Goal: Task Accomplishment & Management: Use online tool/utility

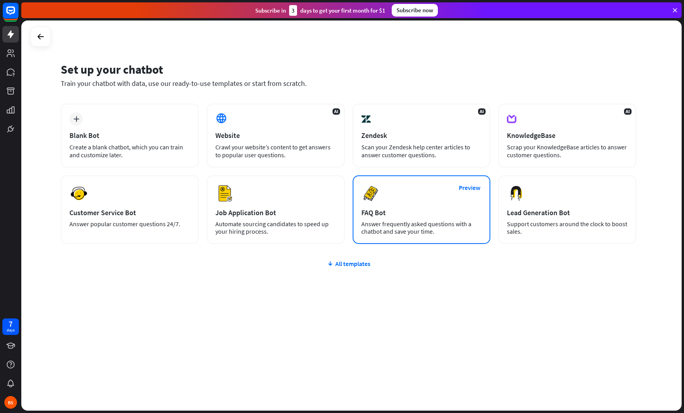
click at [429, 209] on div "FAQ Bot" at bounding box center [421, 212] width 121 height 9
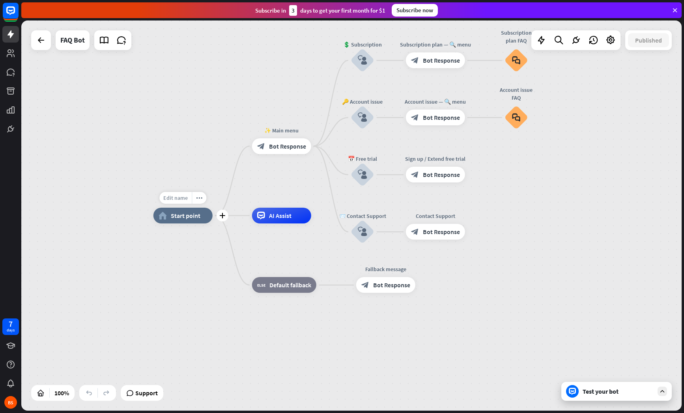
click at [183, 201] on span "Edit name" at bounding box center [175, 197] width 24 height 7
type input "**********"
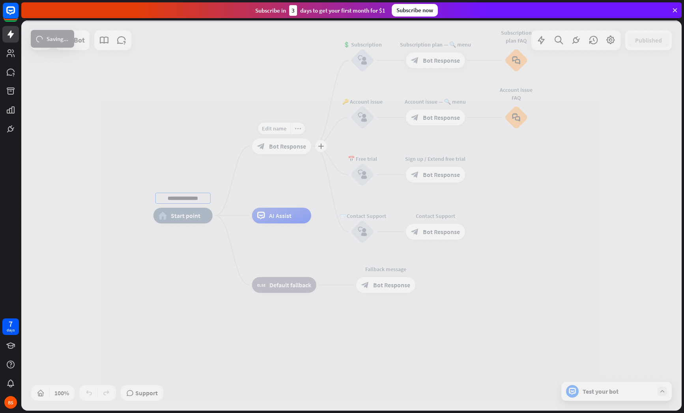
click at [294, 148] on div "**********" at bounding box center [351, 216] width 660 height 390
click at [294, 148] on div at bounding box center [351, 216] width 660 height 390
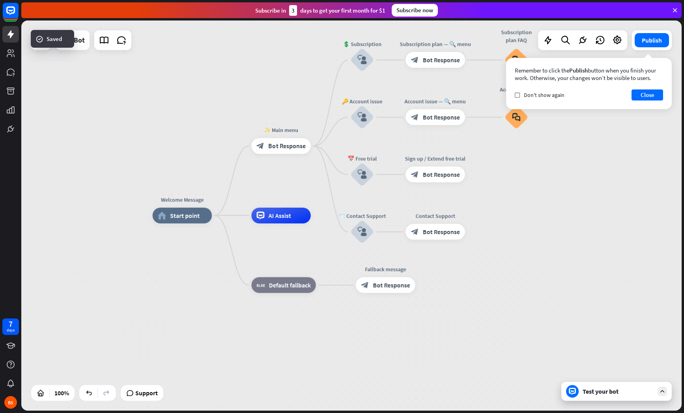
drag, startPoint x: 656, startPoint y: 95, endPoint x: 629, endPoint y: 108, distance: 29.6
click at [655, 95] on button "Close" at bounding box center [647, 95] width 32 height 11
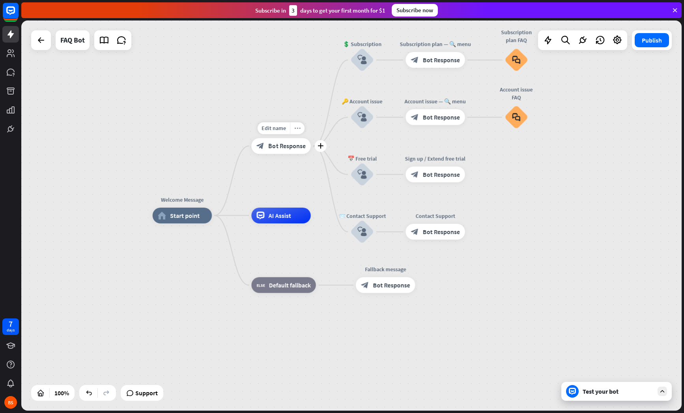
click at [299, 133] on div "more_horiz" at bounding box center [297, 128] width 15 height 12
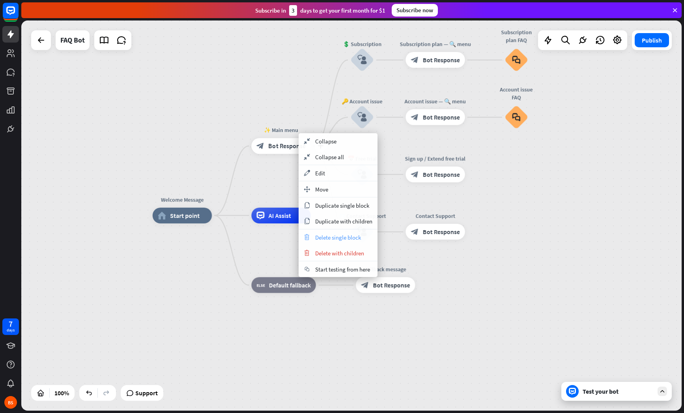
click at [361, 239] on span "Delete single block" at bounding box center [338, 237] width 46 height 7
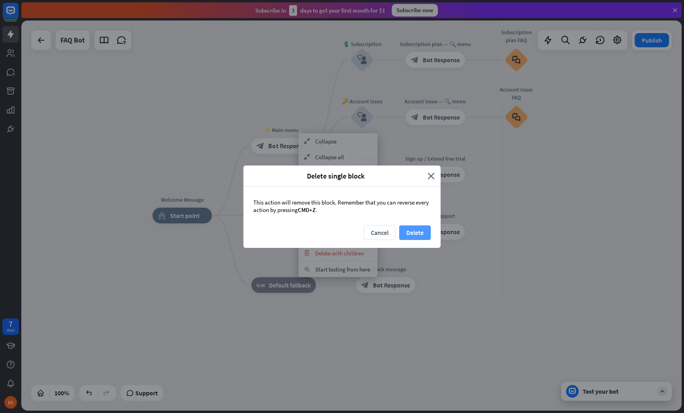
click at [413, 235] on button "Delete" at bounding box center [415, 233] width 32 height 15
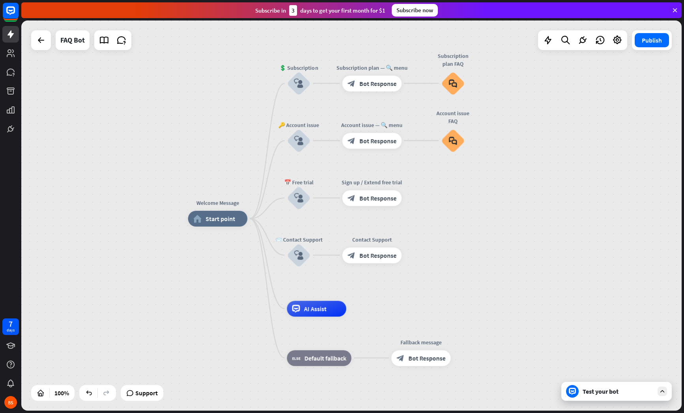
drag, startPoint x: 200, startPoint y: 55, endPoint x: 265, endPoint y: 60, distance: 65.3
click at [236, 57] on div "Welcome Message home_2 Start point 💲 Subscription block_user_input Subscription…" at bounding box center [351, 216] width 660 height 390
click at [319, 60] on div "more_horiz" at bounding box center [315, 61] width 15 height 12
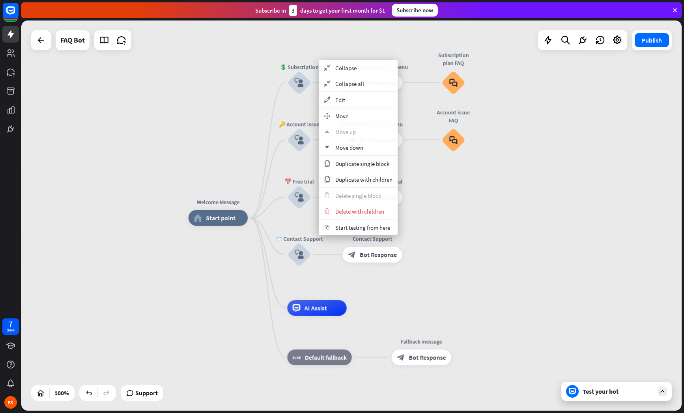
click at [586, 142] on div "Welcome Message home_2 Start point 💲 Subscription block_user_input Subscription…" at bounding box center [351, 216] width 660 height 390
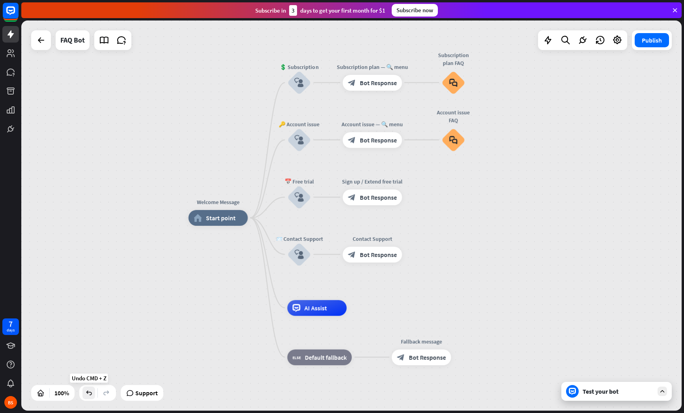
click at [86, 398] on div at bounding box center [88, 393] width 13 height 13
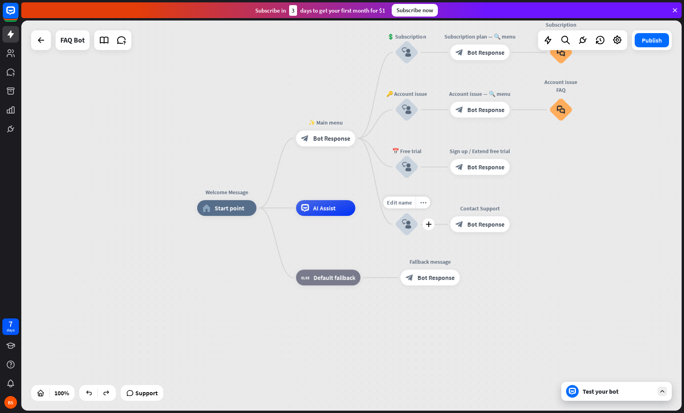
click at [645, 392] on div "Test your bot" at bounding box center [618, 392] width 71 height 8
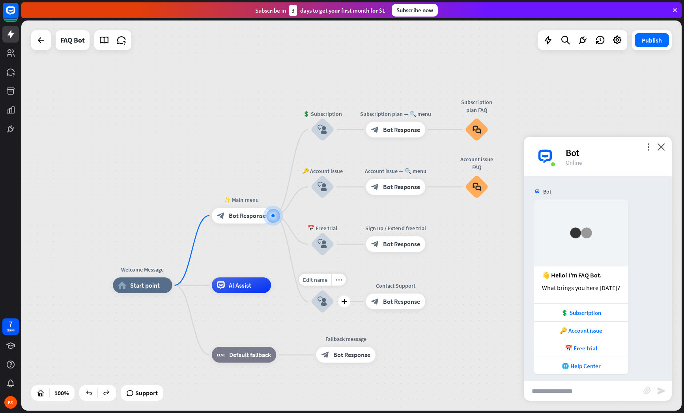
scroll to position [6, 0]
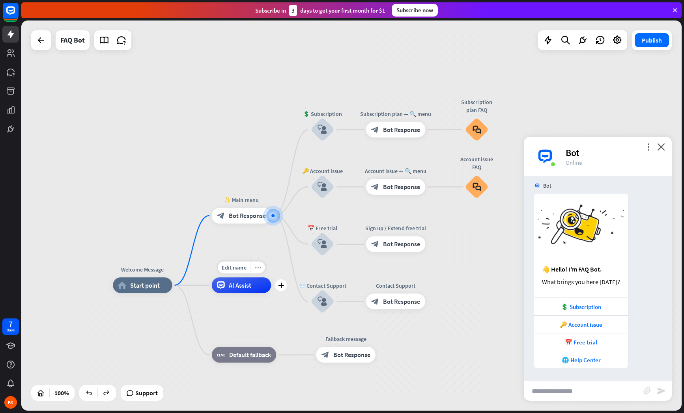
click at [258, 270] on icon "more_horiz" at bounding box center [258, 268] width 6 height 6
click at [247, 215] on span "Bot Response" at bounding box center [247, 216] width 37 height 8
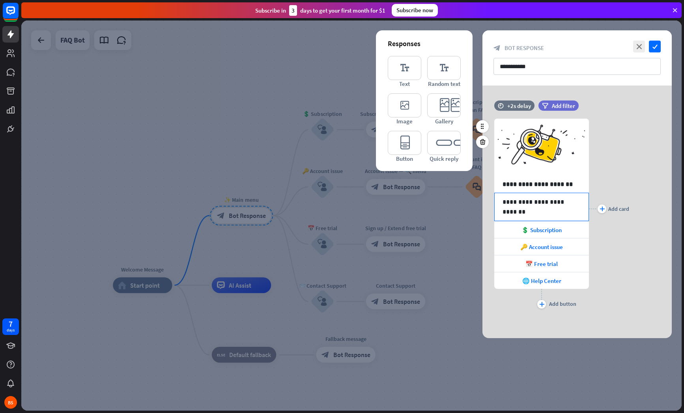
click at [577, 202] on p "**********" at bounding box center [541, 202] width 78 height 10
click at [560, 186] on p "**********" at bounding box center [541, 184] width 78 height 10
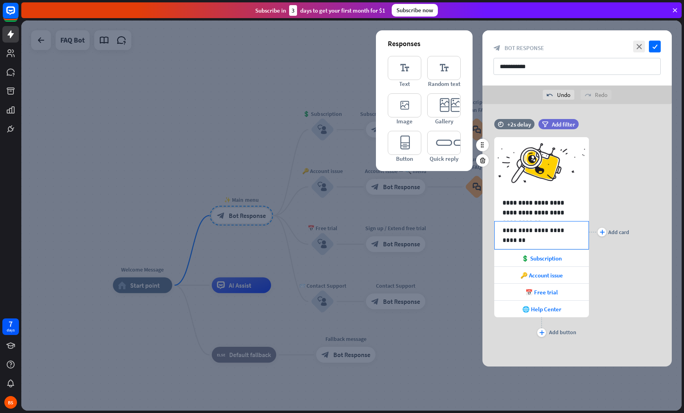
click at [536, 232] on p "**********" at bounding box center [541, 231] width 78 height 10
drag, startPoint x: 552, startPoint y: 214, endPoint x: 529, endPoint y: 215, distance: 23.7
click at [529, 215] on p "**********" at bounding box center [541, 208] width 78 height 20
click at [574, 230] on p "**********" at bounding box center [541, 231] width 78 height 10
drag, startPoint x: 577, startPoint y: 230, endPoint x: 503, endPoint y: 232, distance: 74.2
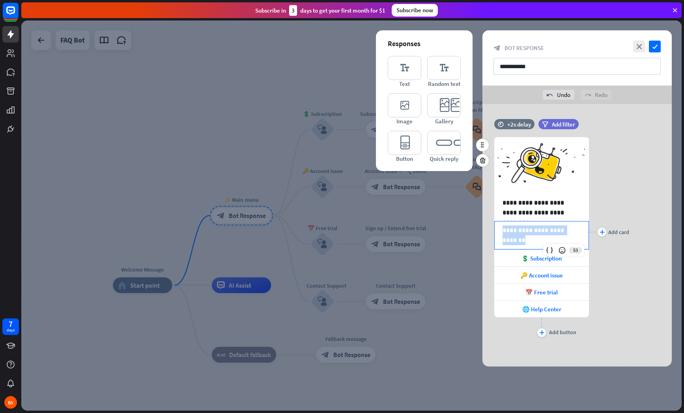
click at [503, 232] on p "**********" at bounding box center [541, 231] width 78 height 10
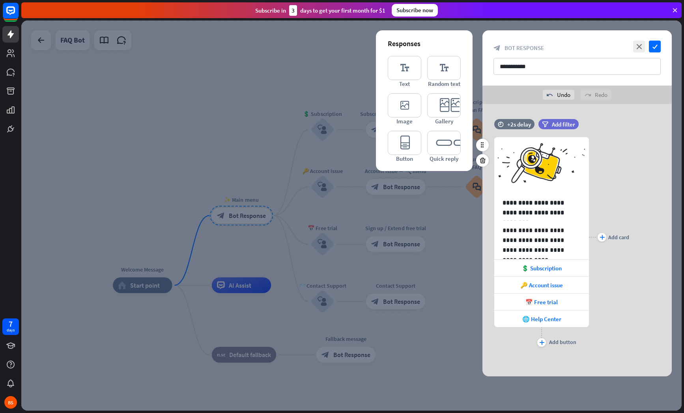
click at [622, 288] on div "plus Add card" at bounding box center [609, 237] width 40 height 224
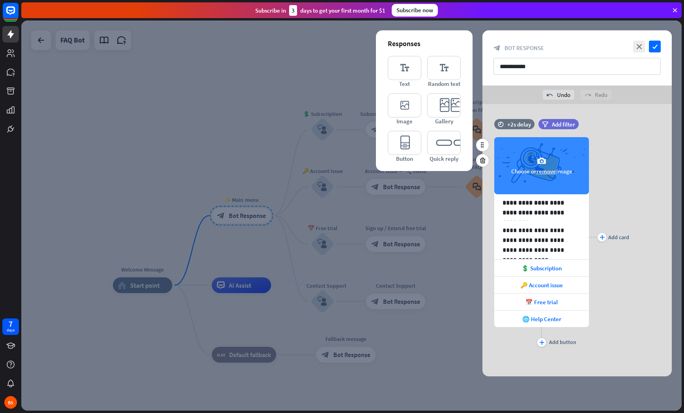
click at [547, 171] on button "remove" at bounding box center [546, 171] width 20 height 7
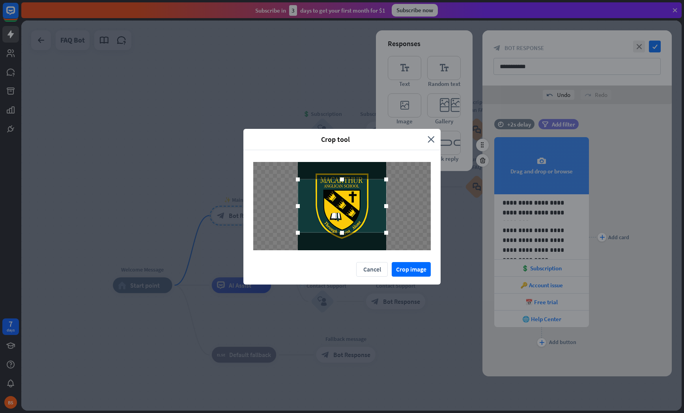
drag, startPoint x: 343, startPoint y: 233, endPoint x: 353, endPoint y: 226, distance: 12.4
click at [344, 241] on div at bounding box center [341, 206] width 177 height 88
drag, startPoint x: 357, startPoint y: 214, endPoint x: 360, endPoint y: 209, distance: 5.9
click at [359, 209] on div at bounding box center [342, 200] width 88 height 53
drag, startPoint x: 388, startPoint y: 202, endPoint x: 397, endPoint y: 202, distance: 9.5
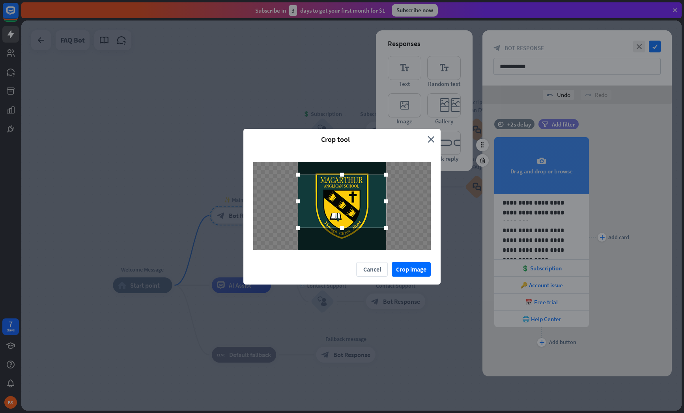
click at [397, 202] on div at bounding box center [341, 206] width 177 height 88
click at [360, 205] on div at bounding box center [342, 200] width 88 height 53
click at [413, 271] on button "Crop image" at bounding box center [411, 269] width 39 height 15
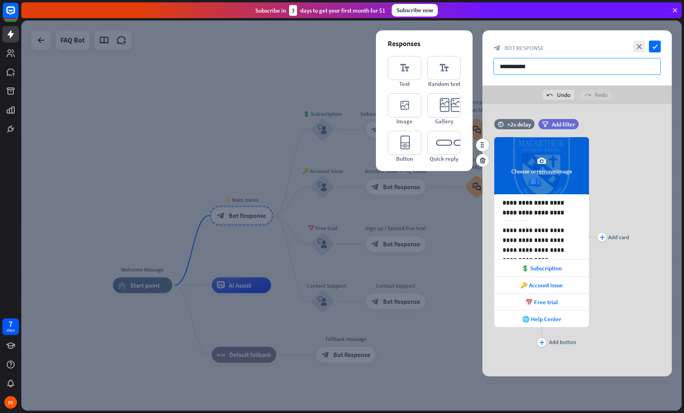
drag, startPoint x: 544, startPoint y: 69, endPoint x: 510, endPoint y: 68, distance: 33.5
click at [510, 68] on input "**********" at bounding box center [576, 66] width 167 height 17
type input "**********"
click at [541, 343] on icon "plus" at bounding box center [541, 342] width 5 height 5
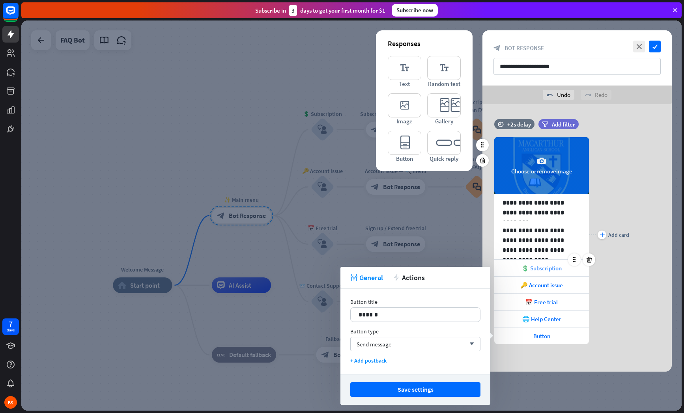
click at [547, 270] on span "💲 Subscription" at bounding box center [541, 268] width 40 height 7
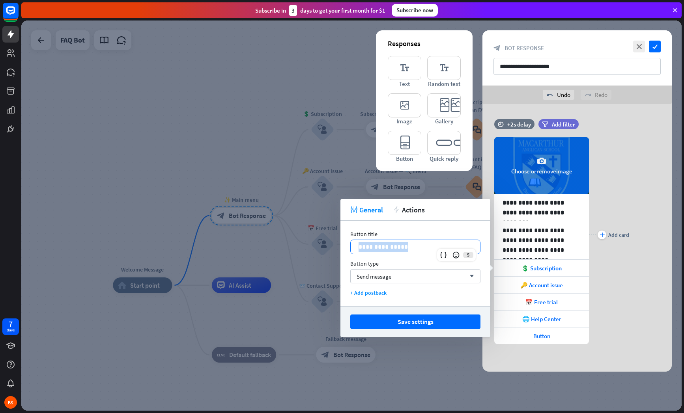
drag, startPoint x: 405, startPoint y: 247, endPoint x: 356, endPoint y: 249, distance: 48.9
click at [355, 249] on div "**********" at bounding box center [415, 247] width 129 height 14
click at [456, 275] on div "Send message arrow_down" at bounding box center [415, 276] width 130 height 14
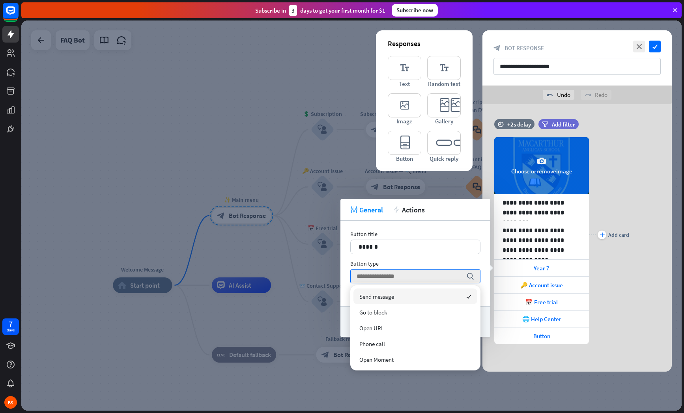
click at [448, 212] on div "tweak General action Actions" at bounding box center [415, 210] width 150 height 22
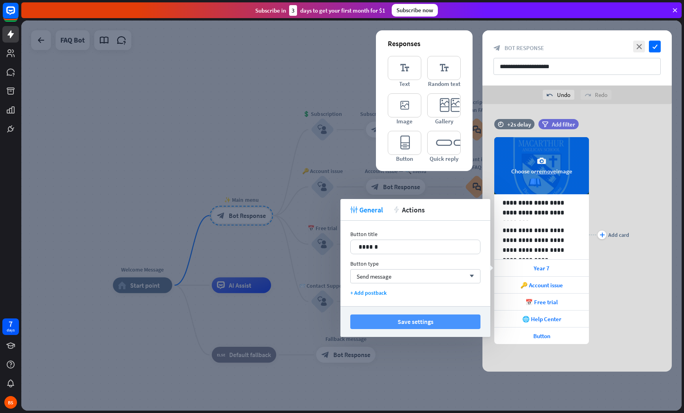
click at [444, 323] on button "Save settings" at bounding box center [415, 322] width 130 height 15
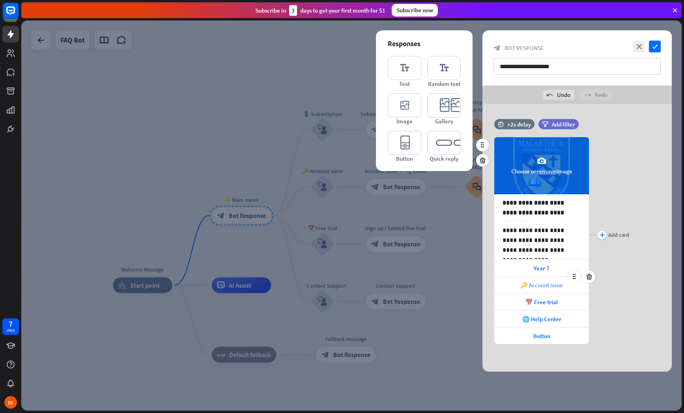
click at [558, 286] on span "🔑 Account issue" at bounding box center [541, 285] width 43 height 7
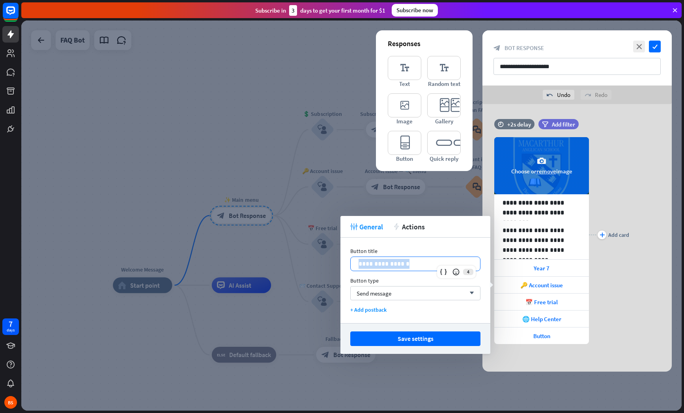
drag, startPoint x: 382, startPoint y: 269, endPoint x: 338, endPoint y: 267, distance: 43.4
click at [338, 267] on body "7 days BS close Product Help First steps Get started with ChatBot Help Center F…" at bounding box center [342, 206] width 684 height 413
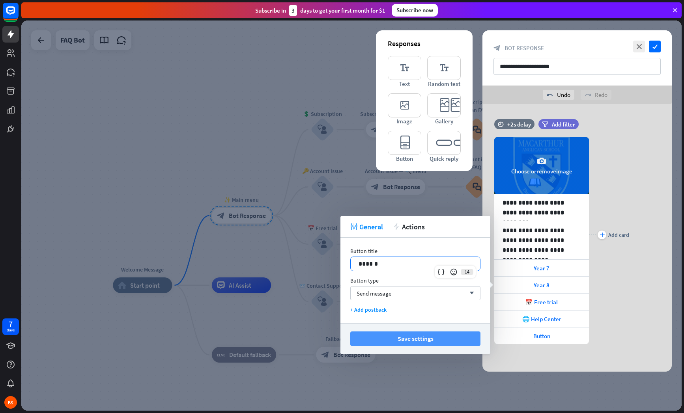
click at [441, 340] on button "Save settings" at bounding box center [415, 339] width 130 height 15
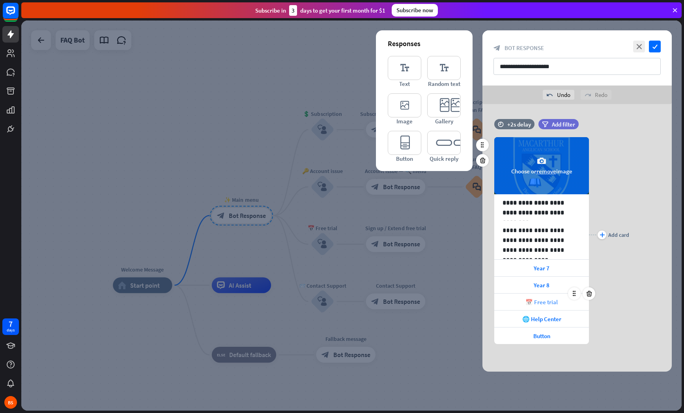
click at [551, 301] on span "📅 Free trial" at bounding box center [541, 302] width 32 height 7
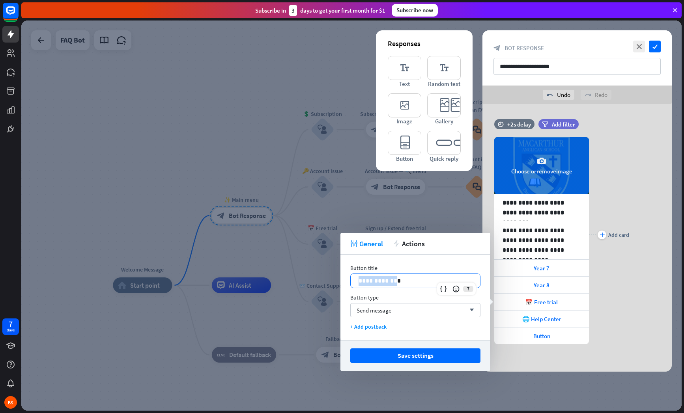
drag, startPoint x: 390, startPoint y: 282, endPoint x: 352, endPoint y: 283, distance: 37.5
click at [352, 283] on div "**********" at bounding box center [415, 281] width 129 height 14
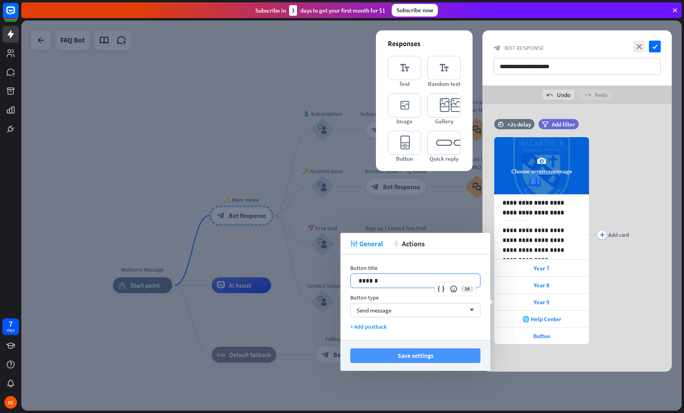
click at [412, 355] on button "Save settings" at bounding box center [415, 356] width 130 height 15
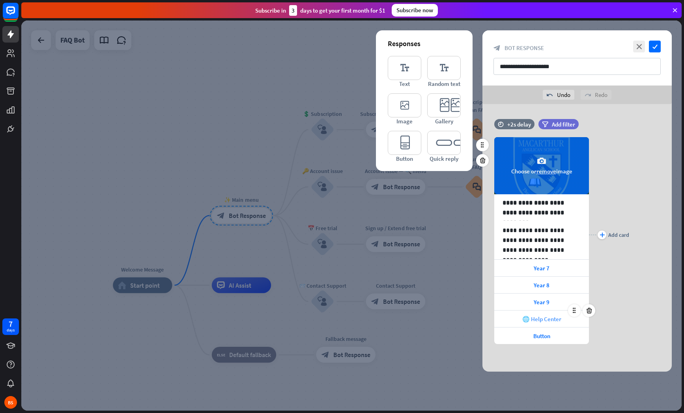
click at [543, 315] on div "🌐 Help Center" at bounding box center [541, 319] width 95 height 17
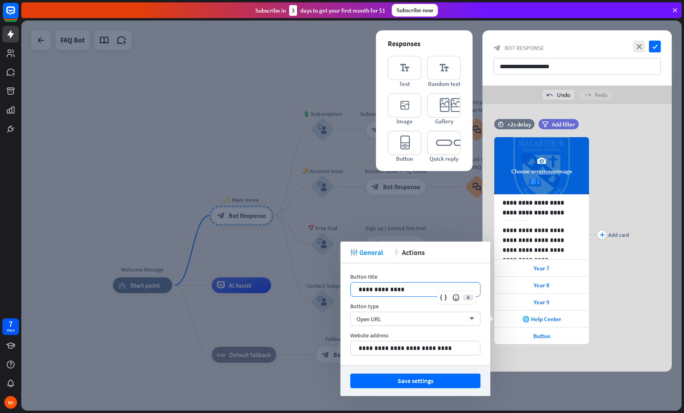
drag, startPoint x: 404, startPoint y: 289, endPoint x: 325, endPoint y: 292, distance: 78.6
click at [325, 292] on body "7 days BS close Product Help First steps Get started with ChatBot Help Center F…" at bounding box center [342, 206] width 684 height 413
click at [442, 379] on button "Save settings" at bounding box center [415, 381] width 130 height 15
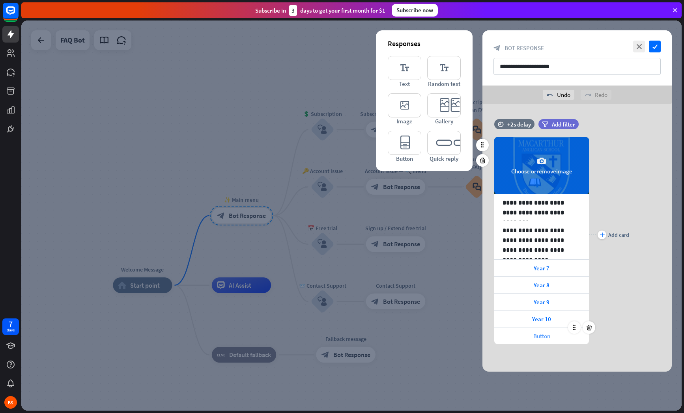
click at [549, 338] on span "Button" at bounding box center [541, 335] width 17 height 7
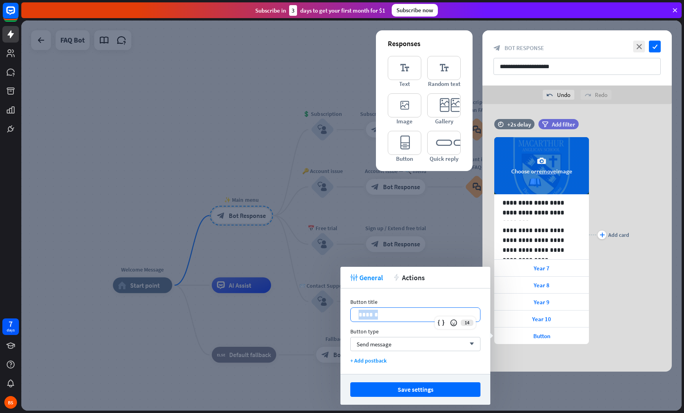
drag, startPoint x: 379, startPoint y: 316, endPoint x: 348, endPoint y: 314, distance: 31.2
click at [347, 314] on div "Button title 14 ****** Button type Send message arrow_down + Add postback" at bounding box center [415, 332] width 150 height 86
click at [463, 394] on button "Save settings" at bounding box center [415, 390] width 130 height 15
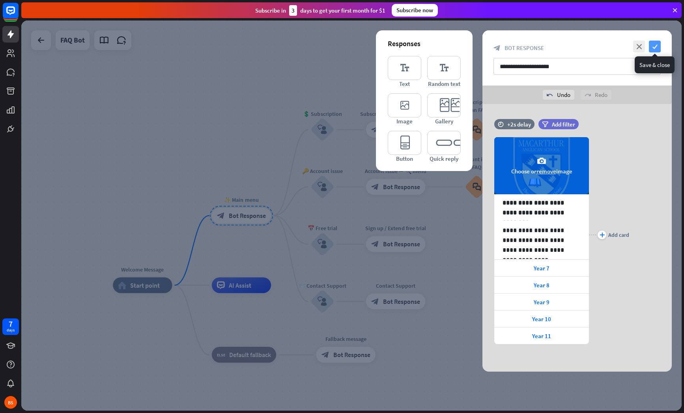
click at [656, 52] on icon "check" at bounding box center [655, 47] width 12 height 12
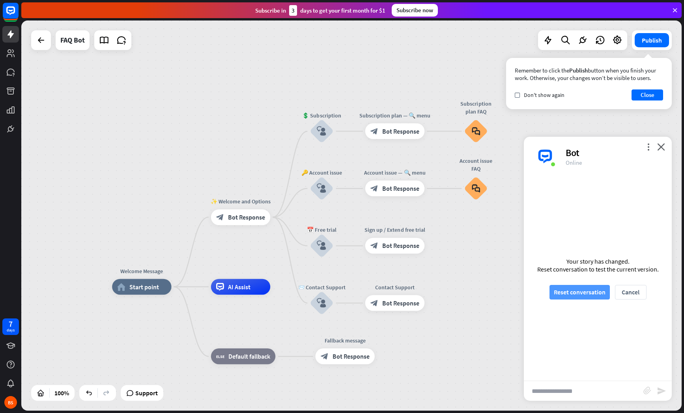
click at [585, 292] on button "Reset conversation" at bounding box center [579, 292] width 60 height 15
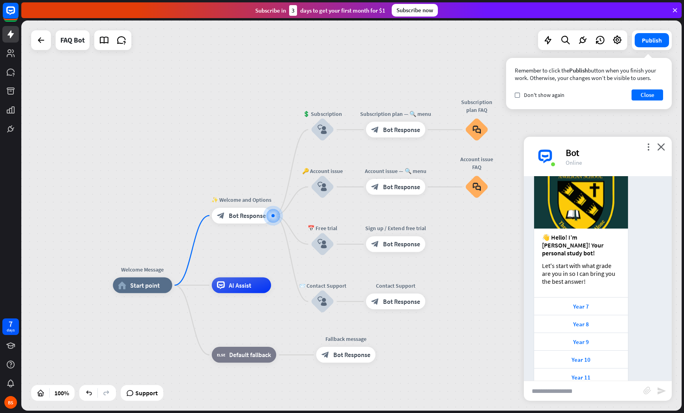
scroll to position [47, 0]
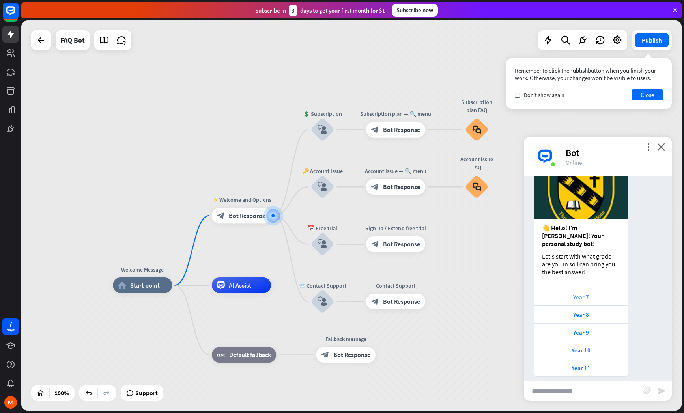
click at [585, 293] on div "Year 7" at bounding box center [581, 296] width 86 height 7
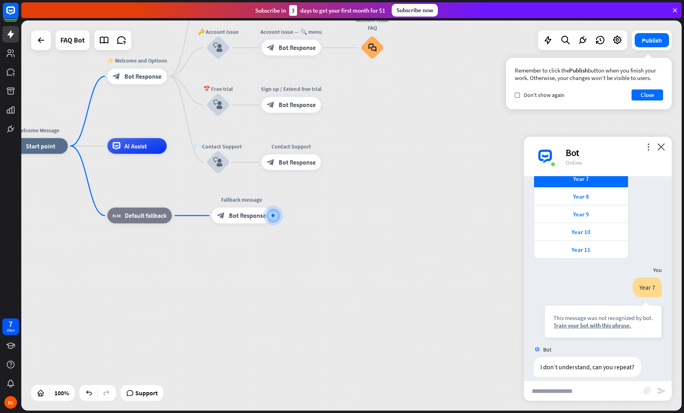
scroll to position [187, 0]
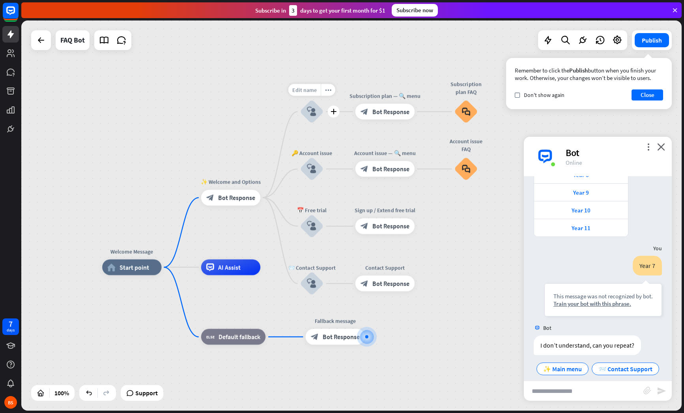
click at [310, 90] on span "Edit name" at bounding box center [304, 89] width 24 height 7
type input "**"
type input "******"
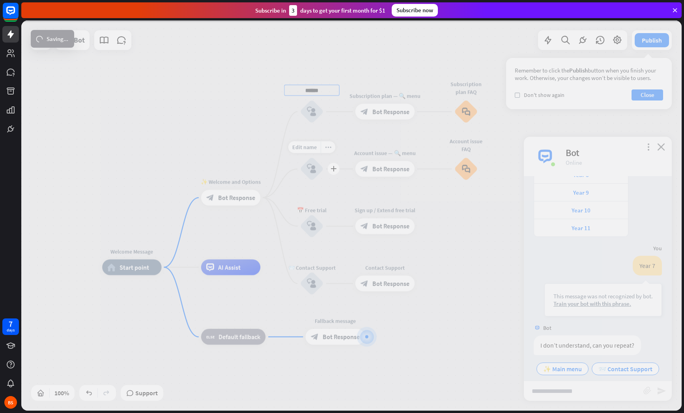
click at [310, 161] on div "Welcome Message home_2 Start point ✨ Welcome and Options block_bot_response Bot…" at bounding box center [351, 216] width 660 height 390
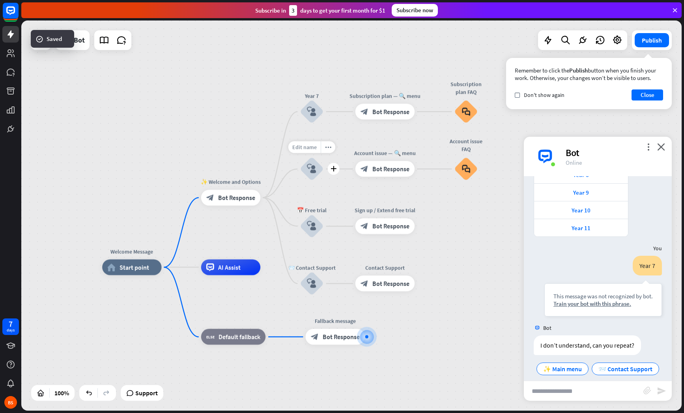
click at [309, 146] on span "Edit name" at bounding box center [304, 147] width 24 height 7
type input "**"
type input "******"
click at [314, 206] on div "Welcome Message home_2 Start point ✨ Welcome and Options block_bot_response Bot…" at bounding box center [351, 216] width 660 height 390
click at [311, 205] on span "Edit name" at bounding box center [304, 204] width 24 height 7
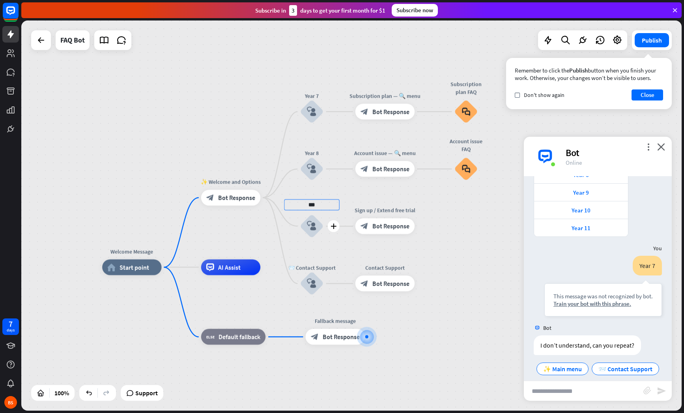
type input "**"
type input "******"
click at [328, 248] on div "Welcome Message home_2 Start point ✨ Welcome and Options block_bot_response Bot…" at bounding box center [351, 216] width 660 height 390
click at [314, 261] on span "Edit name" at bounding box center [304, 261] width 24 height 7
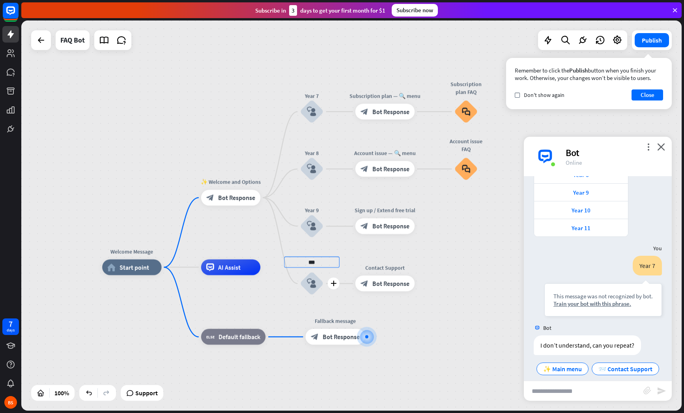
type input "**"
type input "*******"
click at [453, 311] on div "Welcome Message home_2 Start point ✨ Welcome and Options block_bot_response Bot…" at bounding box center [351, 216] width 660 height 390
click at [267, 197] on div "plus" at bounding box center [270, 198] width 12 height 12
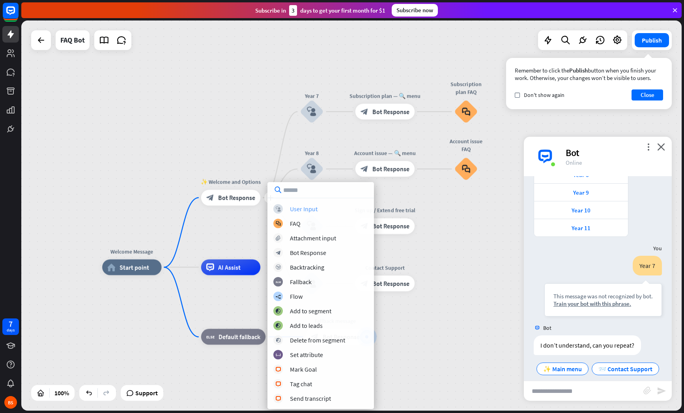
click at [295, 209] on div "User Input" at bounding box center [304, 209] width 28 height 8
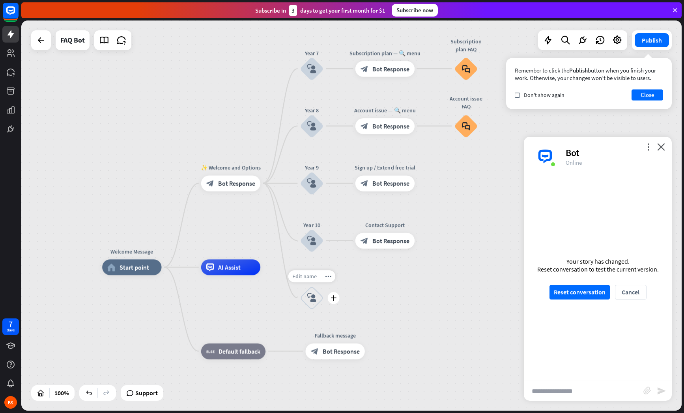
click at [311, 278] on span "Edit name" at bounding box center [304, 276] width 24 height 7
type input "*******"
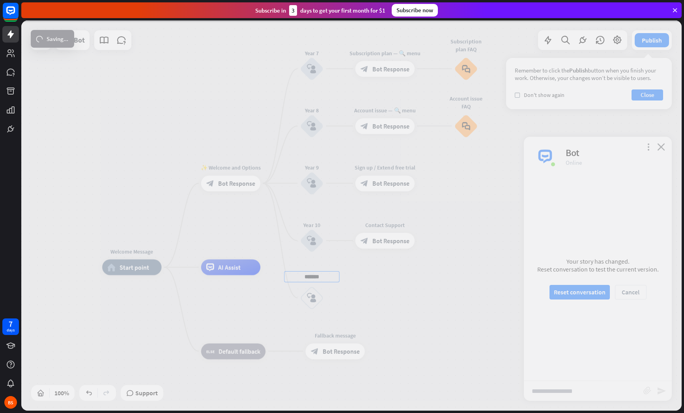
click at [446, 290] on div "Welcome Message home_2 Start point ✨ Welcome and Options block_bot_response Bot…" at bounding box center [351, 216] width 660 height 390
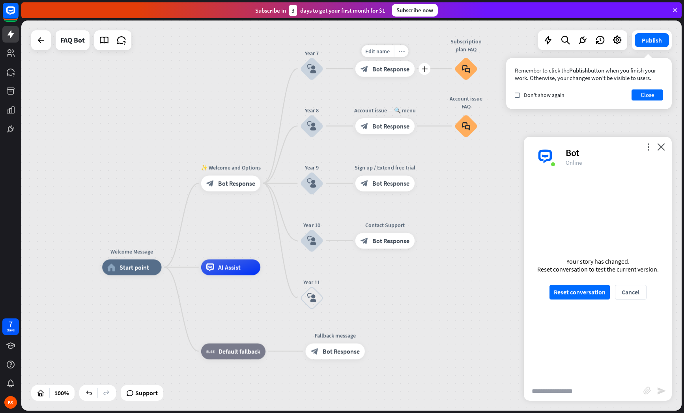
click at [401, 54] on icon "more_horiz" at bounding box center [401, 51] width 6 height 6
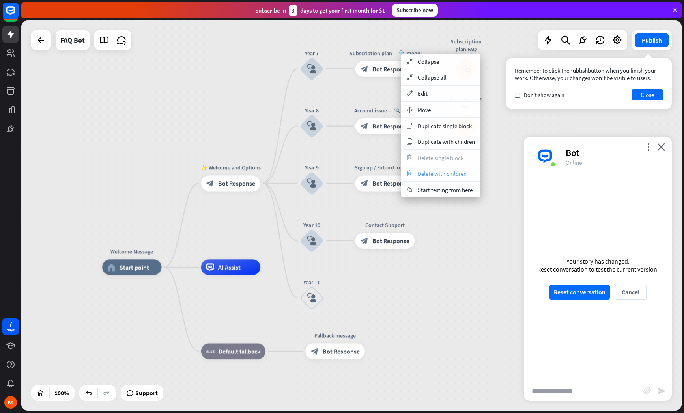
click at [451, 173] on span "Delete with children" at bounding box center [442, 173] width 49 height 7
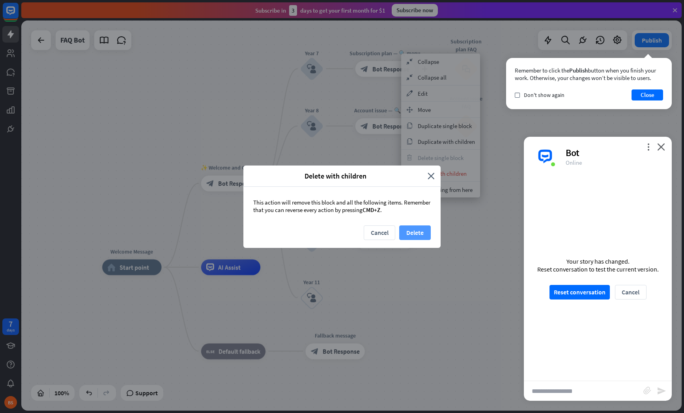
click at [424, 233] on button "Delete" at bounding box center [415, 233] width 32 height 15
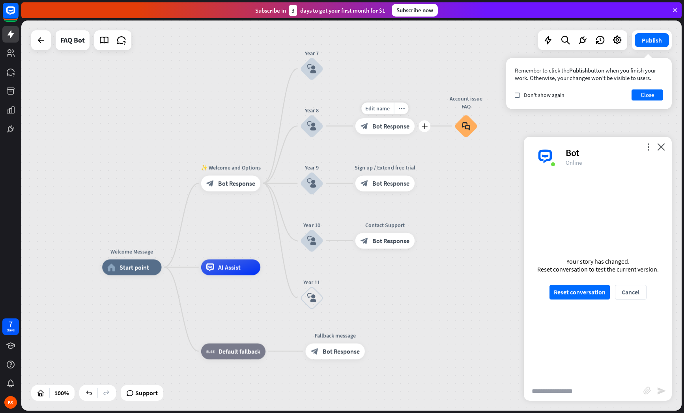
click at [402, 129] on span "Bot Response" at bounding box center [390, 126] width 37 height 8
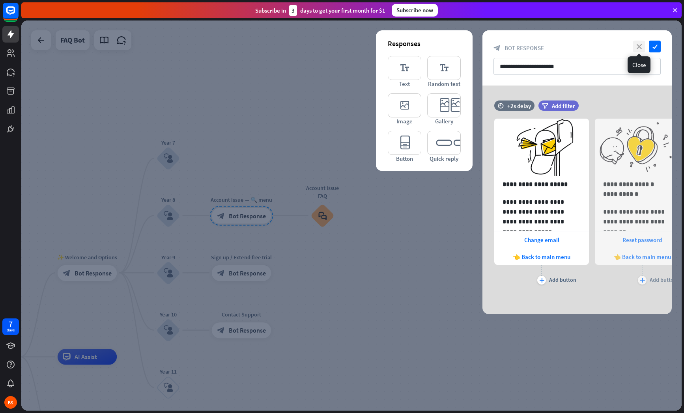
click at [641, 44] on icon "close" at bounding box center [639, 47] width 12 height 12
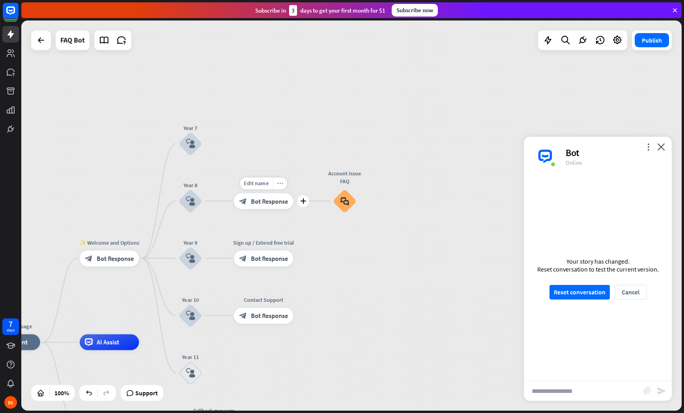
click at [286, 185] on div "more_horiz" at bounding box center [280, 183] width 15 height 12
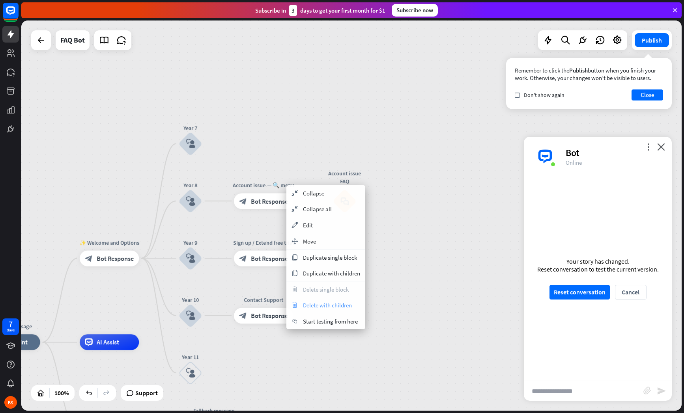
click at [340, 308] on span "Delete with children" at bounding box center [327, 305] width 49 height 7
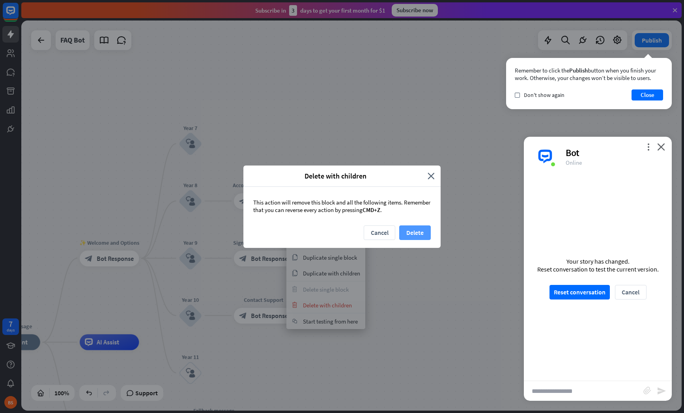
click at [412, 233] on button "Delete" at bounding box center [415, 233] width 32 height 15
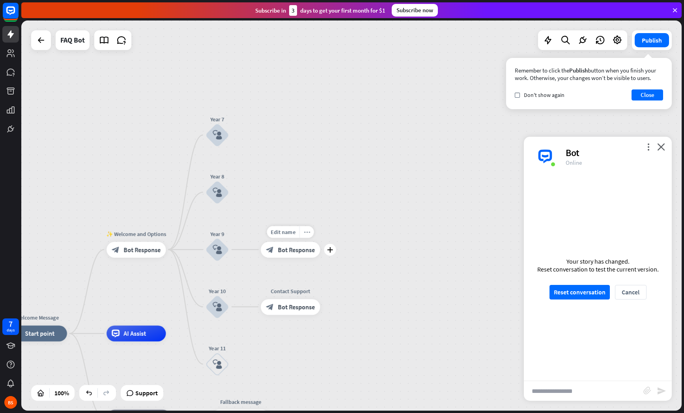
click at [310, 233] on div "more_horiz" at bounding box center [306, 232] width 15 height 12
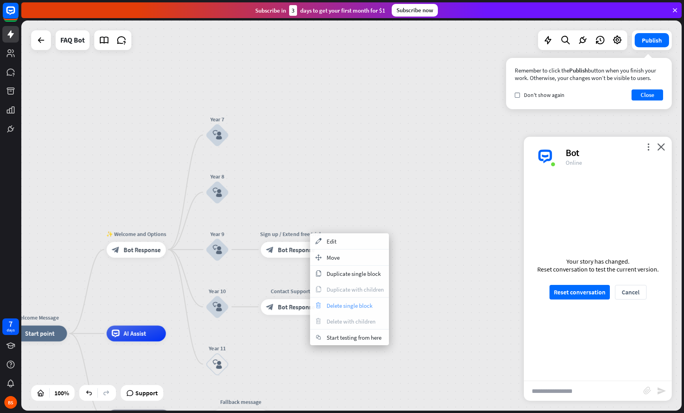
click at [368, 306] on span "Delete single block" at bounding box center [350, 305] width 46 height 7
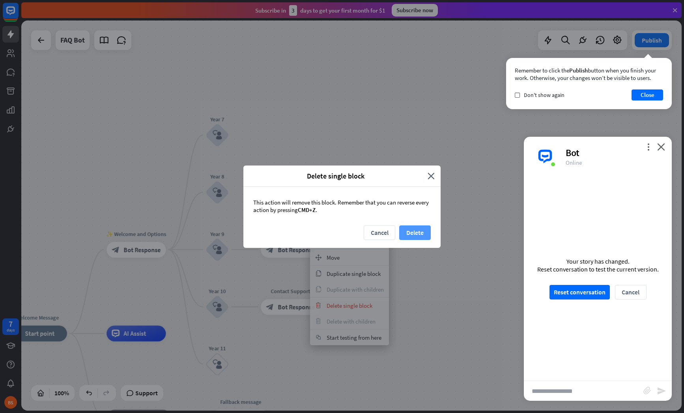
click at [413, 232] on button "Delete" at bounding box center [415, 233] width 32 height 15
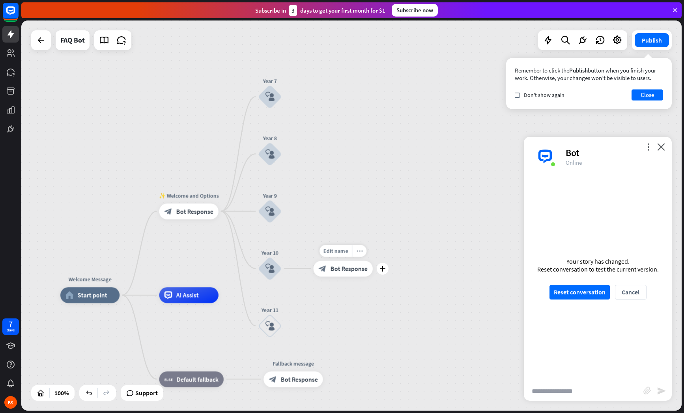
click at [362, 257] on div "more_horiz" at bounding box center [359, 251] width 15 height 12
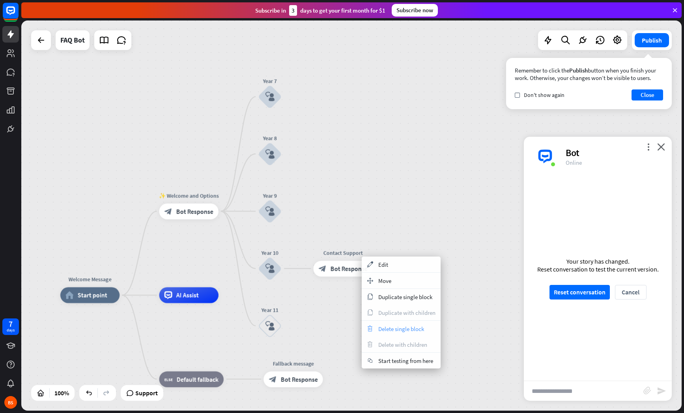
click at [396, 328] on span "Delete single block" at bounding box center [401, 328] width 46 height 7
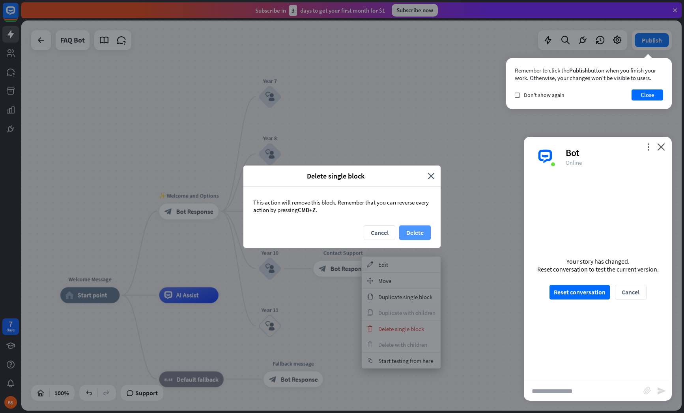
click at [422, 231] on button "Delete" at bounding box center [415, 233] width 32 height 15
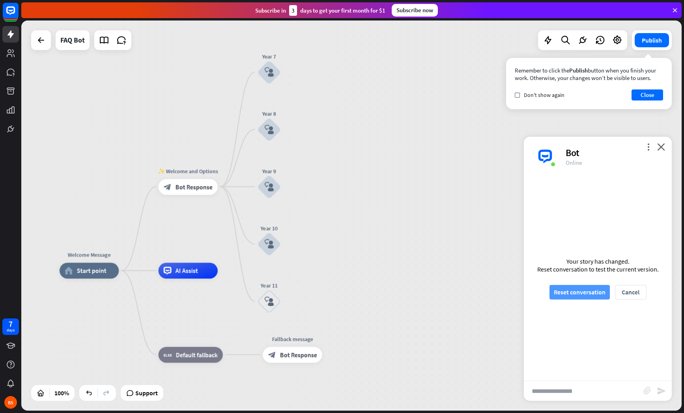
click at [585, 291] on button "Reset conversation" at bounding box center [579, 292] width 60 height 15
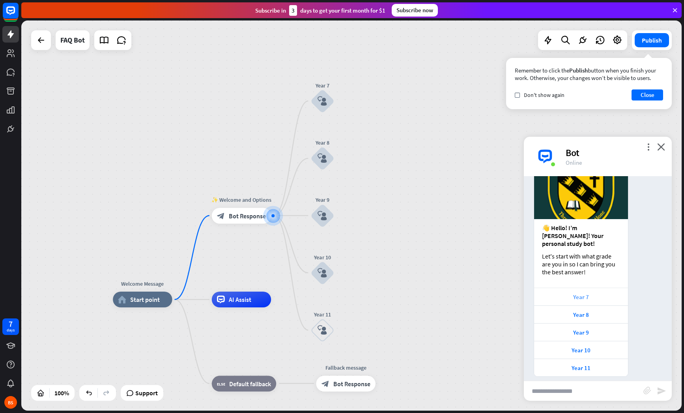
click at [591, 293] on div "Year 7" at bounding box center [581, 296] width 86 height 7
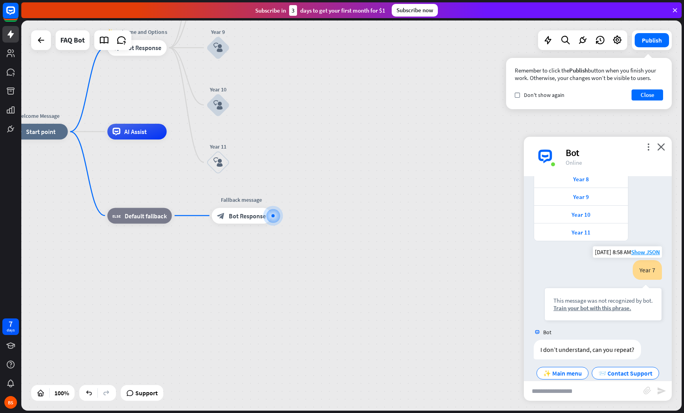
scroll to position [187, 0]
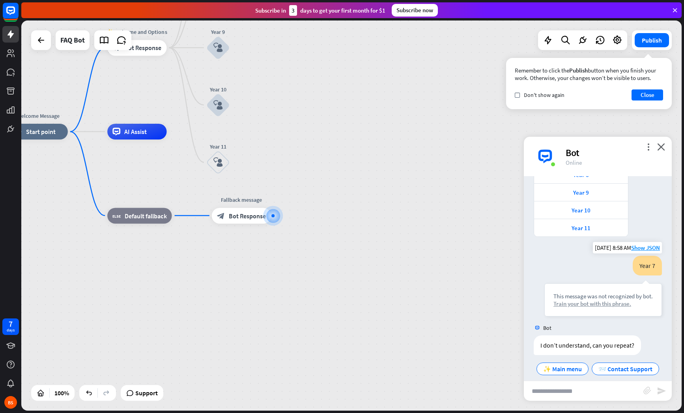
click at [611, 300] on div "Train your bot with this phrase." at bounding box center [602, 303] width 99 height 7
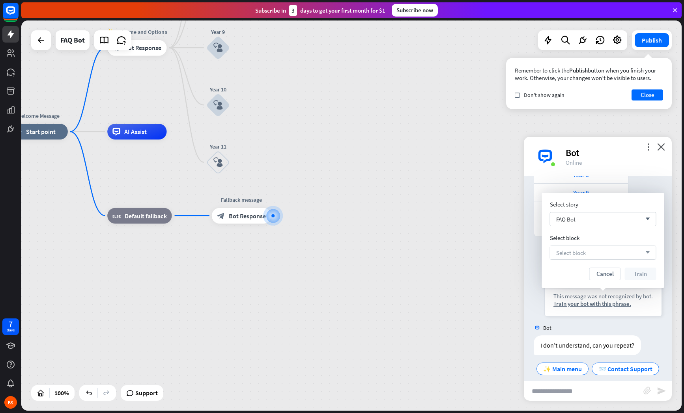
click at [601, 259] on div "Select block arrow_down" at bounding box center [603, 253] width 106 height 14
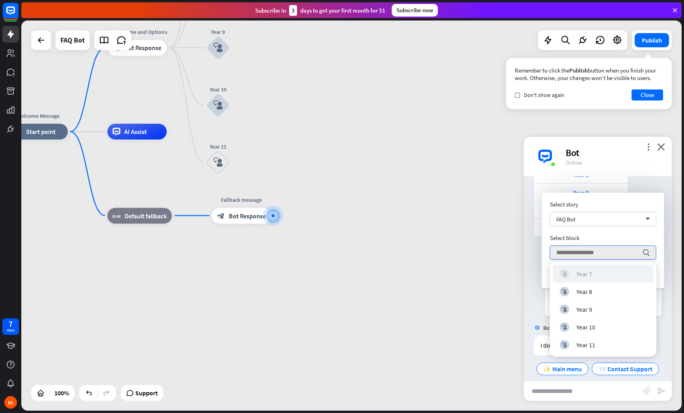
click at [600, 273] on div "block_user_input Year 7" at bounding box center [603, 273] width 87 height 9
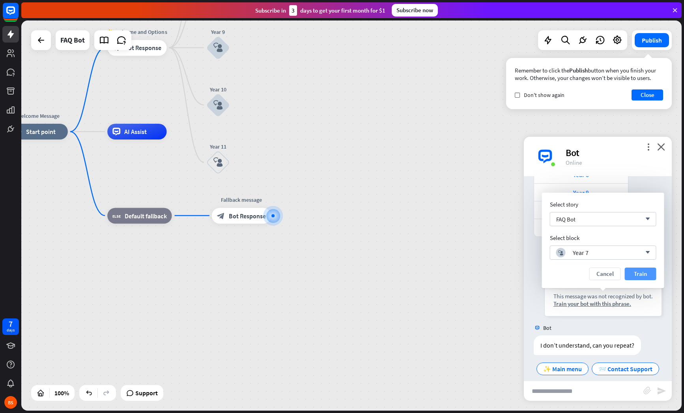
click at [640, 276] on button "Train" at bounding box center [641, 274] width 32 height 13
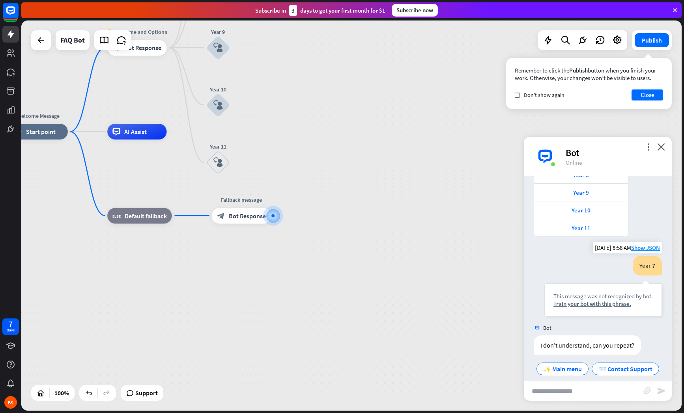
scroll to position [180, 0]
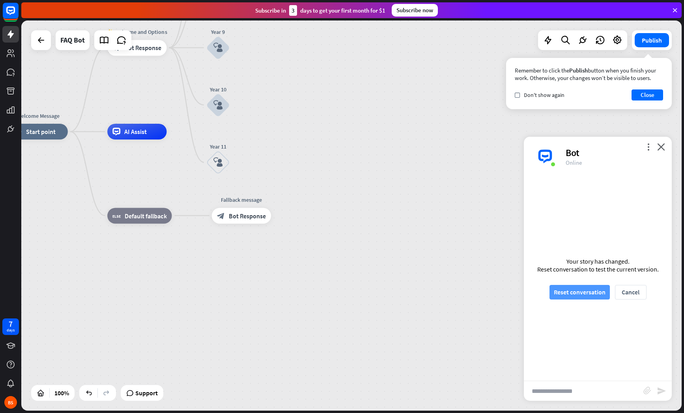
click at [595, 289] on button "Reset conversation" at bounding box center [579, 292] width 60 height 15
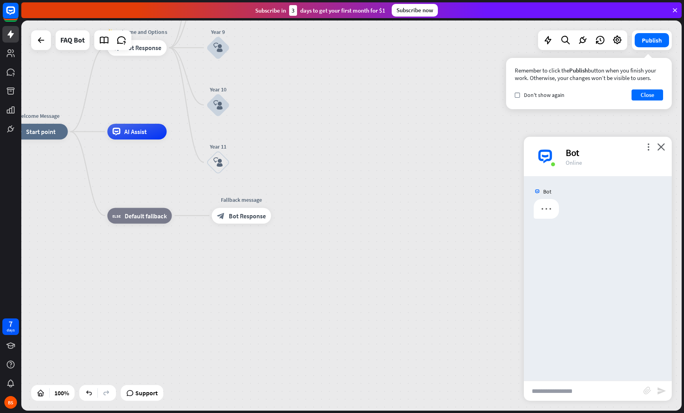
scroll to position [0, 0]
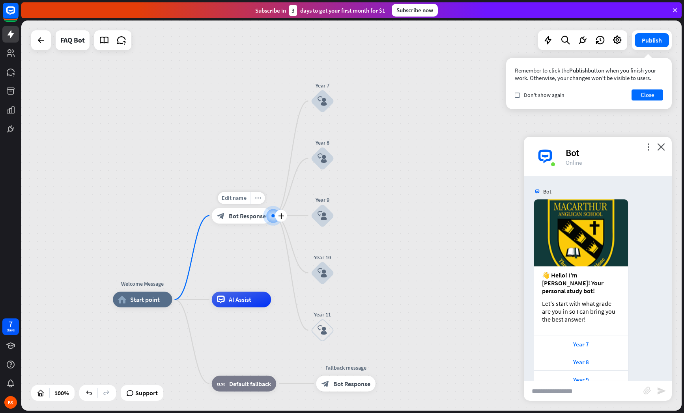
click at [258, 198] on icon "more_horiz" at bounding box center [258, 198] width 6 height 6
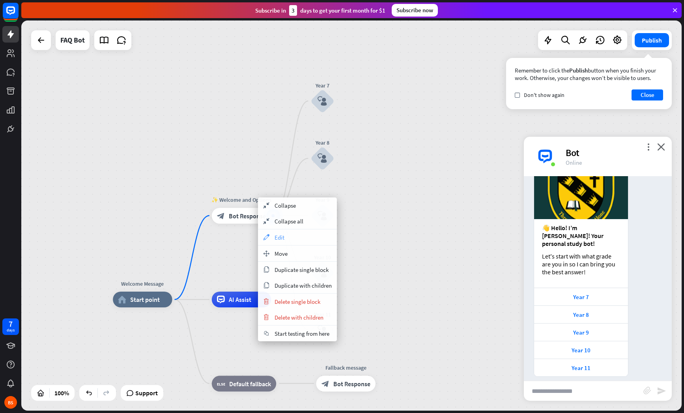
click at [289, 232] on div "appearance Edit" at bounding box center [297, 238] width 79 height 16
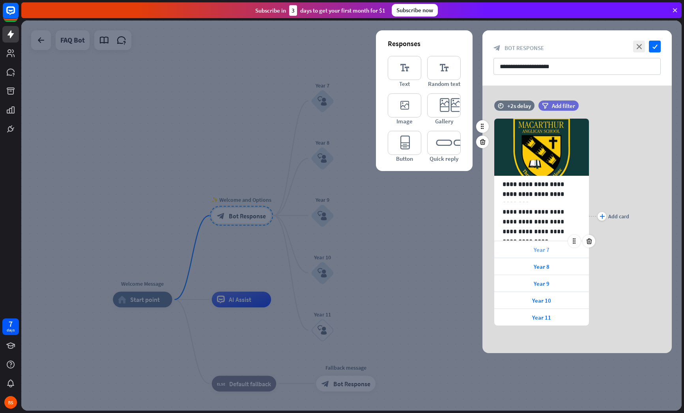
click at [554, 252] on div "Year 7" at bounding box center [541, 249] width 95 height 17
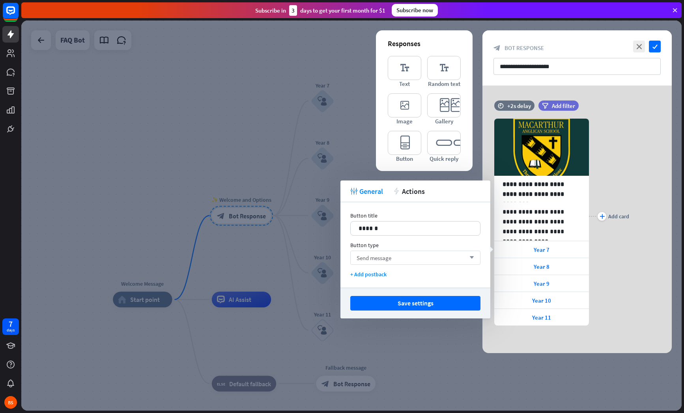
click at [443, 258] on div "Send message arrow_down" at bounding box center [415, 258] width 130 height 14
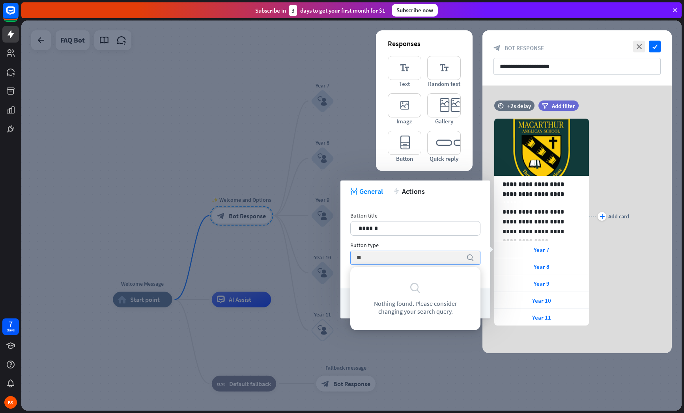
type input "*"
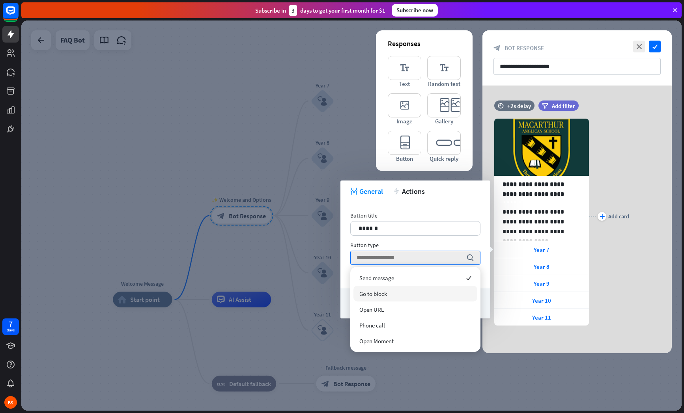
click at [408, 295] on div "Go to block" at bounding box center [415, 294] width 124 height 16
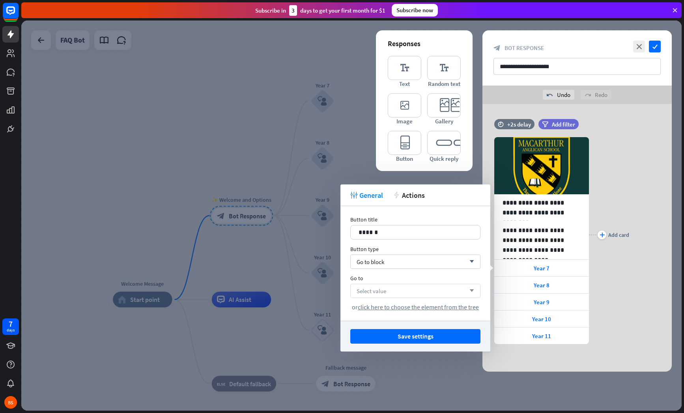
click at [411, 293] on div "Select value arrow_down" at bounding box center [415, 291] width 130 height 14
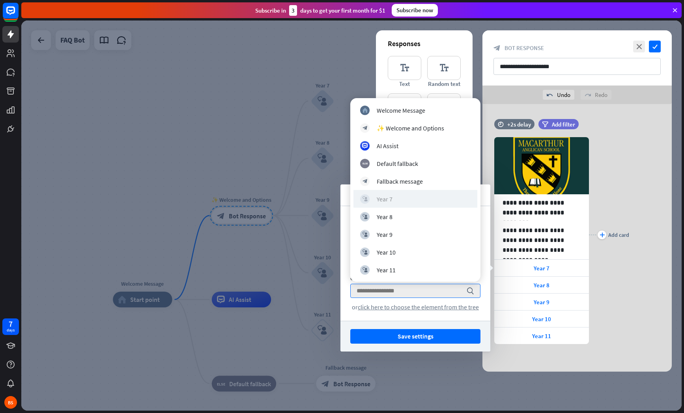
click at [402, 198] on div "block_user_input Year 7" at bounding box center [415, 198] width 110 height 9
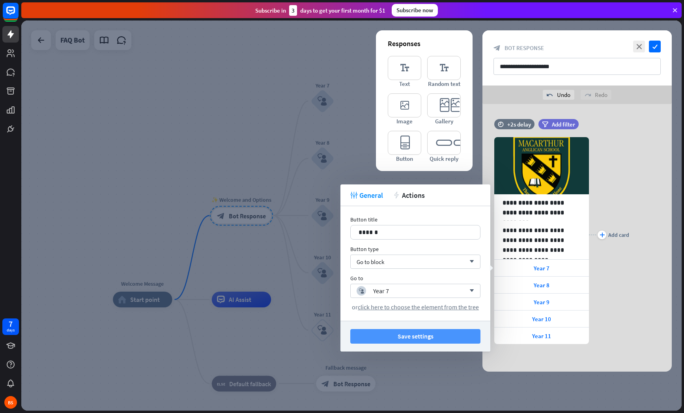
click at [432, 334] on button "Save settings" at bounding box center [415, 336] width 130 height 15
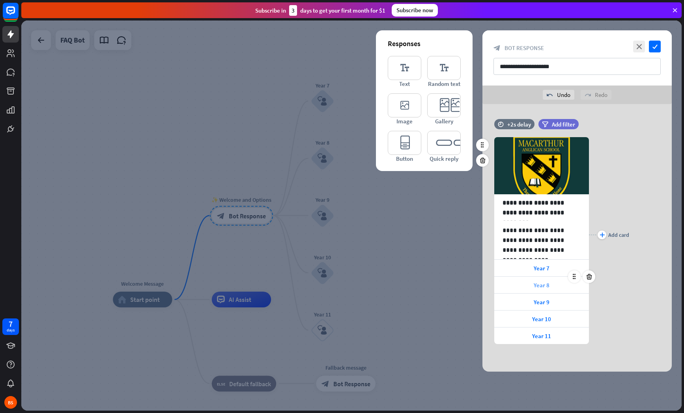
click at [544, 286] on span "Year 8" at bounding box center [542, 285] width 16 height 7
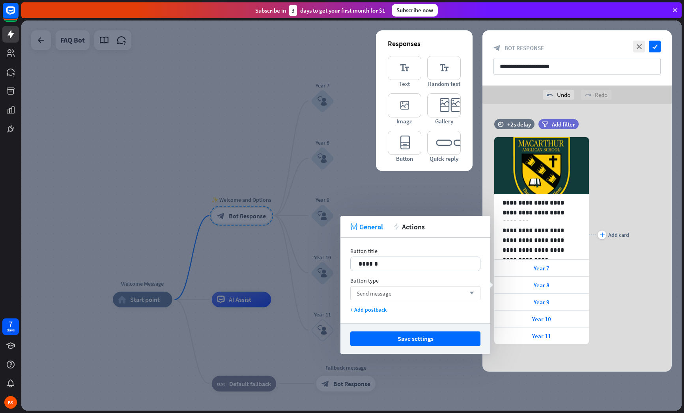
click at [428, 293] on div "Send message arrow_down" at bounding box center [415, 293] width 130 height 14
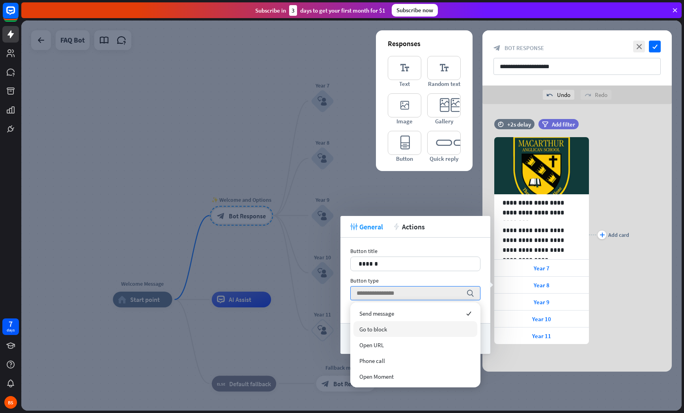
click at [415, 329] on div "Go to block" at bounding box center [415, 329] width 124 height 16
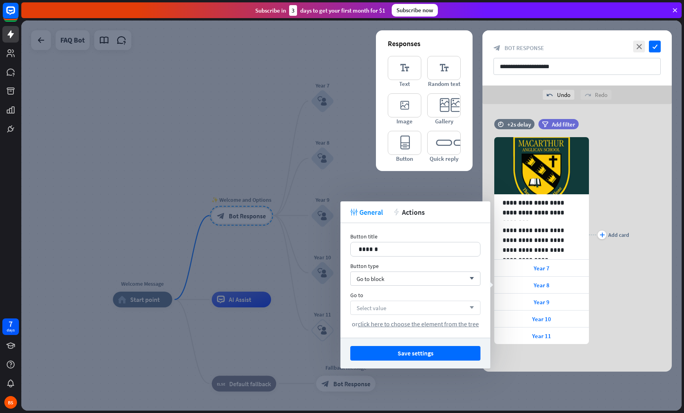
click at [405, 313] on div "Select value arrow_down" at bounding box center [415, 308] width 130 height 14
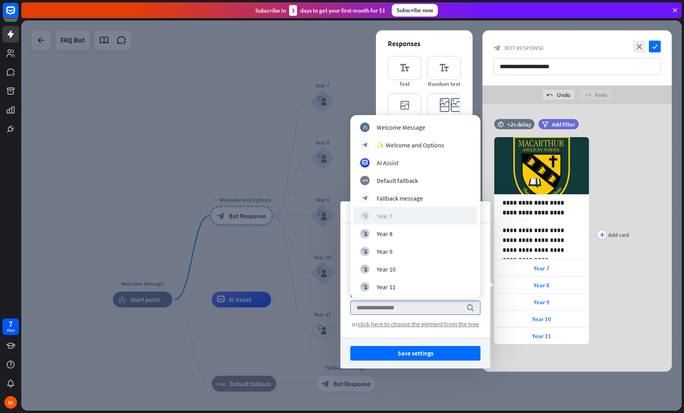
click at [416, 213] on div "block_user_input Year 7" at bounding box center [415, 215] width 110 height 9
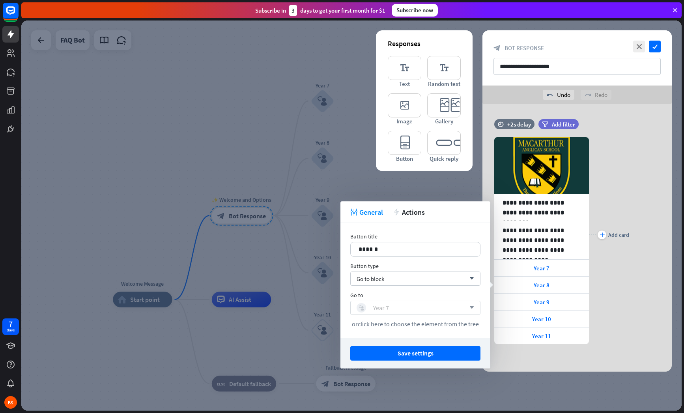
click at [428, 308] on div "block_user_input Year 7" at bounding box center [411, 307] width 109 height 9
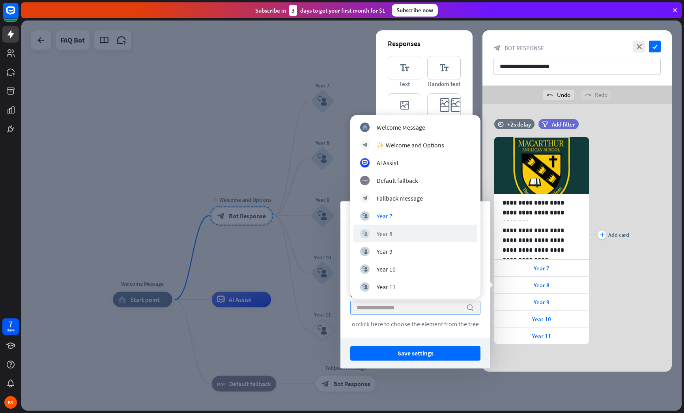
click at [416, 241] on div "block_user_input Year 8" at bounding box center [415, 234] width 124 height 18
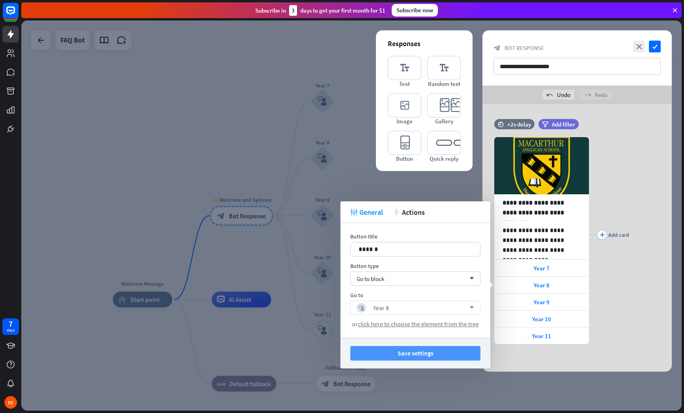
click at [449, 351] on button "Save settings" at bounding box center [415, 353] width 130 height 15
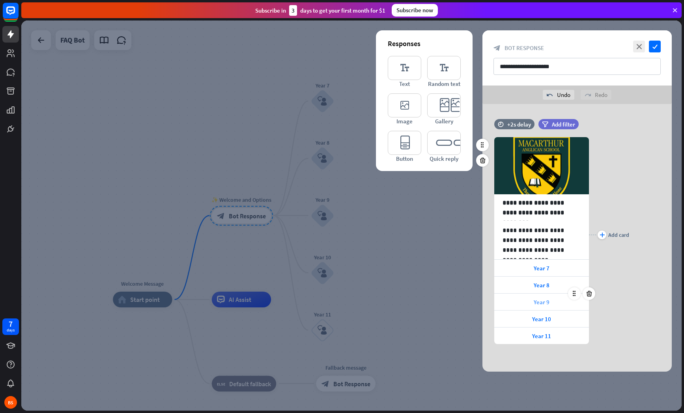
click at [545, 304] on span "Year 9" at bounding box center [542, 302] width 16 height 7
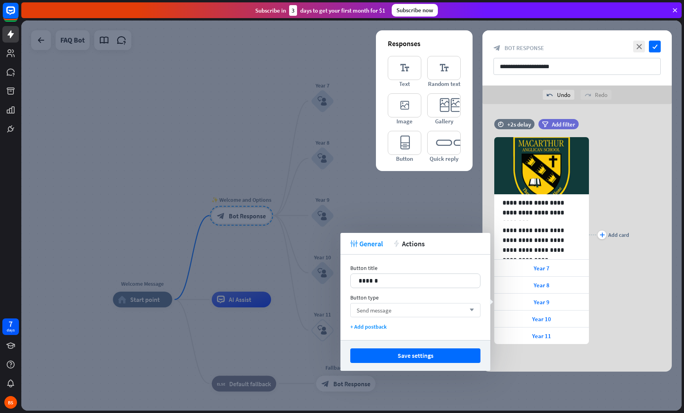
click at [405, 312] on div "Send message arrow_down" at bounding box center [415, 310] width 130 height 14
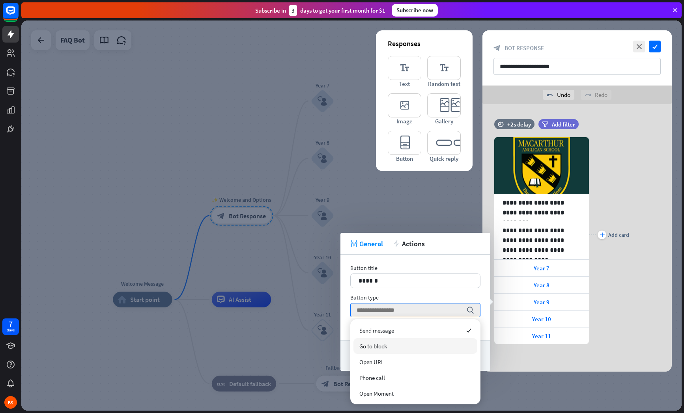
click at [395, 347] on div "Go to block" at bounding box center [415, 346] width 124 height 16
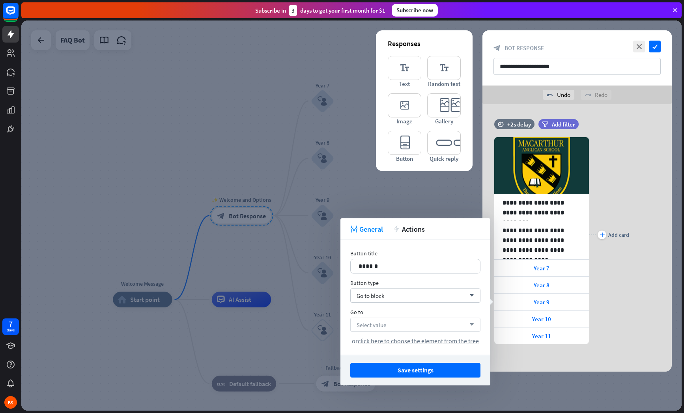
click at [400, 331] on div "Select value arrow_down" at bounding box center [415, 325] width 130 height 14
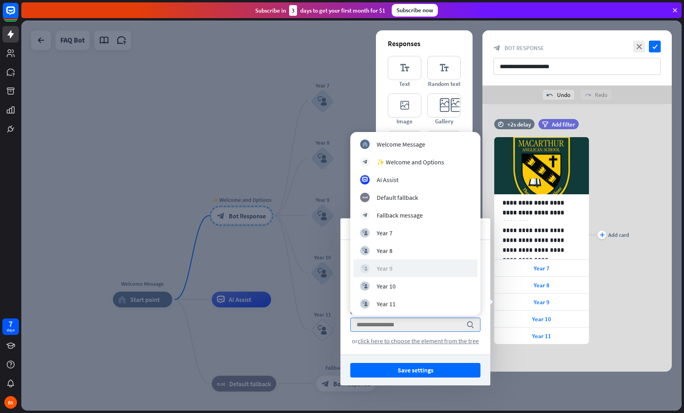
click at [417, 264] on div "block_user_input Year 9" at bounding box center [415, 268] width 110 height 9
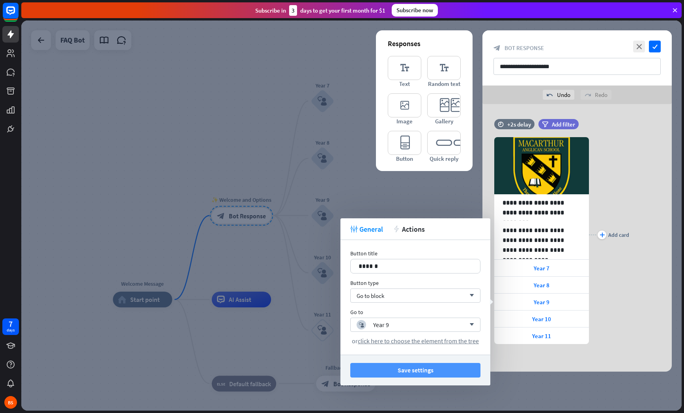
click at [458, 366] on button "Save settings" at bounding box center [415, 370] width 130 height 15
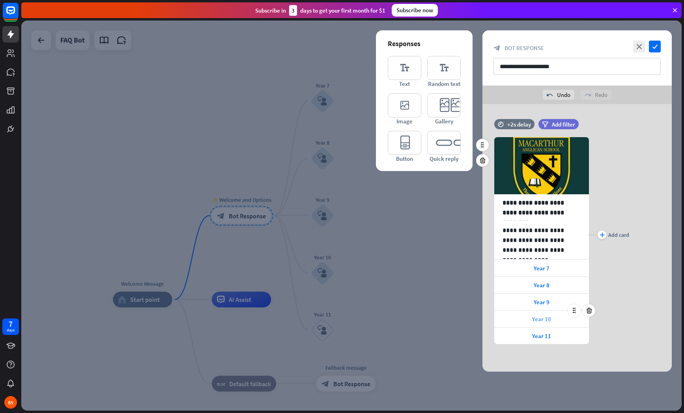
click at [548, 323] on span "Year 10" at bounding box center [541, 319] width 19 height 7
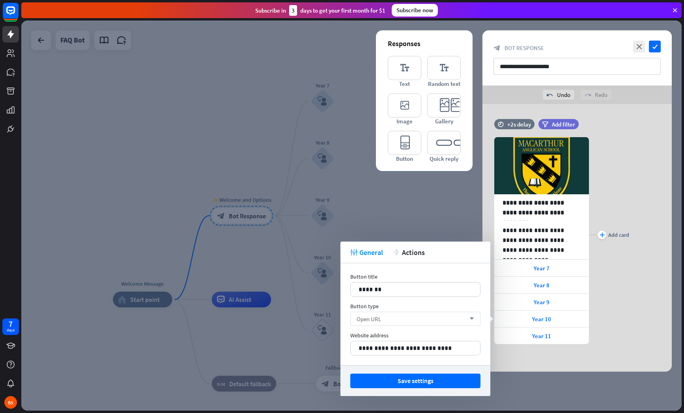
click at [416, 321] on div "Open URL arrow_down" at bounding box center [415, 319] width 130 height 14
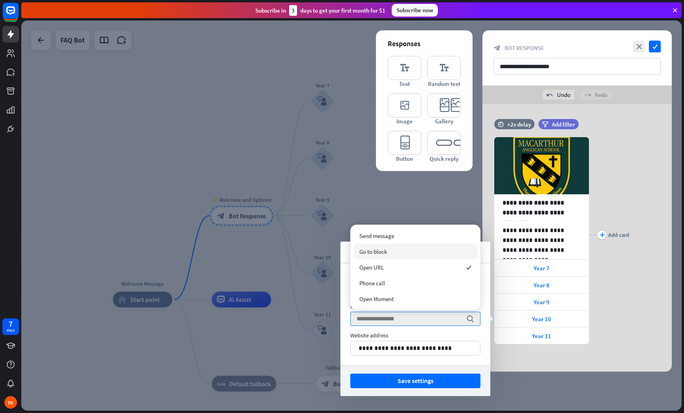
click at [413, 255] on div "Go to block" at bounding box center [415, 252] width 124 height 16
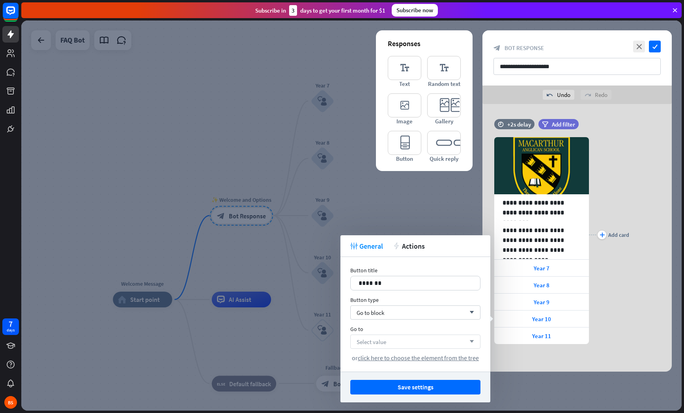
click at [429, 340] on div "Select value arrow_down" at bounding box center [415, 342] width 130 height 14
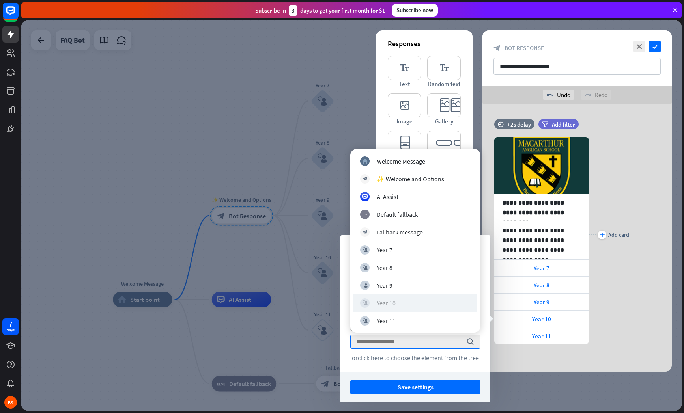
click at [425, 302] on div "block_user_input Year 10" at bounding box center [415, 303] width 110 height 9
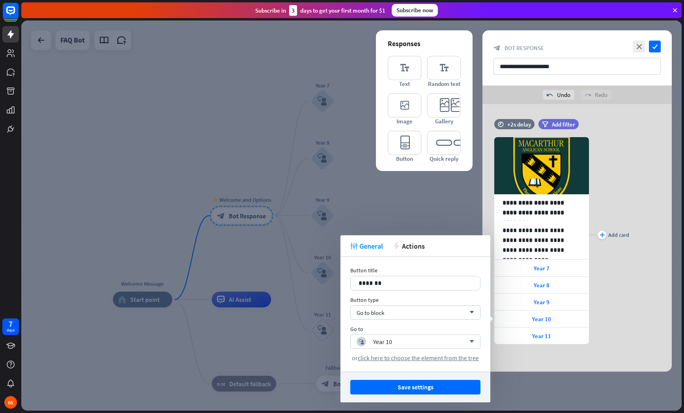
click at [439, 387] on button "Save settings" at bounding box center [415, 387] width 130 height 15
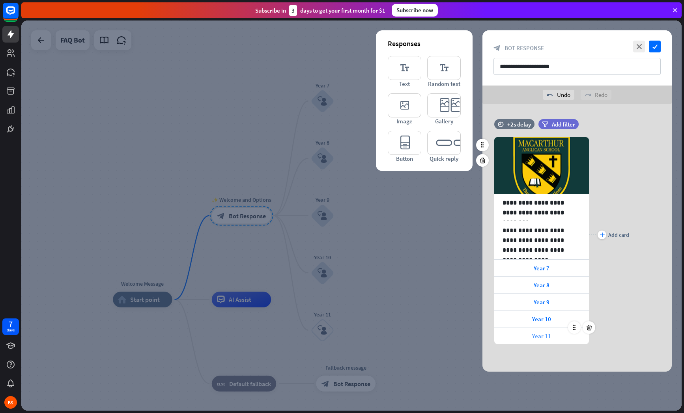
click at [530, 332] on div "Year 11" at bounding box center [541, 336] width 95 height 17
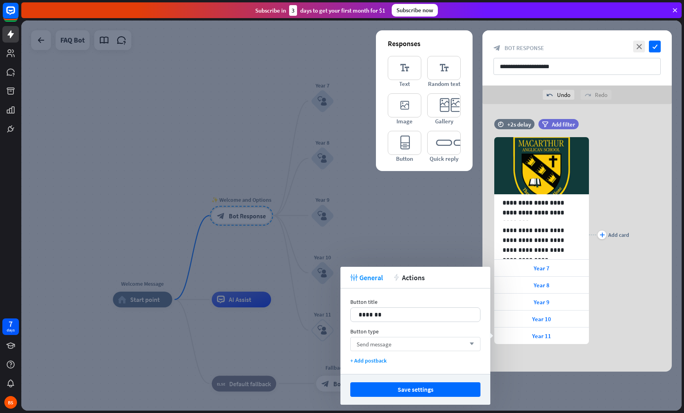
click at [406, 341] on div "Send message arrow_down" at bounding box center [415, 344] width 130 height 14
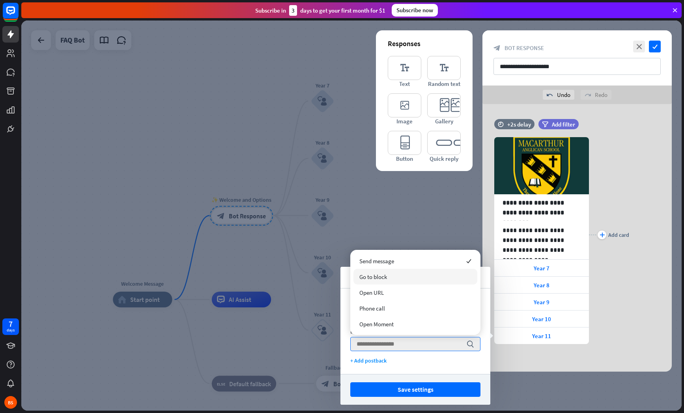
click at [405, 278] on div "Go to block" at bounding box center [415, 277] width 124 height 16
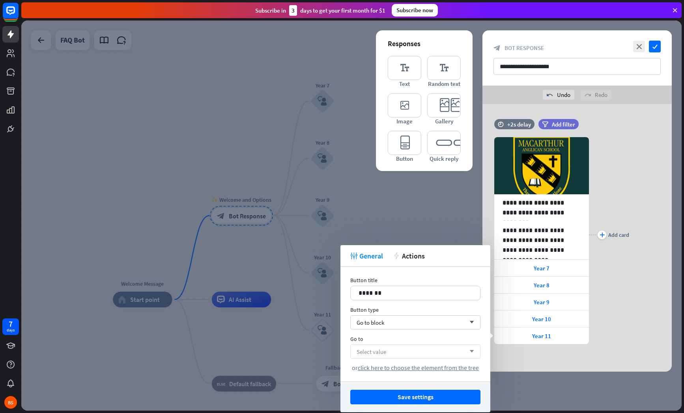
click at [413, 353] on div "Select value arrow_down" at bounding box center [415, 352] width 130 height 14
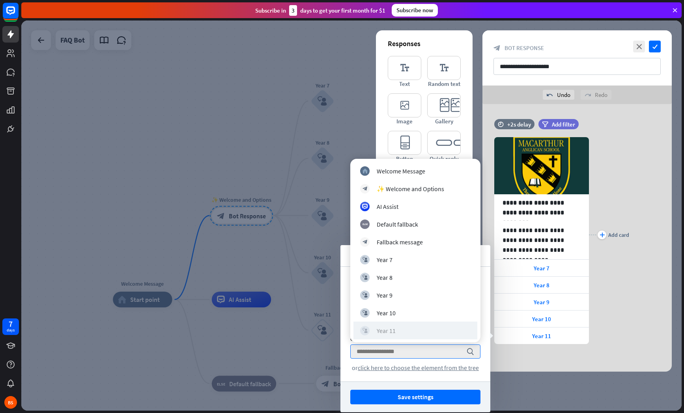
click at [405, 330] on div "block_user_input Year 11" at bounding box center [415, 330] width 110 height 9
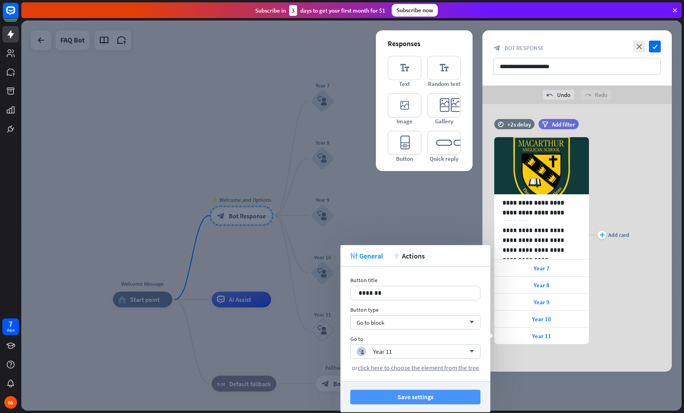
click at [422, 395] on button "Save settings" at bounding box center [415, 397] width 130 height 15
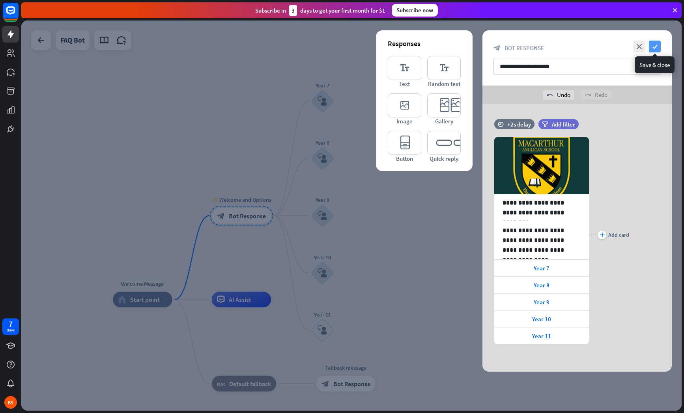
click at [658, 45] on icon "check" at bounding box center [655, 47] width 12 height 12
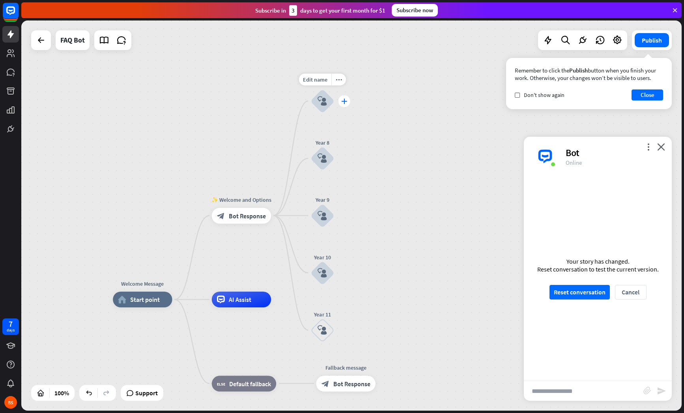
click at [346, 101] on icon "plus" at bounding box center [344, 101] width 6 height 6
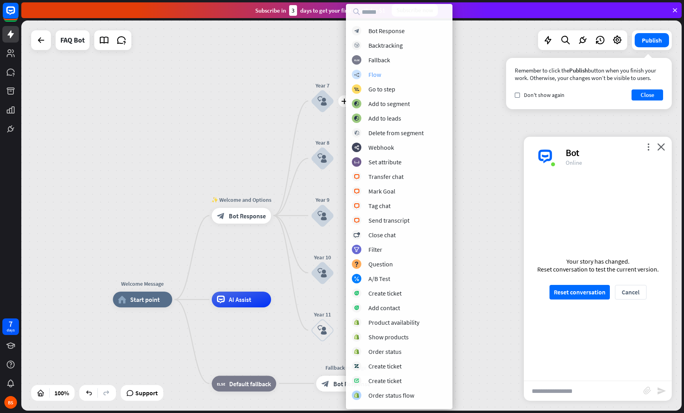
click at [366, 74] on div "builder_tree Flow" at bounding box center [399, 74] width 95 height 9
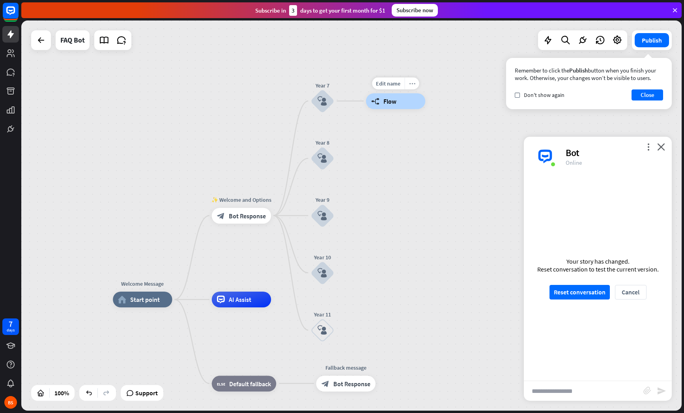
click at [414, 84] on icon "more_horiz" at bounding box center [412, 83] width 6 height 6
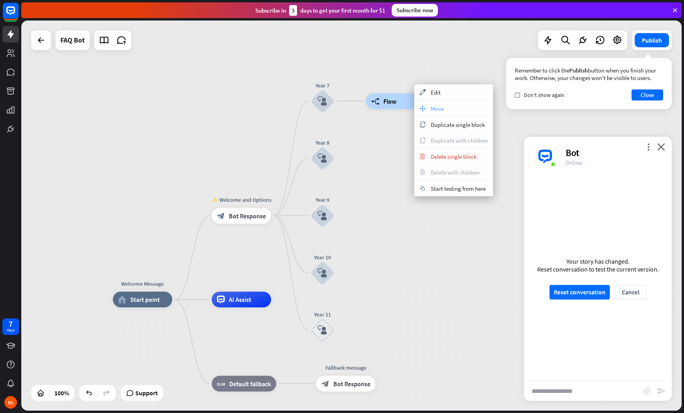
drag, startPoint x: 432, startPoint y: 109, endPoint x: 433, endPoint y: 114, distance: 4.8
click at [433, 118] on div "appearance Edit move_block Move copy Duplicate single block copy Duplicate with…" at bounding box center [453, 140] width 79 height 112
click at [432, 110] on span "Move" at bounding box center [437, 108] width 13 height 7
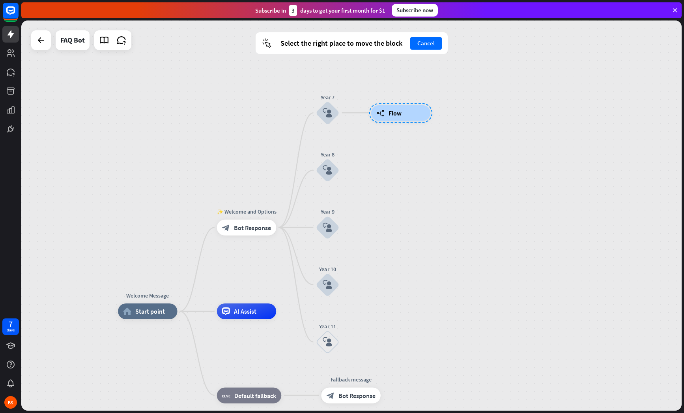
drag, startPoint x: 408, startPoint y: 103, endPoint x: 413, endPoint y: 114, distance: 12.0
click at [413, 114] on div at bounding box center [400, 113] width 63 height 20
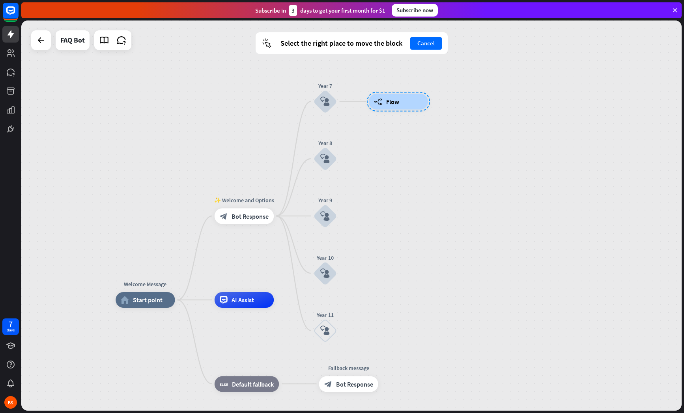
drag, startPoint x: 425, startPoint y: 120, endPoint x: 423, endPoint y: 109, distance: 10.8
click at [423, 109] on div at bounding box center [398, 102] width 63 height 20
drag, startPoint x: 401, startPoint y: 102, endPoint x: 405, endPoint y: 102, distance: 4.3
drag, startPoint x: 409, startPoint y: 103, endPoint x: 421, endPoint y: 116, distance: 17.9
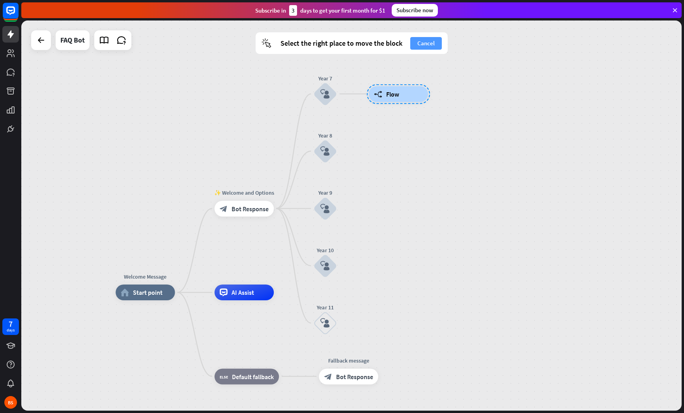
click at [438, 42] on button "Cancel" at bounding box center [426, 43] width 32 height 13
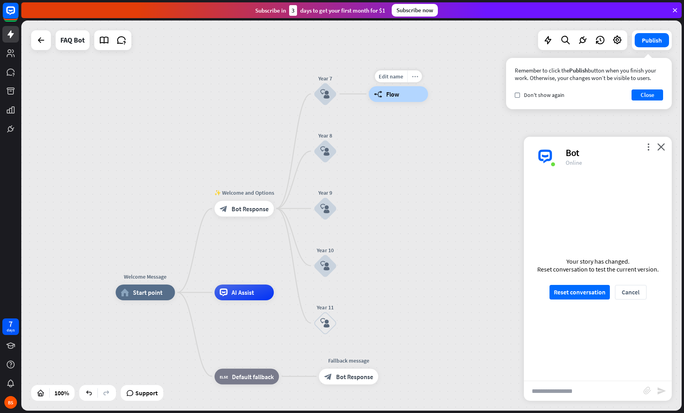
click at [413, 79] on icon "more_horiz" at bounding box center [415, 76] width 6 height 6
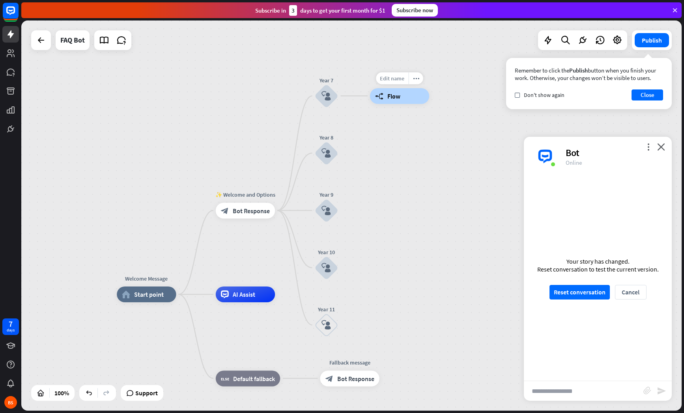
click at [396, 80] on span "Edit name" at bounding box center [392, 78] width 24 height 7
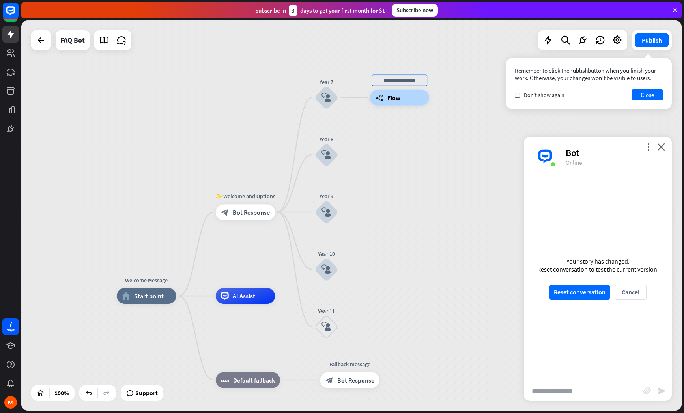
click at [429, 101] on div "builder_tree Flow" at bounding box center [399, 98] width 59 height 16
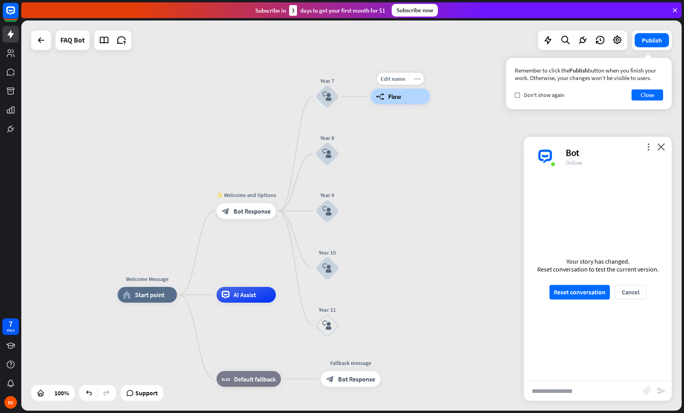
click at [419, 78] on icon "more_horiz" at bounding box center [417, 79] width 6 height 6
click at [417, 80] on icon "more_horiz" at bounding box center [417, 80] width 6 height 6
click at [503, 140] on div "Welcome Message home_2 Start point ✨ Welcome and Options block_bot_response Bot…" at bounding box center [351, 216] width 660 height 390
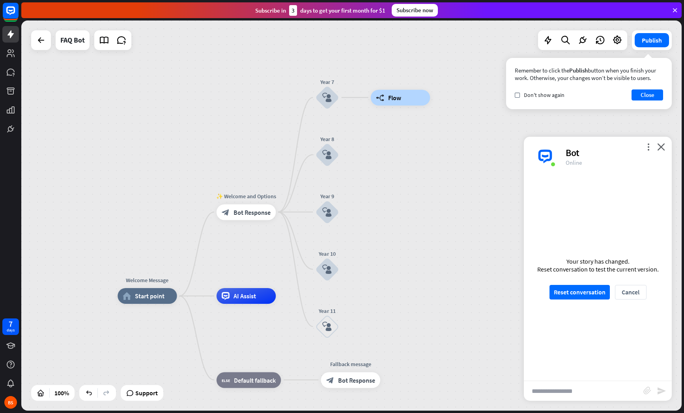
click at [503, 140] on div "Welcome Message home_2 Start point ✨ Welcome and Options block_bot_response Bot…" at bounding box center [351, 216] width 660 height 390
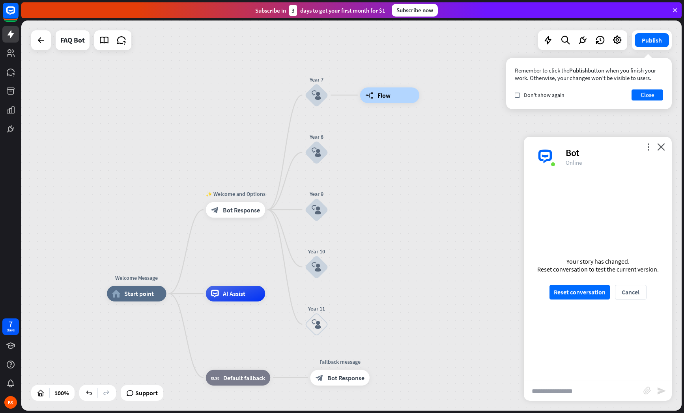
click at [667, 153] on div "more_vert close Bot Online" at bounding box center [598, 156] width 148 height 39
click at [663, 149] on icon "close" at bounding box center [661, 146] width 8 height 7
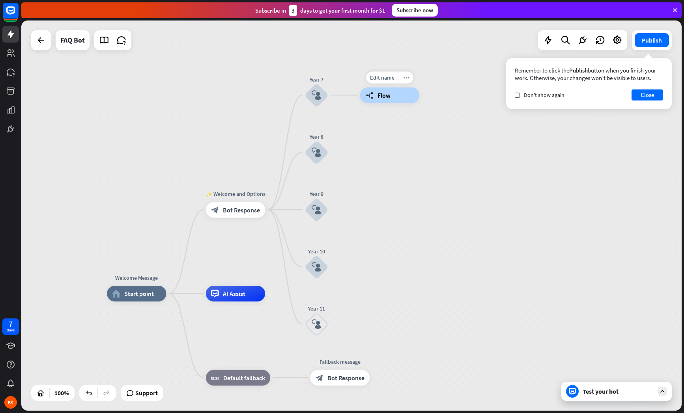
click at [406, 76] on icon "more_horiz" at bounding box center [406, 78] width 6 height 6
click at [390, 77] on span "Edit name" at bounding box center [382, 77] width 24 height 7
type input "********"
click at [487, 97] on div "Welcome Message home_2 Start point ✨ Welcome and Options block_bot_response Bot…" at bounding box center [351, 216] width 660 height 390
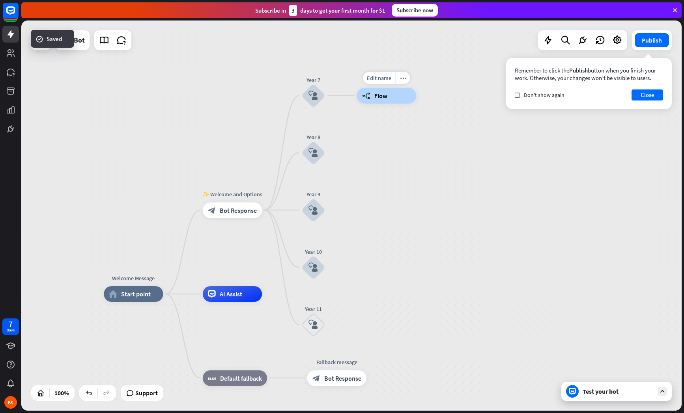
click at [387, 98] on div "builder_tree Flow" at bounding box center [386, 96] width 59 height 16
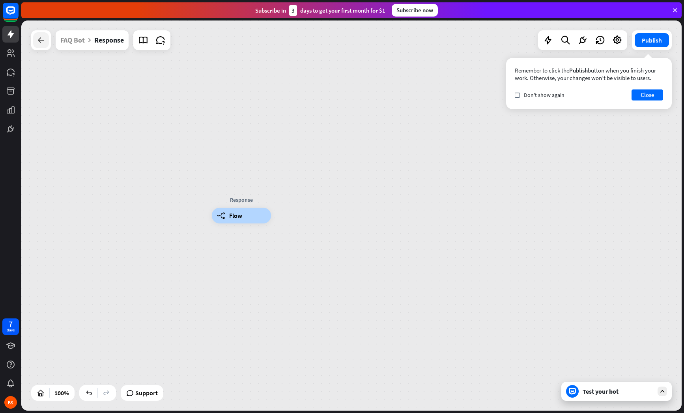
click at [43, 43] on icon at bounding box center [40, 39] width 9 height 9
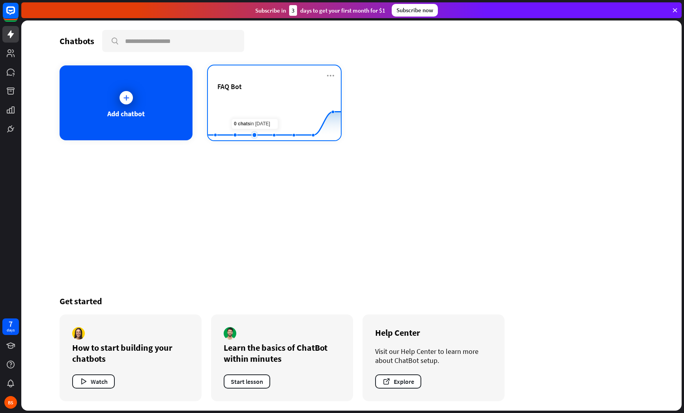
click at [245, 114] on rect at bounding box center [274, 120] width 133 height 49
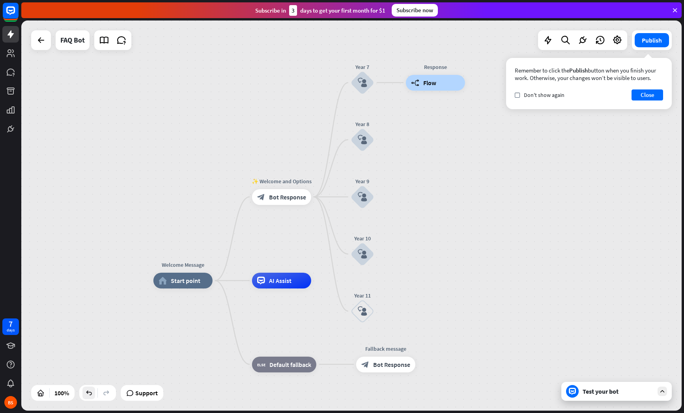
click at [87, 394] on icon at bounding box center [89, 393] width 8 height 8
click at [383, 87] on div "plus" at bounding box center [384, 83] width 12 height 12
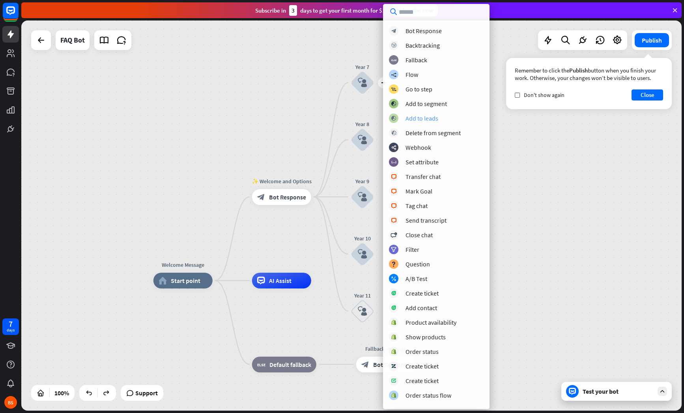
click at [431, 118] on div "Add to leads" at bounding box center [421, 118] width 33 height 8
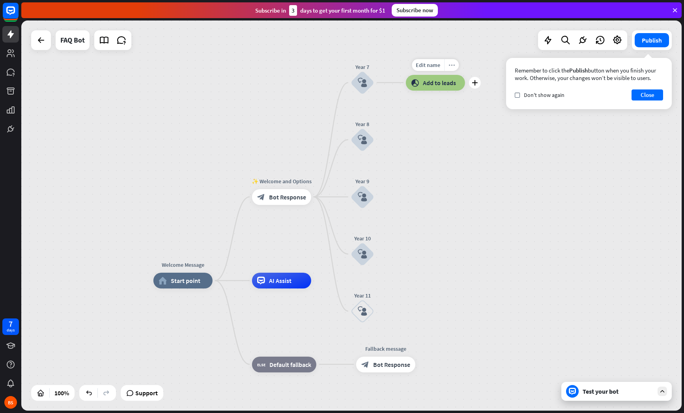
drag, startPoint x: 455, startPoint y: 86, endPoint x: 448, endPoint y: 61, distance: 25.7
click at [457, 91] on div "Edit name more_horiz plus block_add_to_segment Add to leads" at bounding box center [435, 83] width 59 height 16
click at [451, 65] on icon "more_horiz" at bounding box center [451, 65] width 6 height 6
click at [90, 400] on div at bounding box center [97, 393] width 37 height 16
click at [92, 392] on icon at bounding box center [89, 393] width 8 height 8
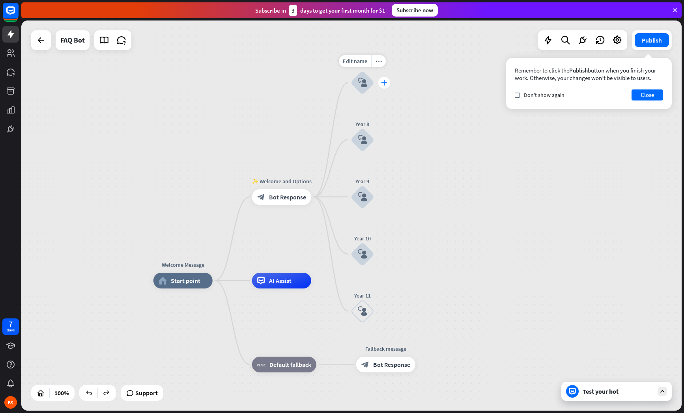
click at [381, 85] on div "plus" at bounding box center [384, 83] width 12 height 12
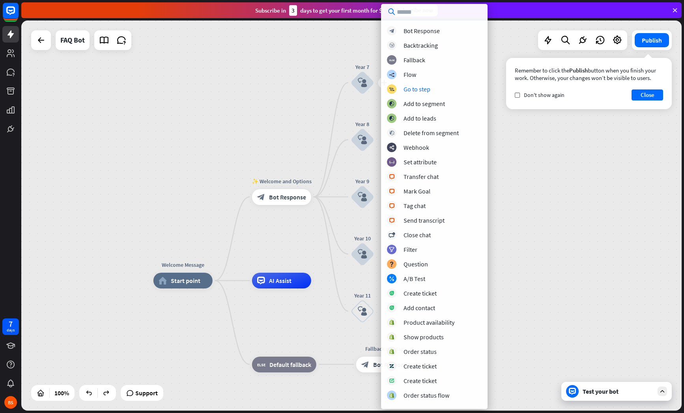
scroll to position [2, 0]
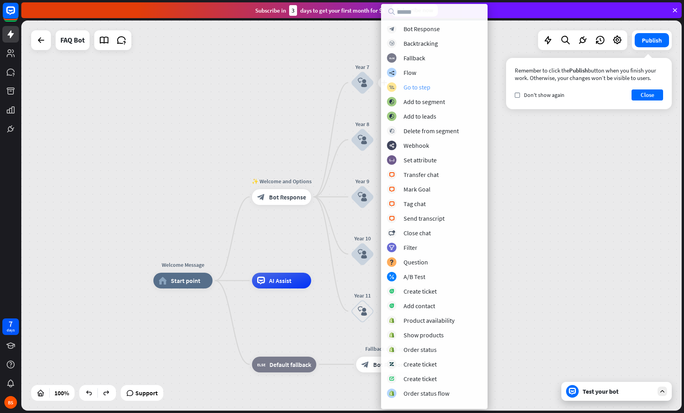
click at [418, 86] on div "Go to step" at bounding box center [416, 87] width 27 height 8
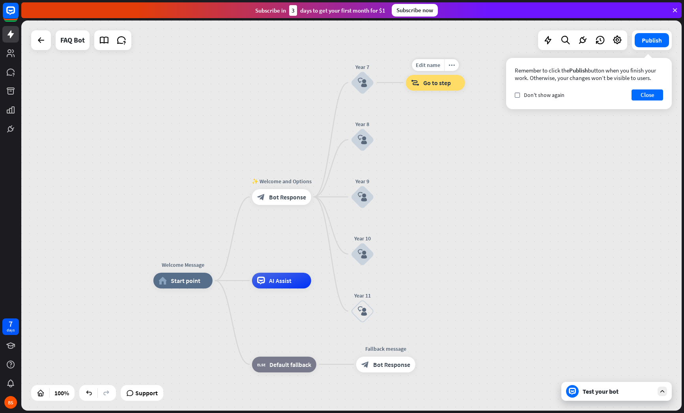
click at [441, 83] on span "Go to step" at bounding box center [437, 83] width 28 height 8
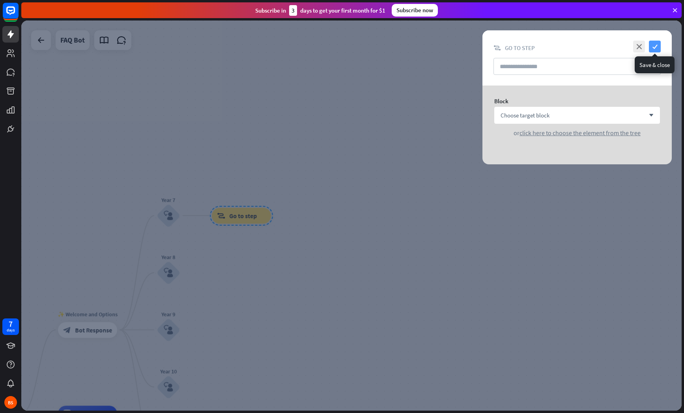
click at [654, 47] on icon "check" at bounding box center [655, 47] width 12 height 12
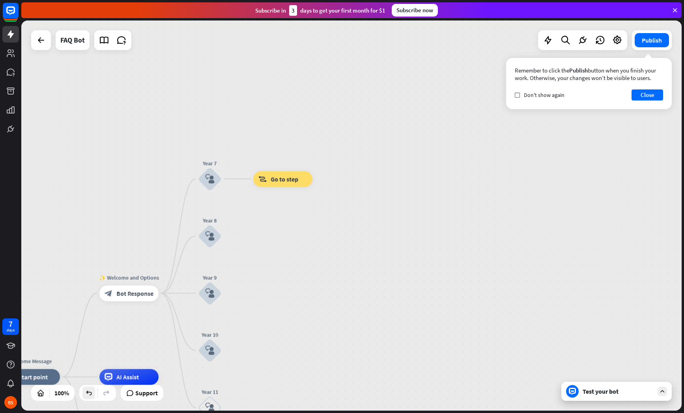
click at [95, 393] on div at bounding box center [88, 393] width 13 height 13
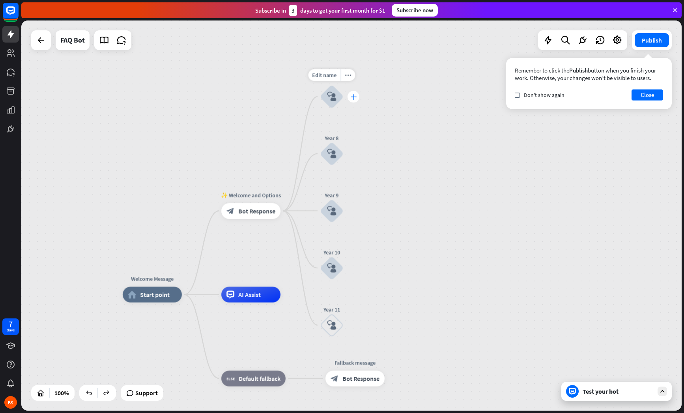
click at [352, 99] on icon "plus" at bounding box center [354, 97] width 6 height 6
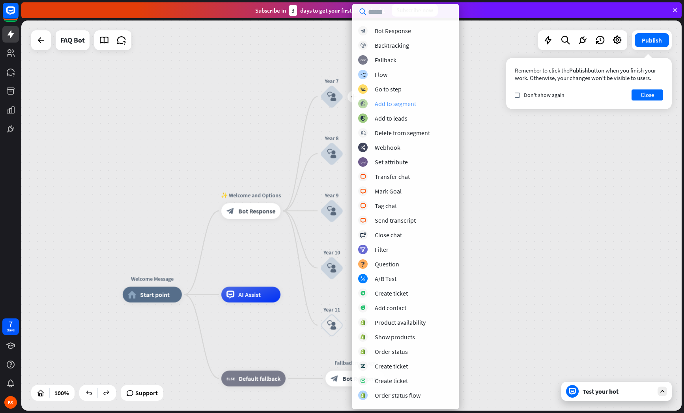
click at [402, 108] on div "block_add_to_segment Add to segment" at bounding box center [405, 103] width 95 height 9
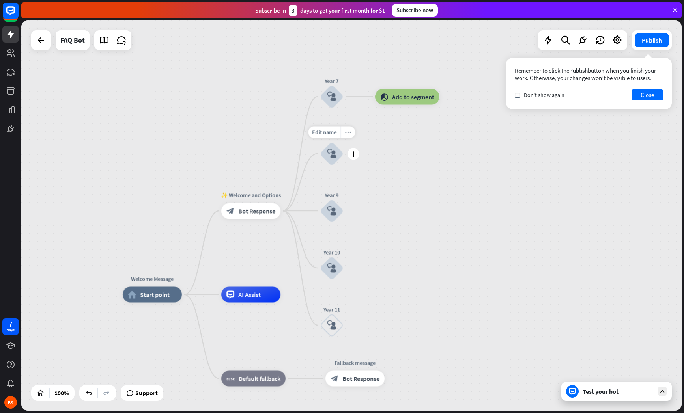
click at [351, 135] on icon "more_horiz" at bounding box center [348, 132] width 6 height 6
click at [349, 134] on icon "more_horiz" at bounding box center [348, 132] width 6 height 6
click at [425, 81] on icon "more_horiz" at bounding box center [423, 79] width 6 height 6
click at [454, 95] on div "plus" at bounding box center [449, 97] width 12 height 12
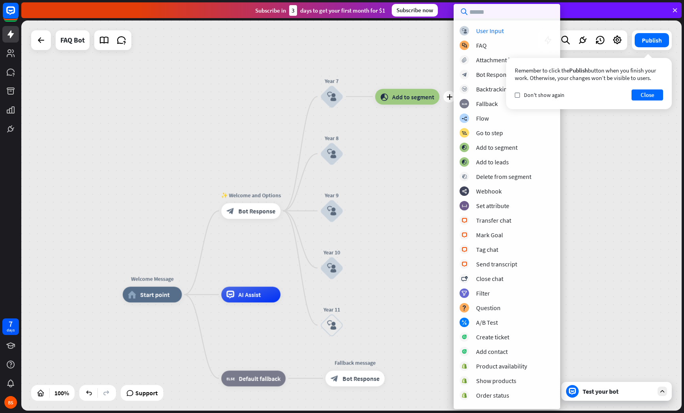
click at [399, 105] on div "Edit name more_horiz plus block_add_to_segment Add to segment" at bounding box center [407, 97] width 64 height 16
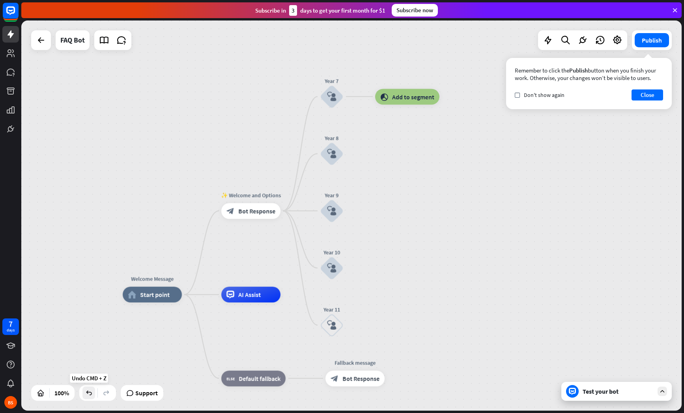
click at [91, 391] on icon at bounding box center [89, 393] width 8 height 8
click at [357, 98] on div "plus" at bounding box center [353, 97] width 12 height 12
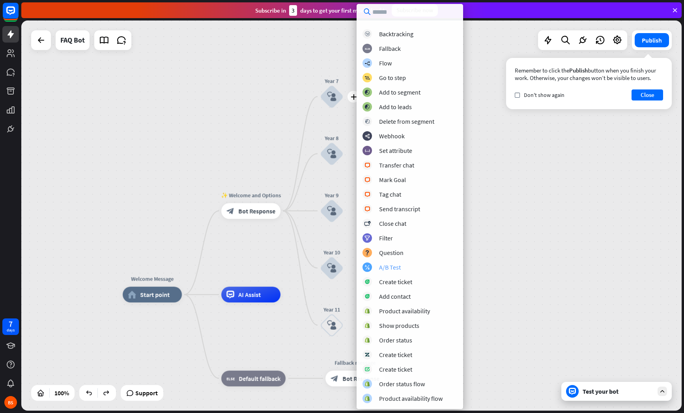
scroll to position [11, 0]
click at [396, 66] on div "builder_tree Flow" at bounding box center [409, 62] width 95 height 9
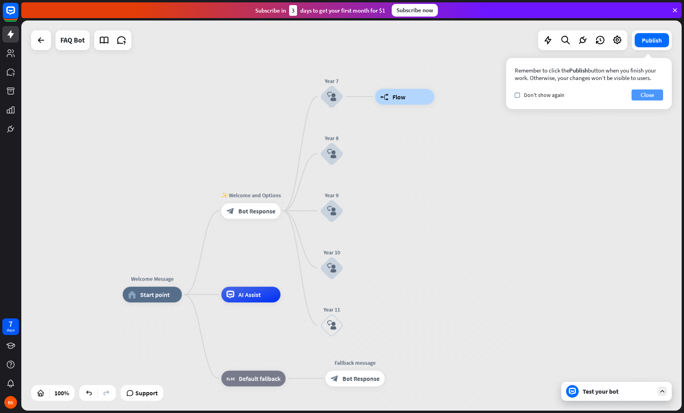
click at [647, 95] on button "Close" at bounding box center [647, 95] width 32 height 11
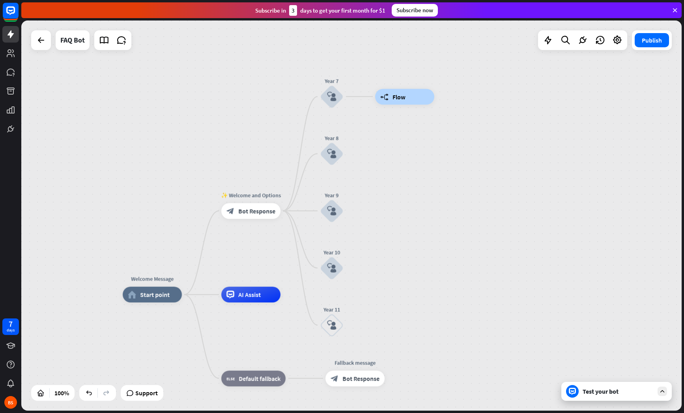
click at [601, 390] on div "Test your bot" at bounding box center [618, 392] width 71 height 8
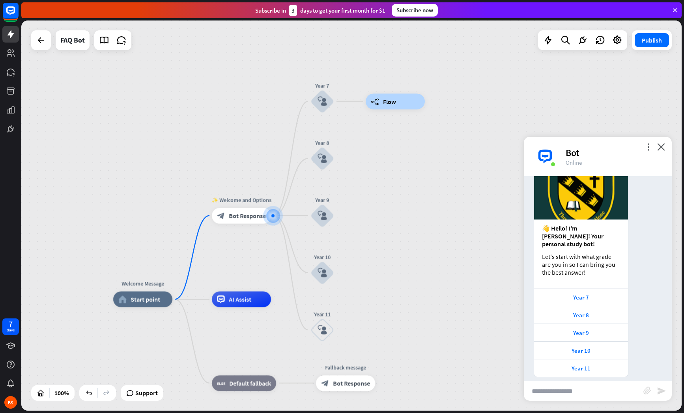
scroll to position [47, 0]
click at [584, 293] on div "Year 7" at bounding box center [581, 296] width 86 height 7
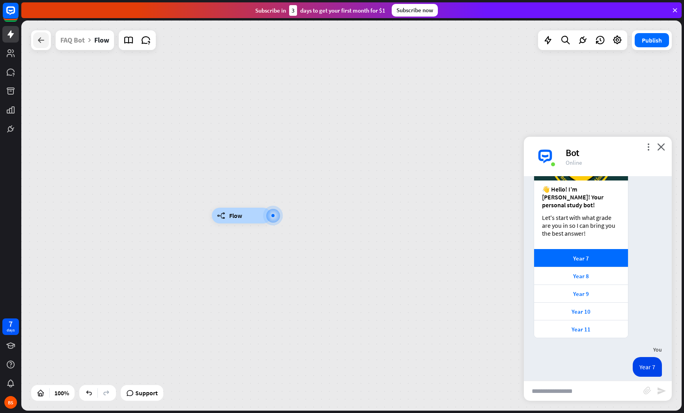
click at [41, 38] on icon at bounding box center [40, 39] width 9 height 9
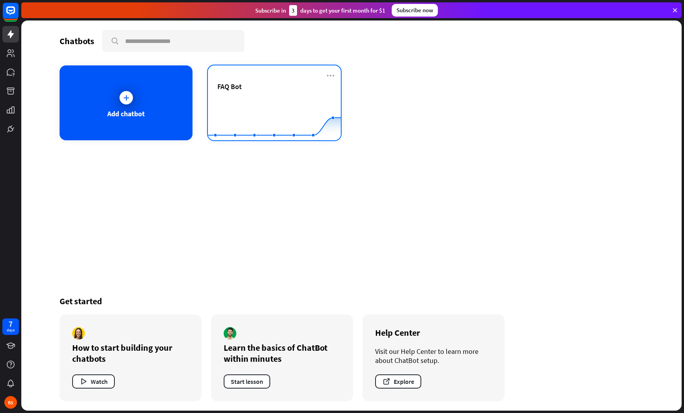
click at [229, 92] on div "FAQ Bot" at bounding box center [274, 96] width 114 height 28
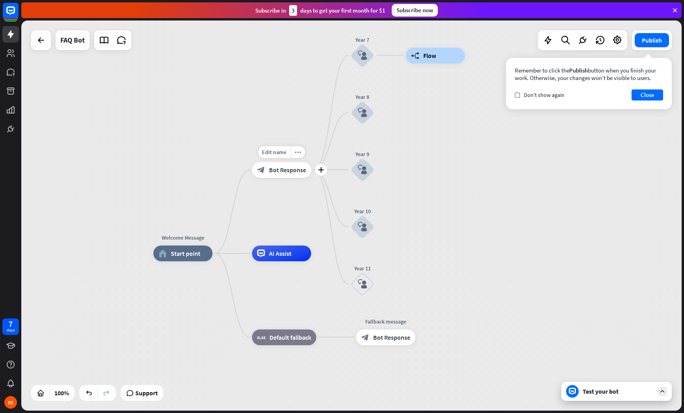
click at [296, 174] on div "block_bot_response Bot Response" at bounding box center [281, 170] width 59 height 16
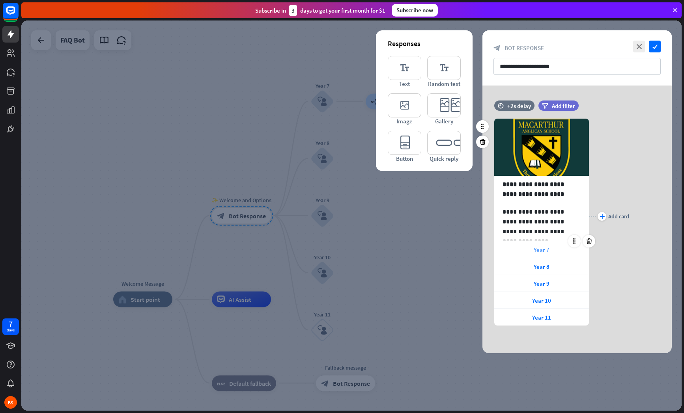
click at [536, 250] on span "Year 7" at bounding box center [542, 249] width 16 height 7
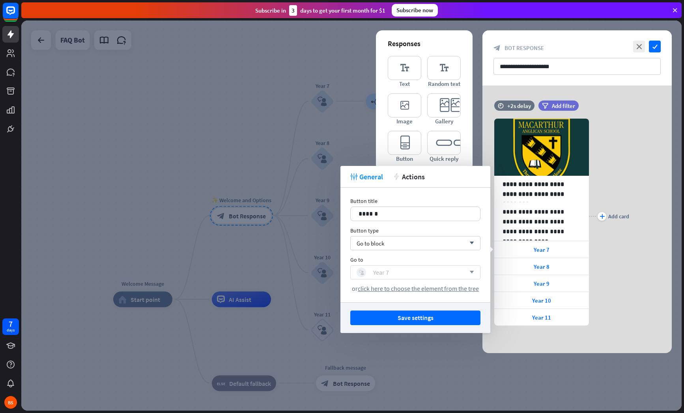
click at [451, 271] on div "block_user_input Year 7" at bounding box center [411, 272] width 109 height 9
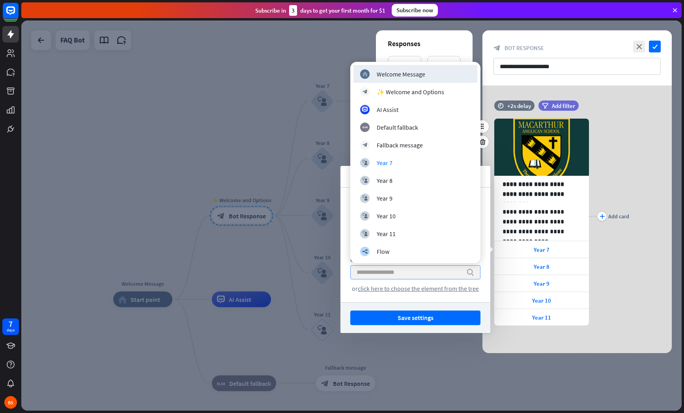
click at [667, 263] on div "**********" at bounding box center [576, 216] width 189 height 219
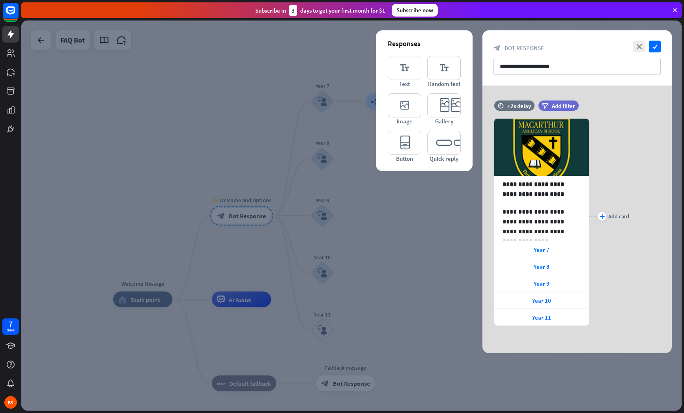
click at [352, 176] on div at bounding box center [351, 216] width 660 height 390
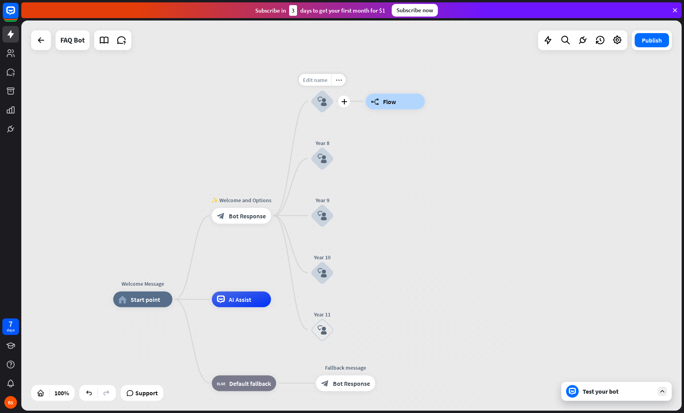
click at [325, 79] on span "Edit name" at bounding box center [315, 79] width 24 height 7
click at [366, 93] on div "Edit name more_horiz builder_tree Flow" at bounding box center [395, 101] width 59 height 16
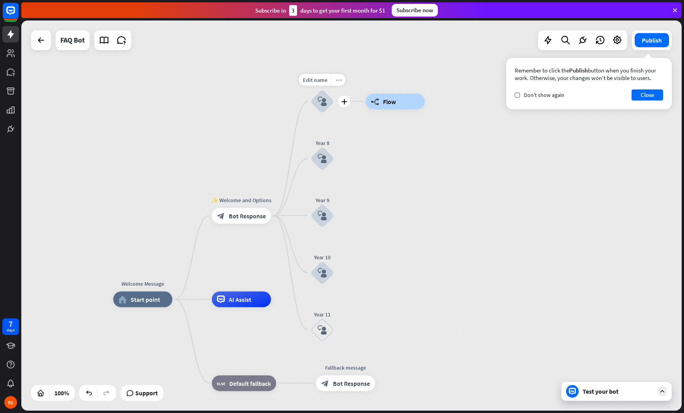
click at [342, 80] on div "more_horiz" at bounding box center [338, 80] width 15 height 12
click at [324, 80] on span "Edit name" at bounding box center [315, 79] width 24 height 7
click at [327, 97] on div "block_user_input" at bounding box center [322, 102] width 24 height 24
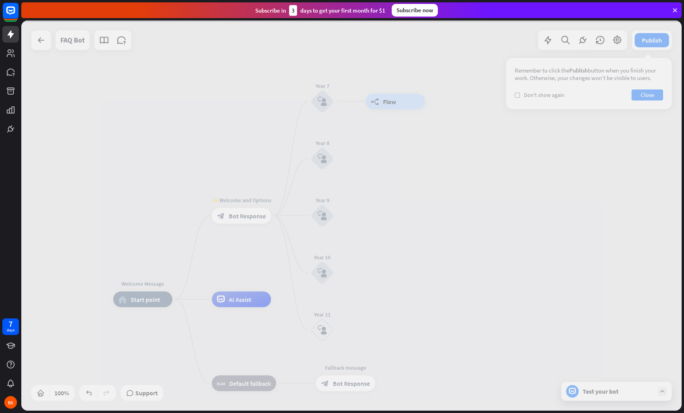
click at [326, 103] on div at bounding box center [351, 216] width 660 height 390
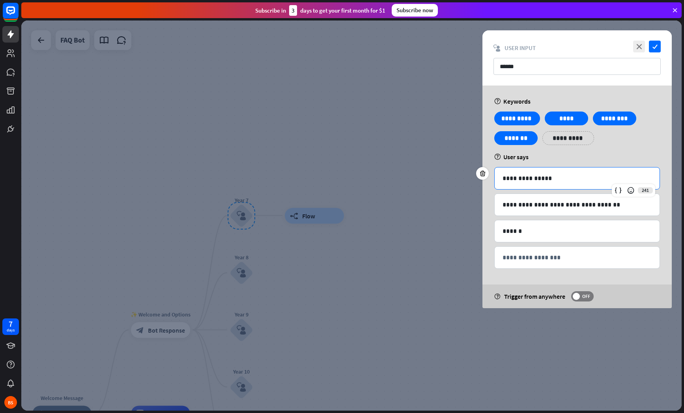
drag, startPoint x: 555, startPoint y: 182, endPoint x: 504, endPoint y: 185, distance: 50.6
click at [501, 186] on div "**********" at bounding box center [577, 179] width 165 height 22
drag, startPoint x: 550, startPoint y: 175, endPoint x: 505, endPoint y: 179, distance: 44.8
click at [505, 179] on p "**********" at bounding box center [576, 179] width 149 height 10
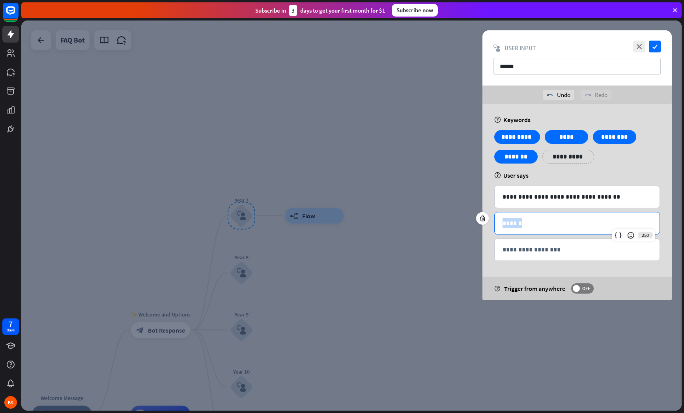
drag, startPoint x: 592, startPoint y: 226, endPoint x: 532, endPoint y: 228, distance: 59.6
click at [532, 228] on div "******" at bounding box center [577, 224] width 165 height 22
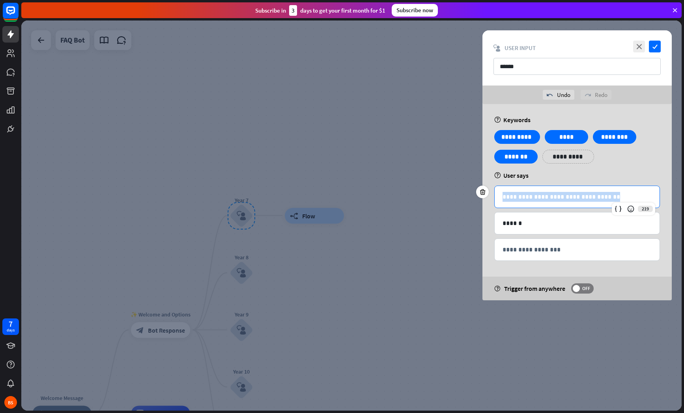
drag, startPoint x: 616, startPoint y: 196, endPoint x: 502, endPoint y: 200, distance: 114.8
click at [502, 200] on div "**********" at bounding box center [577, 197] width 165 height 22
drag, startPoint x: 644, startPoint y: 269, endPoint x: 619, endPoint y: 275, distance: 25.9
click at [643, 269] on div "**********" at bounding box center [576, 202] width 189 height 196
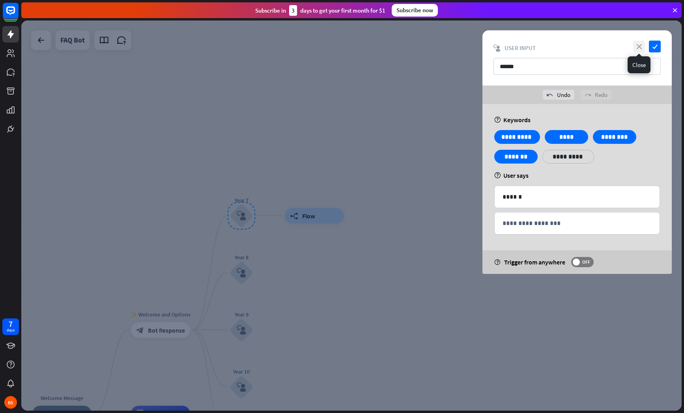
click at [643, 50] on icon "close" at bounding box center [639, 47] width 12 height 12
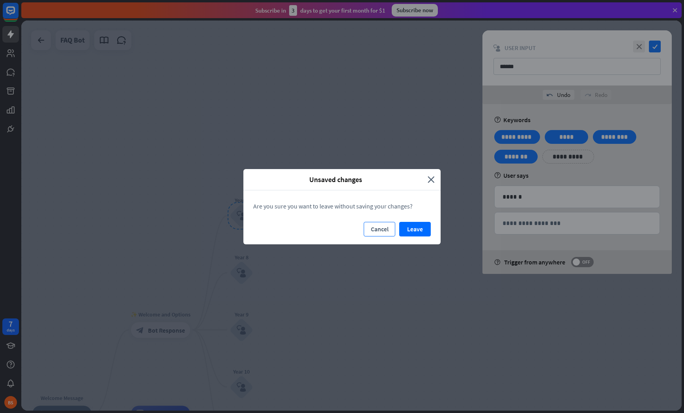
click at [381, 232] on button "Cancel" at bounding box center [380, 229] width 32 height 15
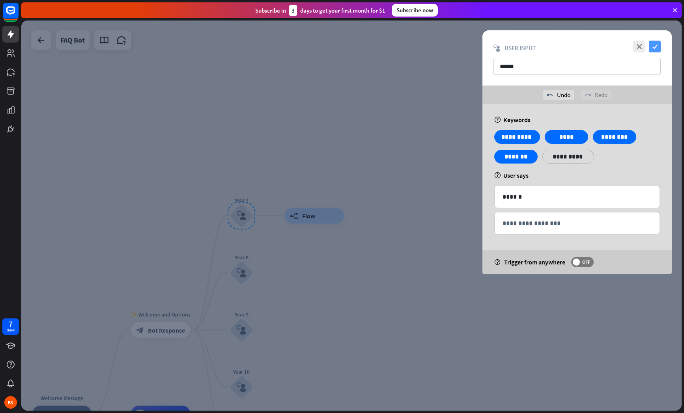
click at [654, 44] on icon "check" at bounding box center [655, 47] width 12 height 12
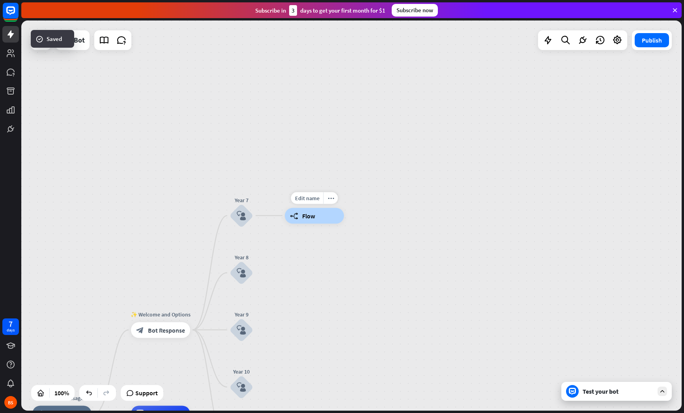
click at [306, 217] on span "Flow" at bounding box center [308, 216] width 13 height 8
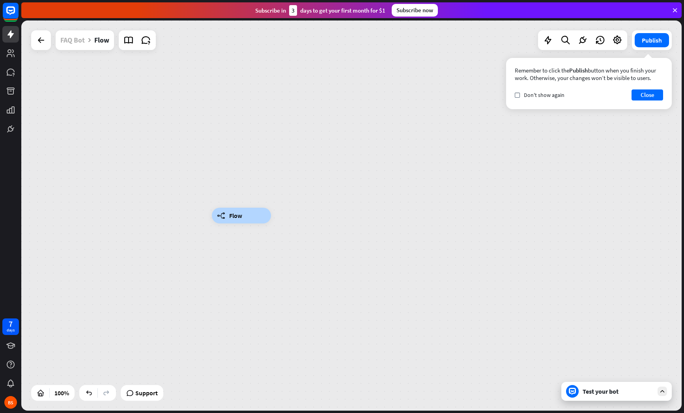
click at [80, 43] on div "FAQ Bot" at bounding box center [72, 40] width 24 height 20
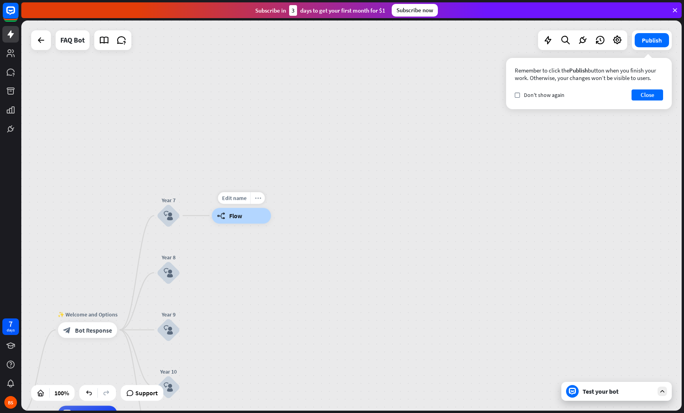
click at [256, 196] on icon "more_horiz" at bounding box center [258, 198] width 6 height 6
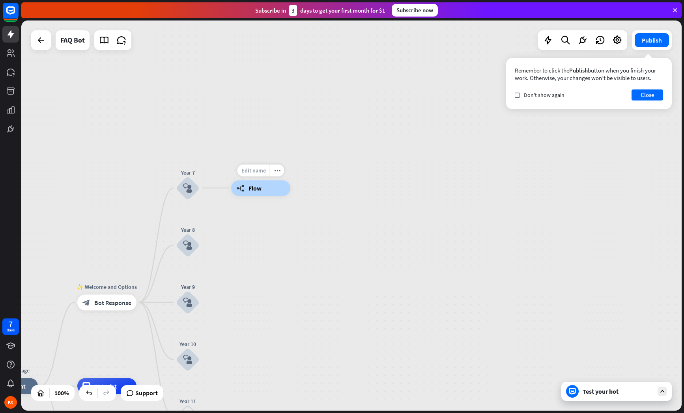
click at [252, 171] on span "Edit name" at bounding box center [253, 170] width 24 height 7
click at [389, 228] on div "Welcome Message home_2 Start point ✨ Welcome and Options block_bot_response Bot…" at bounding box center [351, 216] width 660 height 390
click at [273, 187] on div "builder_tree Flow" at bounding box center [260, 188] width 59 height 16
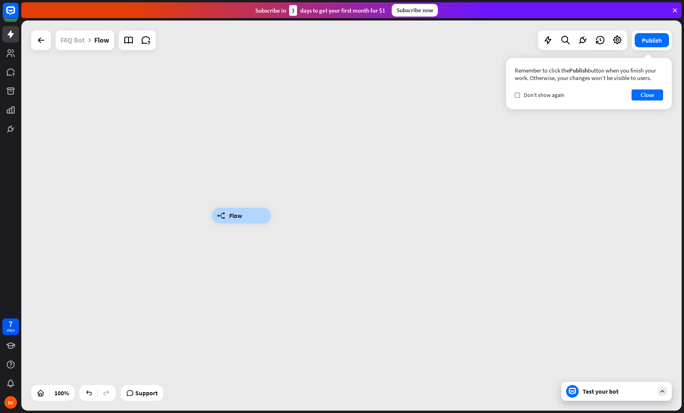
click at [82, 41] on div "FAQ Bot" at bounding box center [72, 40] width 24 height 20
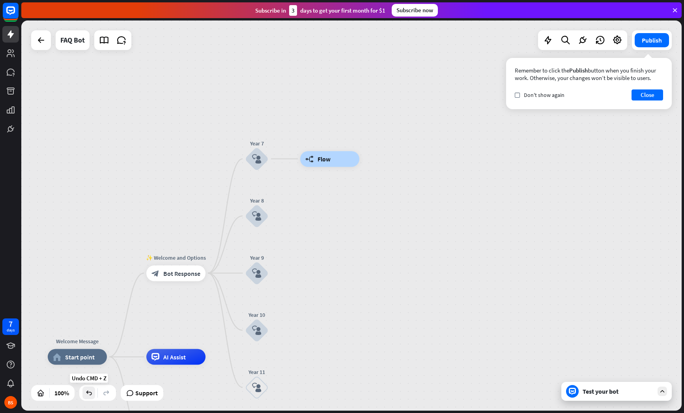
click at [94, 392] on div at bounding box center [88, 393] width 13 height 13
click at [93, 392] on div at bounding box center [88, 393] width 13 height 13
click at [105, 394] on icon at bounding box center [107, 393] width 8 height 8
click at [278, 161] on icon "plus" at bounding box center [279, 159] width 6 height 6
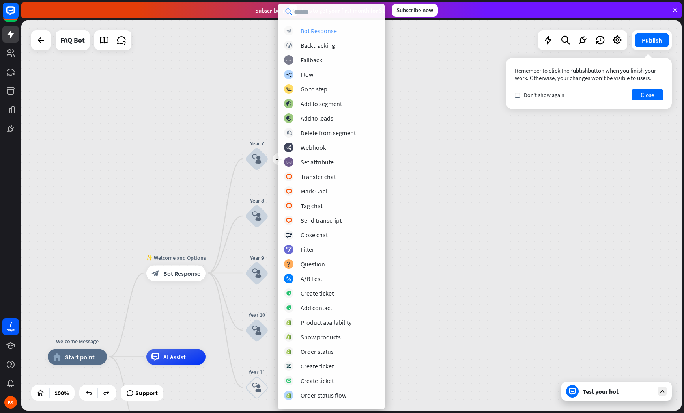
click at [333, 30] on div "Bot Response" at bounding box center [319, 31] width 36 height 8
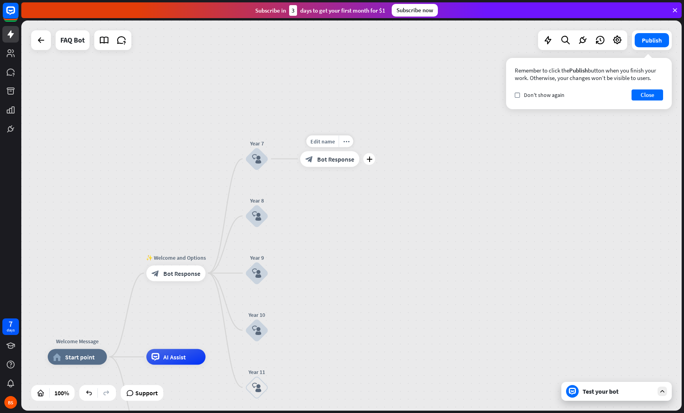
click at [339, 157] on span "Bot Response" at bounding box center [335, 159] width 37 height 8
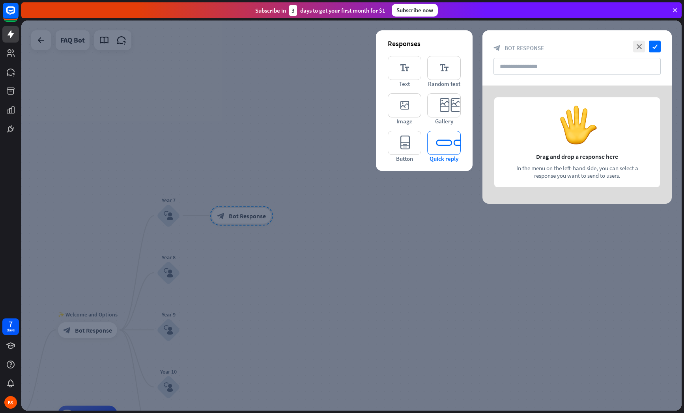
click at [439, 149] on icon "editor_quick_replies" at bounding box center [444, 143] width 34 height 24
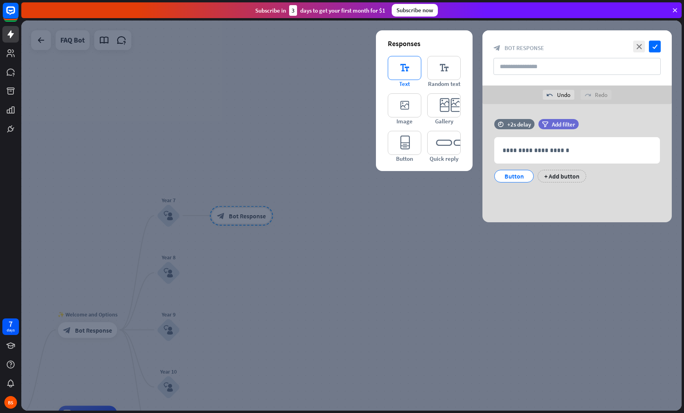
click at [411, 65] on icon "editor_text" at bounding box center [405, 68] width 34 height 24
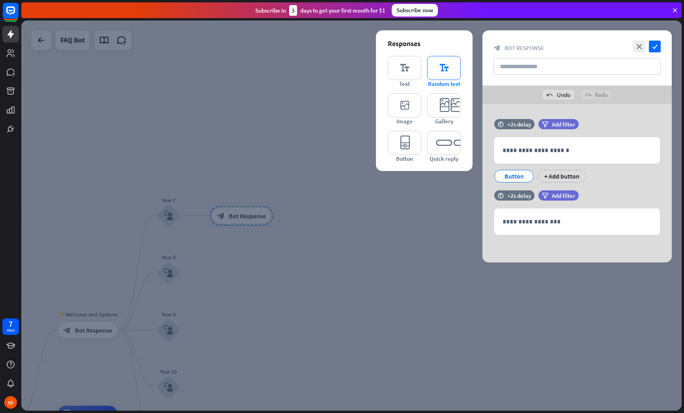
click at [448, 65] on icon "editor_text" at bounding box center [444, 68] width 34 height 24
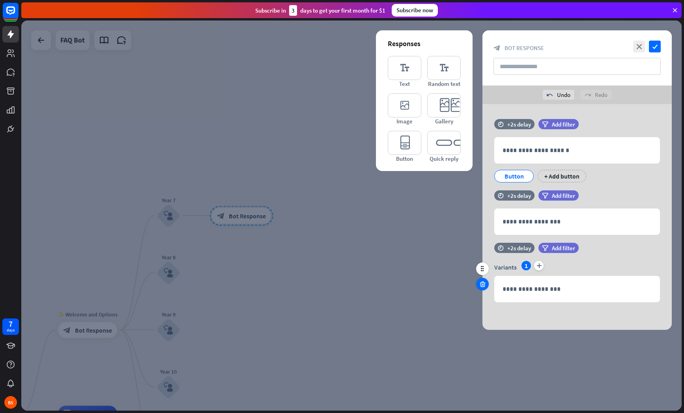
click at [480, 285] on icon at bounding box center [482, 284] width 7 height 7
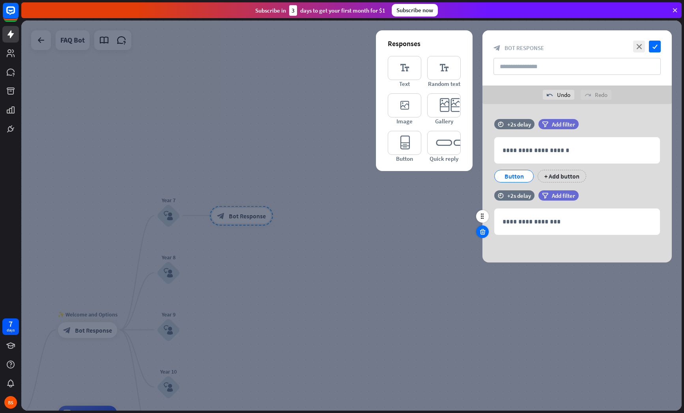
click at [480, 235] on icon at bounding box center [482, 231] width 7 height 7
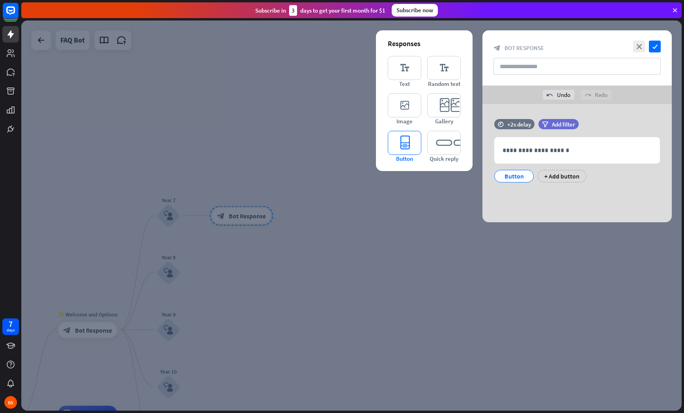
click at [408, 140] on icon "editor_button" at bounding box center [405, 143] width 34 height 24
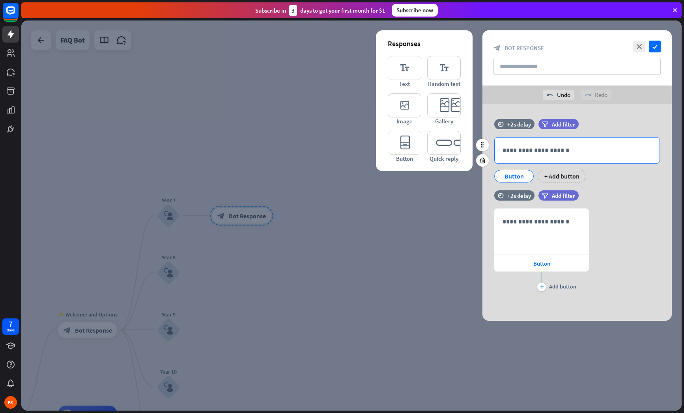
click at [545, 148] on p "**********" at bounding box center [576, 151] width 149 height 10
click at [482, 233] on icon at bounding box center [482, 231] width 7 height 7
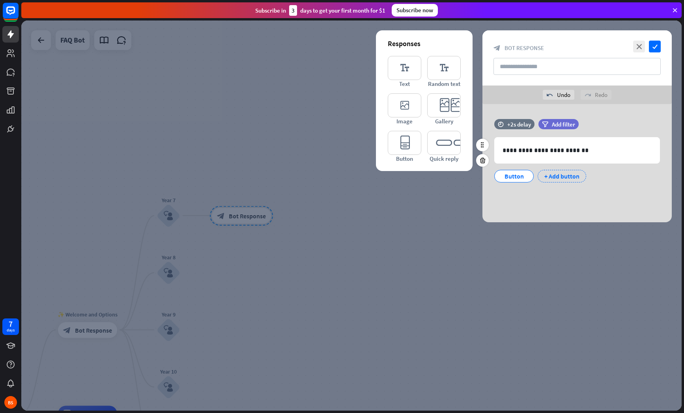
click at [556, 176] on div "+ Add button" at bounding box center [562, 176] width 49 height 13
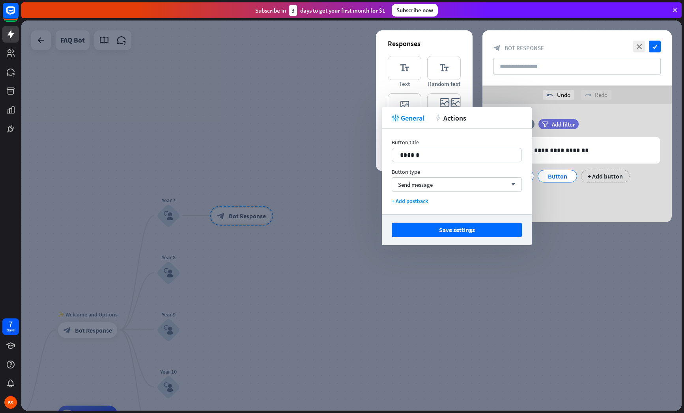
click at [542, 221] on div "**********" at bounding box center [576, 163] width 189 height 118
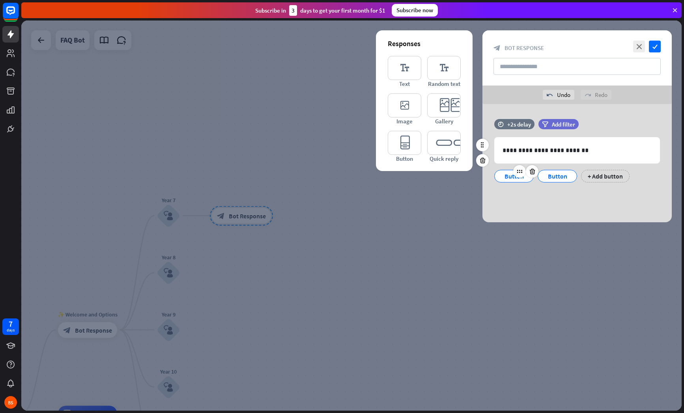
click at [513, 181] on div "Button" at bounding box center [514, 176] width 26 height 12
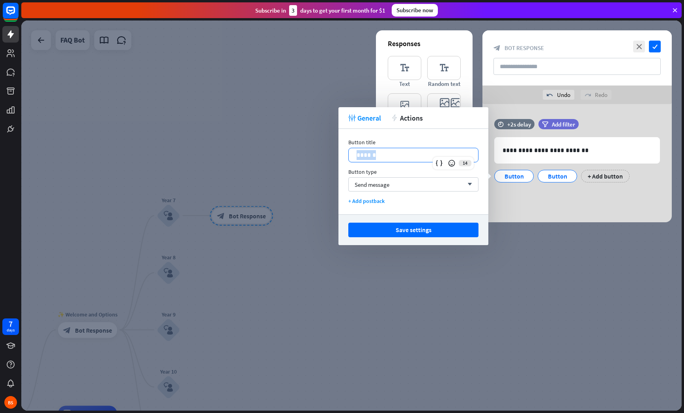
drag, startPoint x: 383, startPoint y: 155, endPoint x: 348, endPoint y: 155, distance: 34.3
click at [348, 155] on div "******" at bounding box center [413, 155] width 130 height 15
click at [421, 184] on div "Send message arrow_down" at bounding box center [413, 184] width 130 height 14
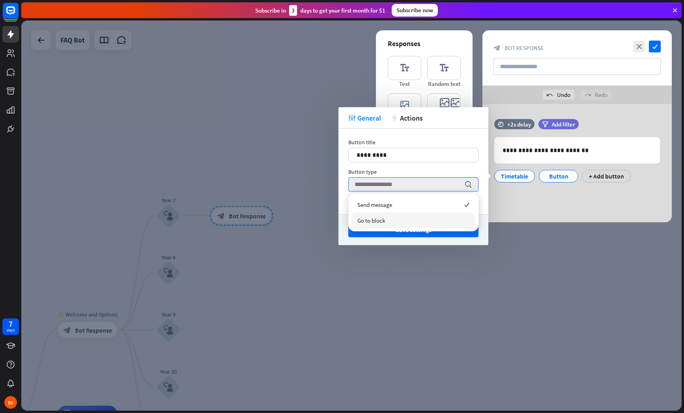
click at [447, 217] on div "Go to block" at bounding box center [413, 221] width 124 height 16
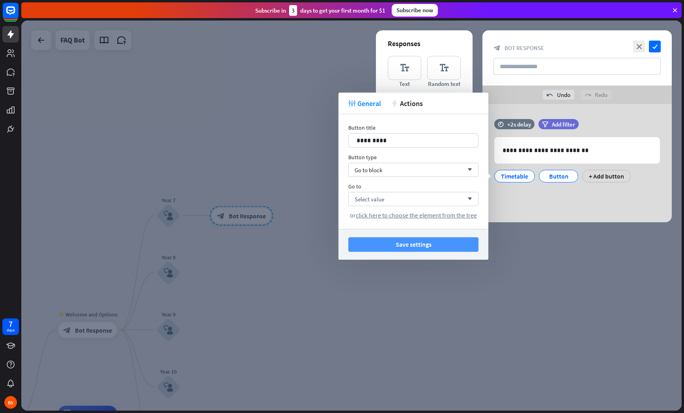
click at [444, 245] on button "Save settings" at bounding box center [413, 244] width 130 height 15
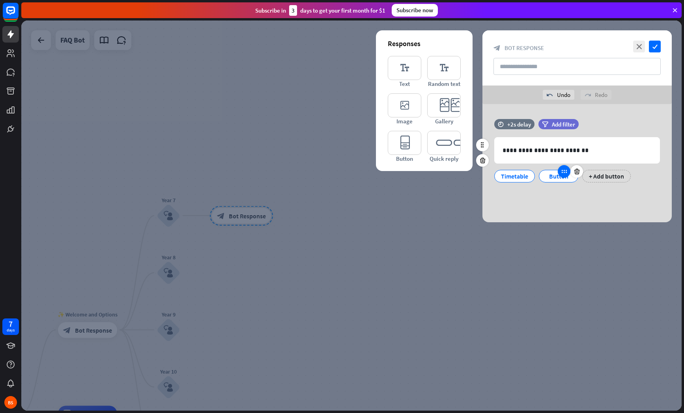
click at [562, 177] on div at bounding box center [564, 171] width 13 height 13
click at [554, 178] on div "Button" at bounding box center [558, 176] width 26 height 12
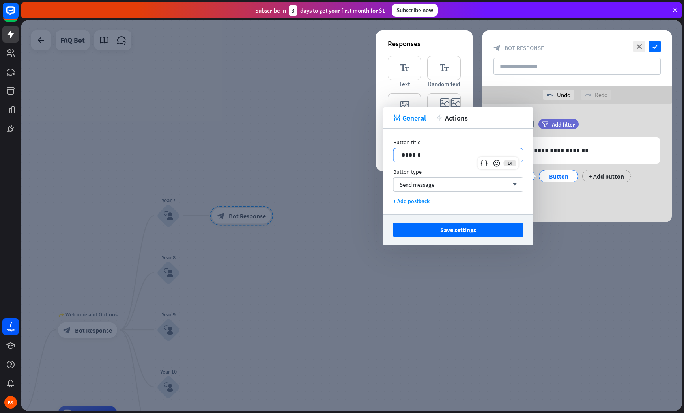
drag, startPoint x: 445, startPoint y: 157, endPoint x: 388, endPoint y: 160, distance: 56.9
click at [388, 160] on div "Button title 14 ****** Button type Send message arrow_down + Add postback" at bounding box center [458, 172] width 150 height 86
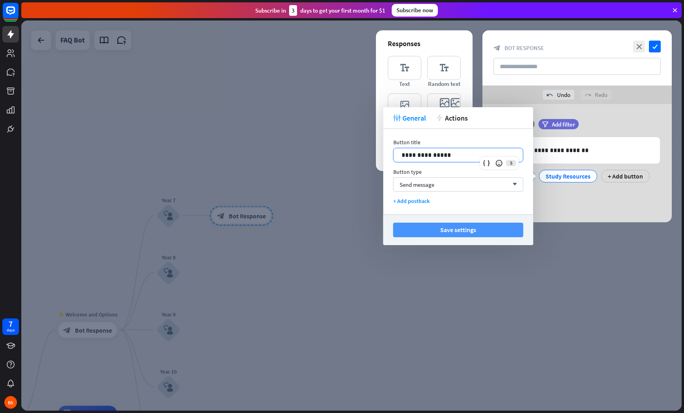
click at [481, 229] on button "Save settings" at bounding box center [458, 230] width 130 height 15
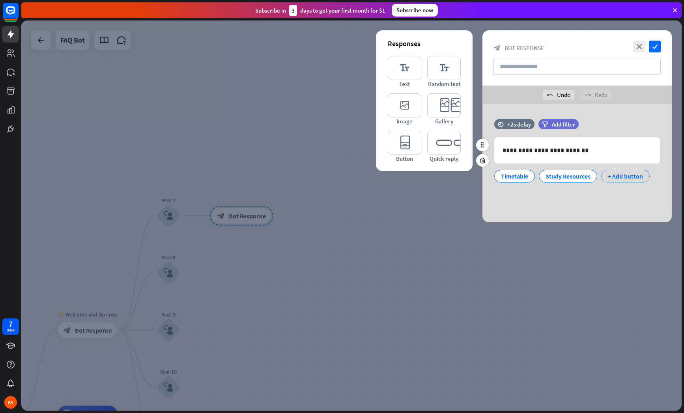
click at [622, 177] on div "+ Add button" at bounding box center [625, 176] width 49 height 13
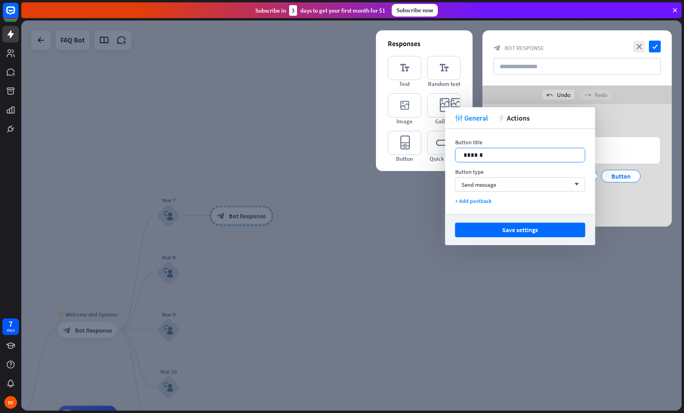
click at [499, 159] on p "******" at bounding box center [520, 155] width 114 height 10
click at [562, 236] on button "Save settings" at bounding box center [520, 230] width 130 height 15
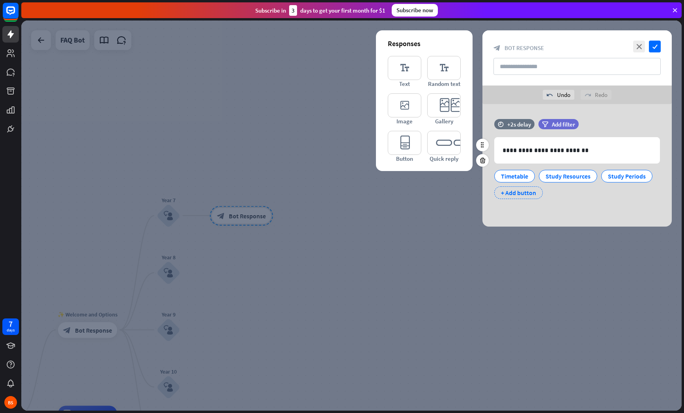
click at [528, 195] on div "+ Add button" at bounding box center [518, 193] width 49 height 13
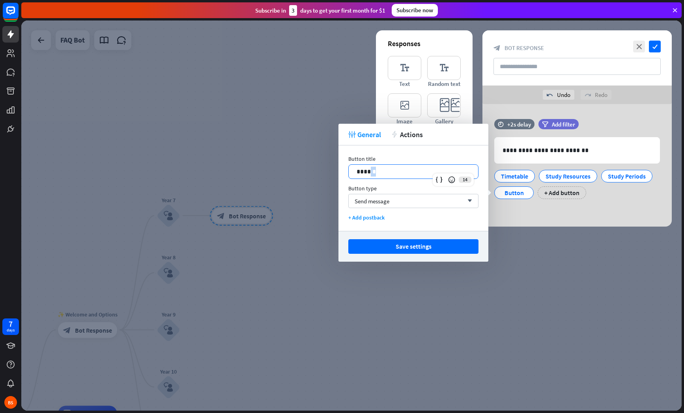
drag, startPoint x: 401, startPoint y: 173, endPoint x: 363, endPoint y: 171, distance: 37.9
click at [368, 174] on p "******" at bounding box center [414, 172] width 114 height 10
click at [362, 171] on p "******" at bounding box center [414, 172] width 114 height 10
drag, startPoint x: 383, startPoint y: 170, endPoint x: 359, endPoint y: 175, distance: 25.0
click at [359, 175] on p "******" at bounding box center [414, 172] width 114 height 10
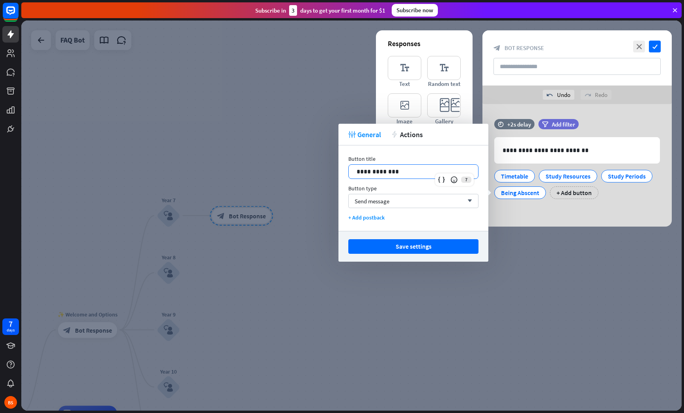
drag, startPoint x: 418, startPoint y: 246, endPoint x: 430, endPoint y: 245, distance: 11.1
click at [418, 246] on button "Save settings" at bounding box center [413, 246] width 130 height 15
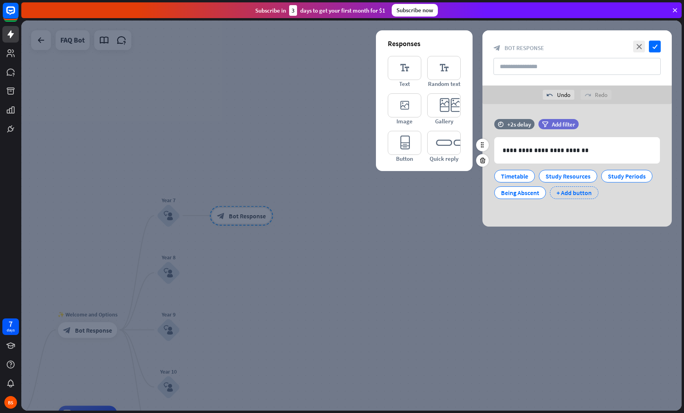
click at [582, 195] on div "+ Add button" at bounding box center [574, 193] width 49 height 13
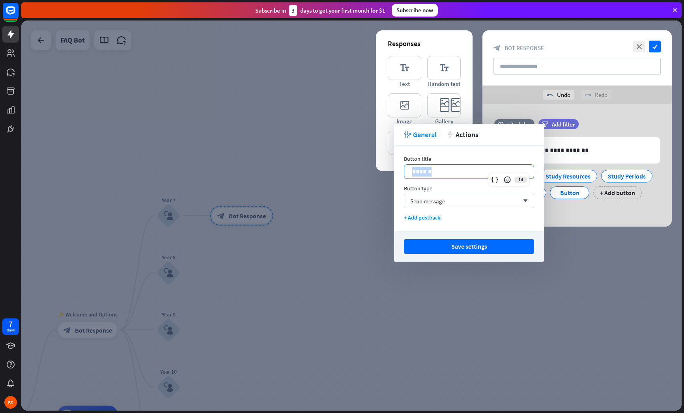
drag, startPoint x: 427, startPoint y: 172, endPoint x: 413, endPoint y: 173, distance: 13.5
click at [413, 173] on p "******" at bounding box center [469, 172] width 114 height 10
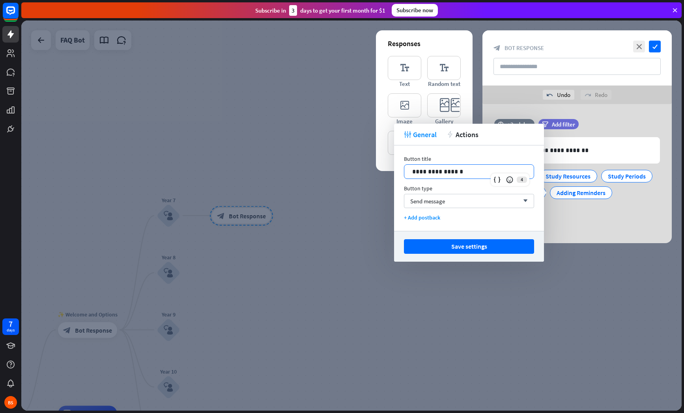
click at [478, 246] on button "Save settings" at bounding box center [469, 246] width 130 height 15
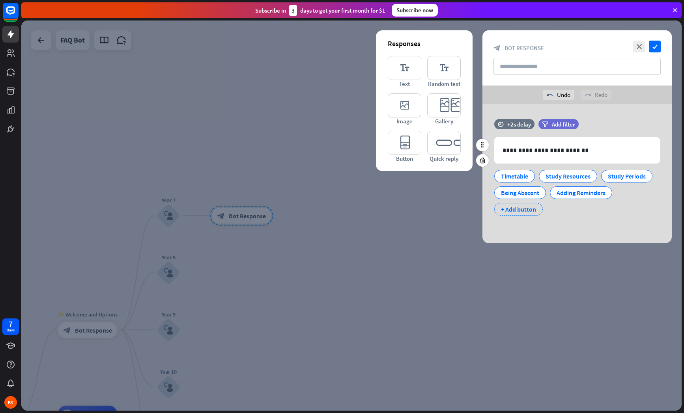
click at [525, 211] on div "+ Add button" at bounding box center [518, 209] width 49 height 13
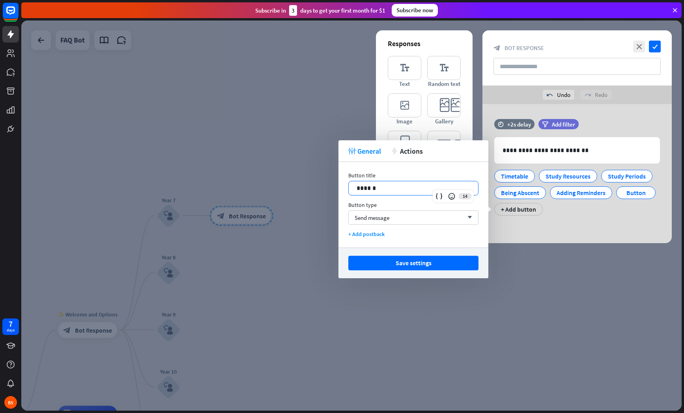
click at [399, 189] on p "******" at bounding box center [414, 188] width 114 height 10
click at [426, 255] on div "Save settings" at bounding box center [413, 263] width 150 height 31
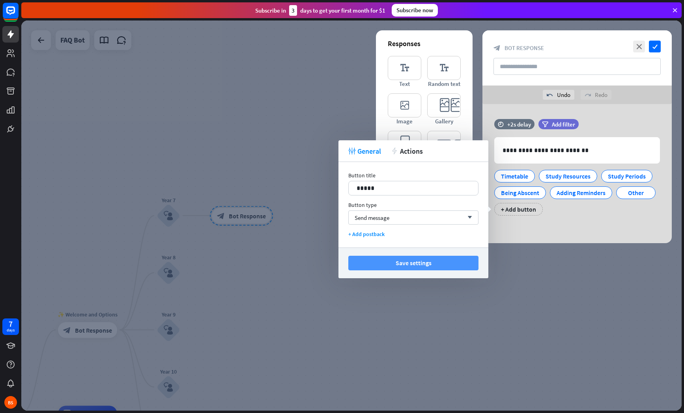
click at [426, 260] on button "Save settings" at bounding box center [413, 263] width 130 height 15
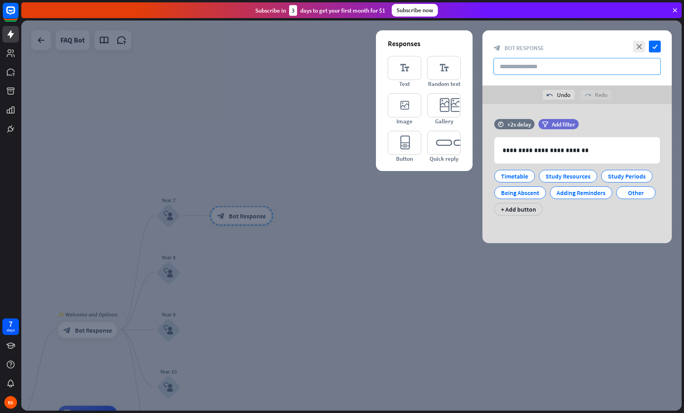
click at [539, 65] on input "text" at bounding box center [576, 66] width 167 height 17
type input "*"
type input "**********"
click at [658, 44] on icon "check" at bounding box center [655, 47] width 12 height 12
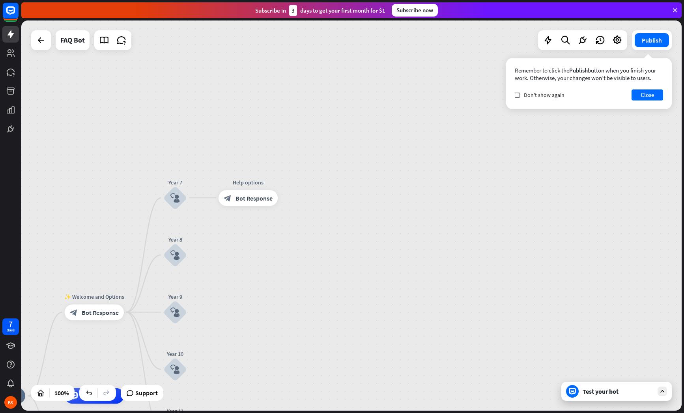
click at [636, 386] on div "Test your bot" at bounding box center [616, 391] width 110 height 19
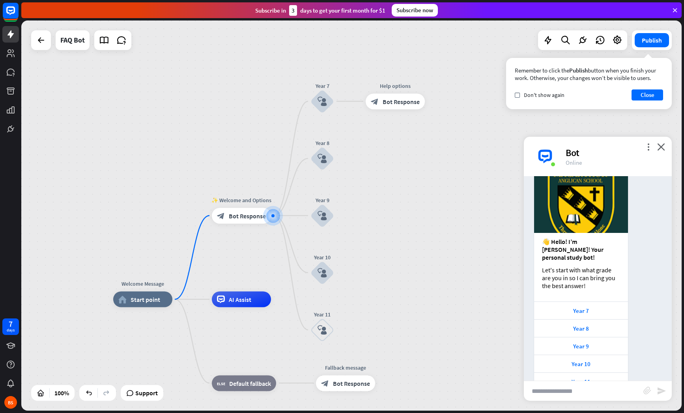
scroll to position [47, 0]
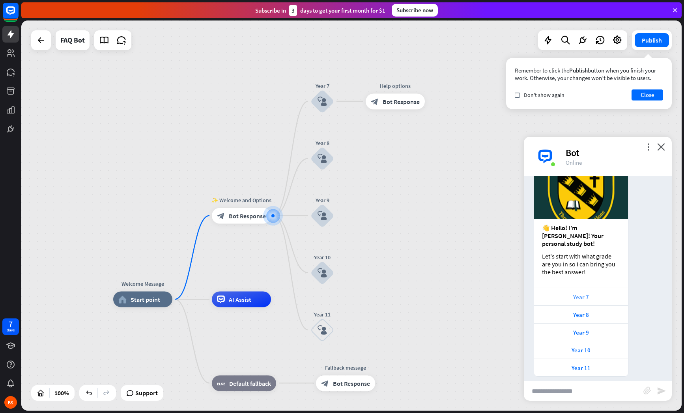
click at [592, 293] on div "Year 7" at bounding box center [581, 296] width 86 height 7
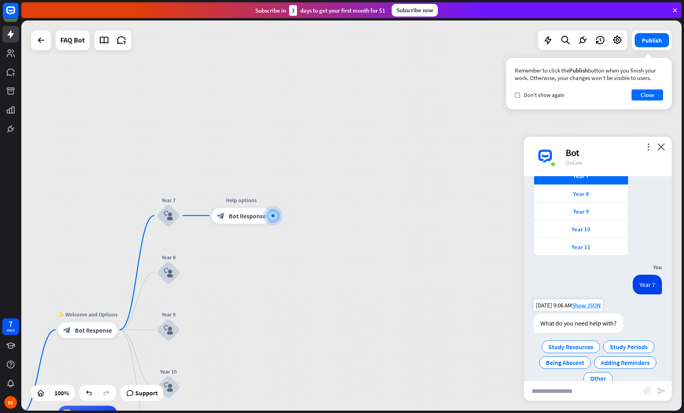
scroll to position [178, 0]
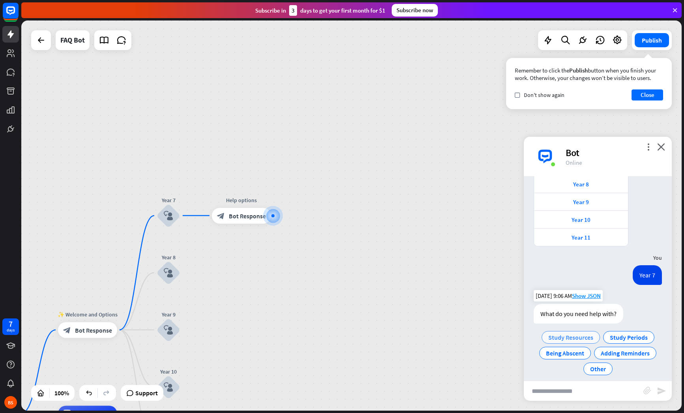
click at [594, 331] on div "Study Resources" at bounding box center [571, 337] width 58 height 13
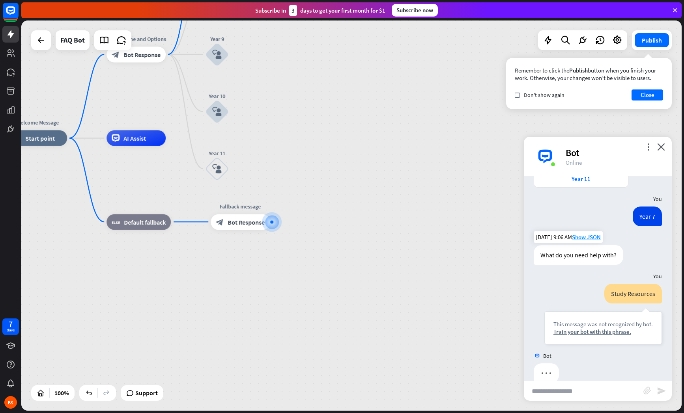
scroll to position [243, 0]
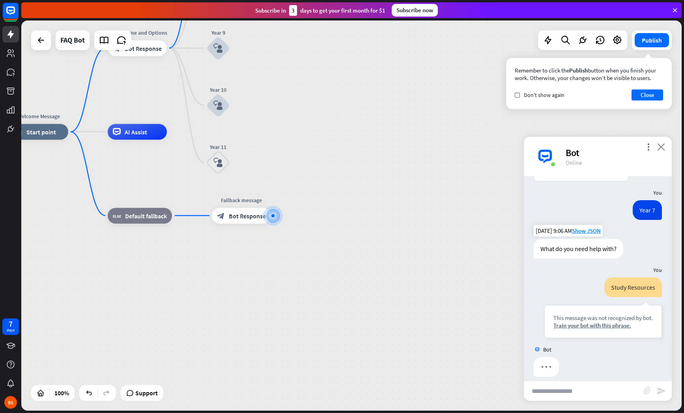
click at [661, 144] on icon "close" at bounding box center [661, 146] width 8 height 7
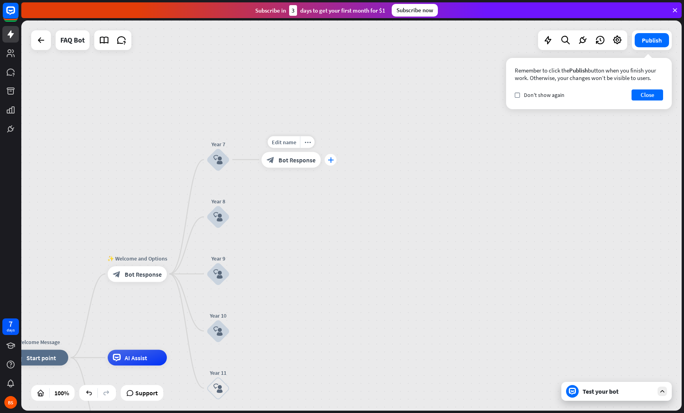
click at [332, 164] on div "plus" at bounding box center [331, 160] width 12 height 12
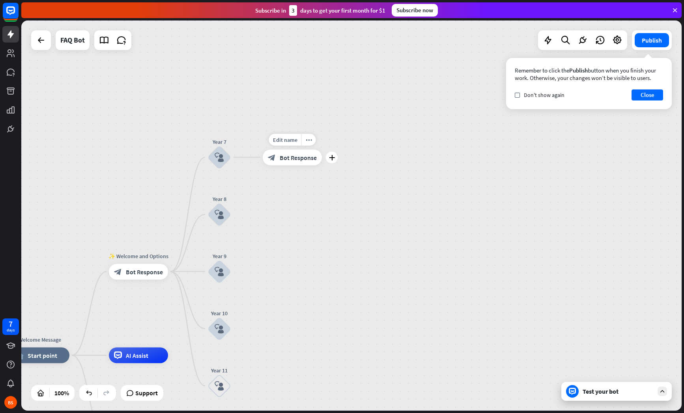
drag, startPoint x: 330, startPoint y: 149, endPoint x: 332, endPoint y: 153, distance: 5.3
click at [322, 152] on div "Edit name more_horiz plus block_bot_response Bot Response" at bounding box center [292, 157] width 59 height 16
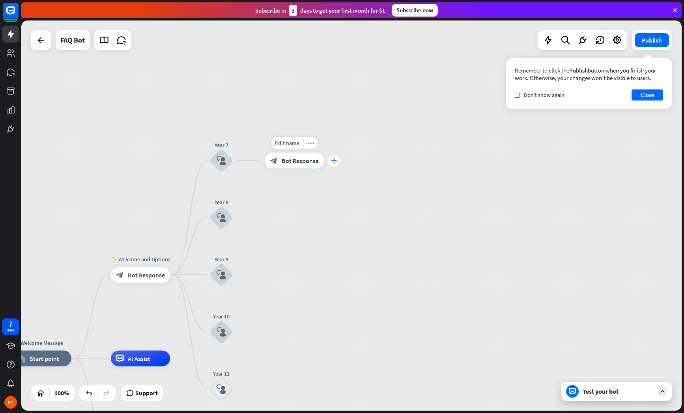
click at [335, 158] on icon "plus" at bounding box center [334, 161] width 6 height 6
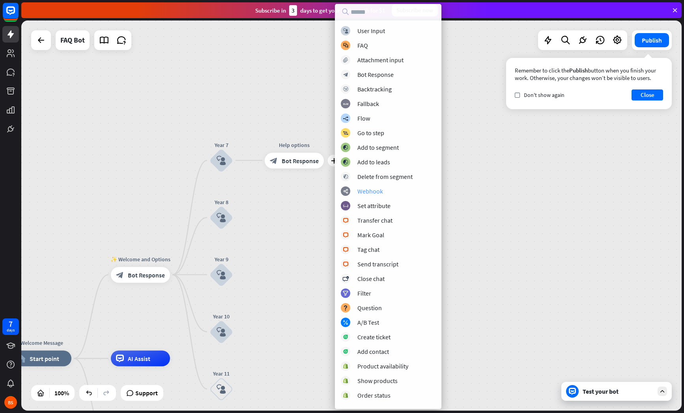
click at [389, 193] on div "webhooks Webhook" at bounding box center [388, 191] width 95 height 9
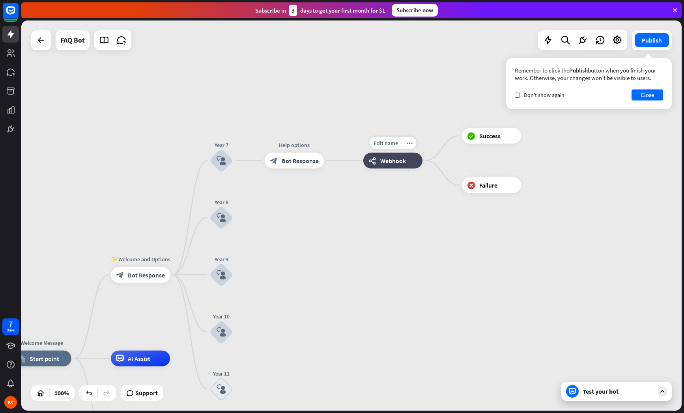
click at [396, 160] on span "Webhook" at bounding box center [393, 161] width 26 height 8
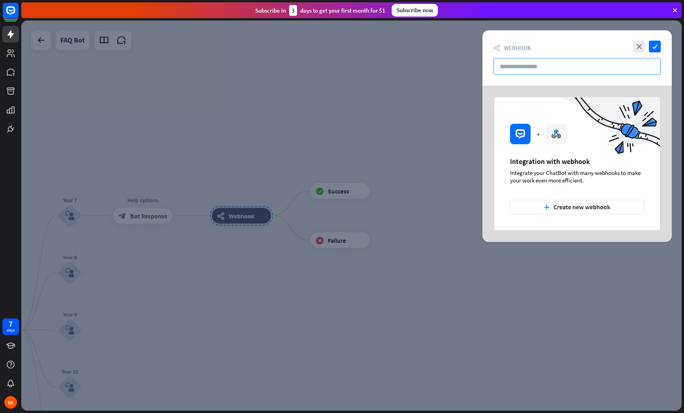
click at [575, 66] on input "text" at bounding box center [576, 66] width 167 height 17
type input "*"
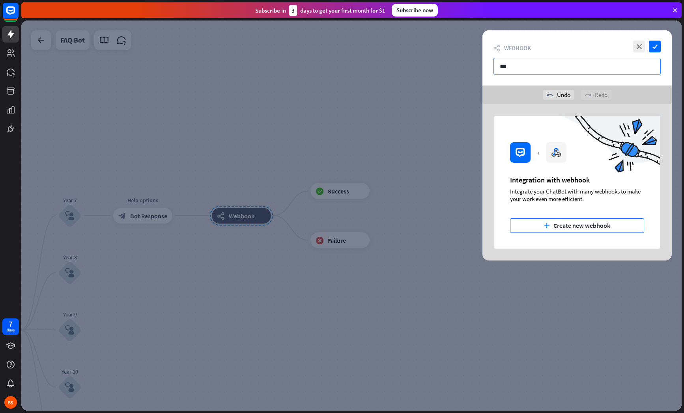
type input "***"
click at [567, 222] on button "plus Create new webhook" at bounding box center [577, 226] width 134 height 15
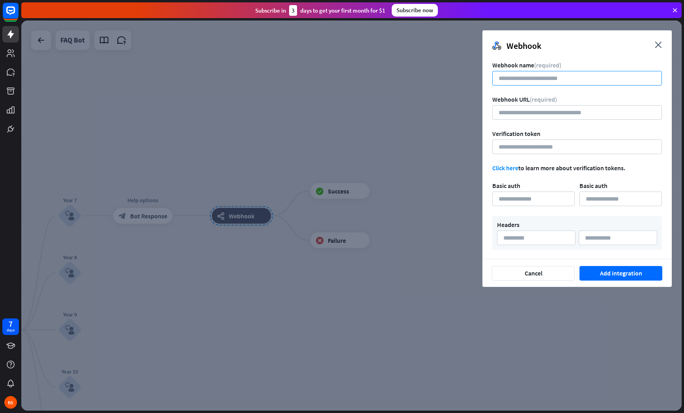
click at [544, 80] on input at bounding box center [577, 78] width 170 height 15
type input "***"
click at [548, 110] on input "url" at bounding box center [577, 112] width 170 height 15
click at [547, 149] on input at bounding box center [577, 147] width 170 height 15
click at [553, 110] on input "url" at bounding box center [577, 112] width 170 height 15
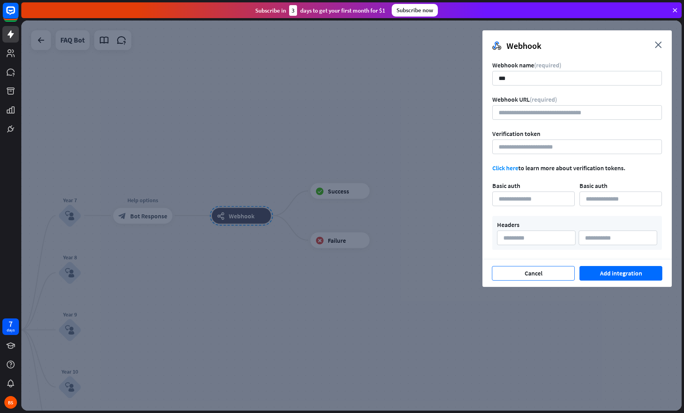
click at [544, 274] on button "Cancel" at bounding box center [533, 273] width 83 height 15
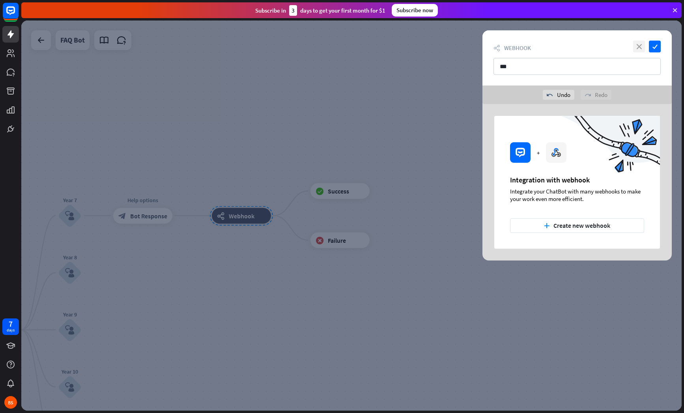
click at [642, 48] on icon "close" at bounding box center [639, 47] width 12 height 12
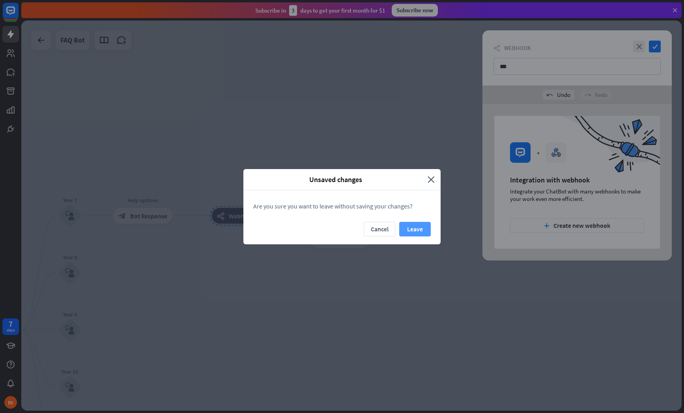
click at [411, 230] on button "Leave" at bounding box center [415, 229] width 32 height 15
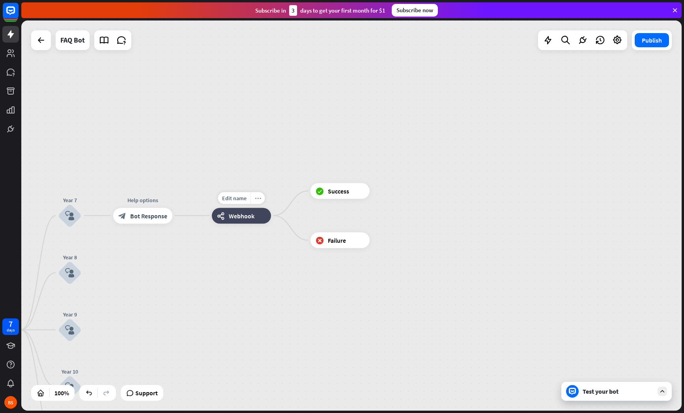
click at [253, 198] on div "more_horiz" at bounding box center [257, 198] width 15 height 12
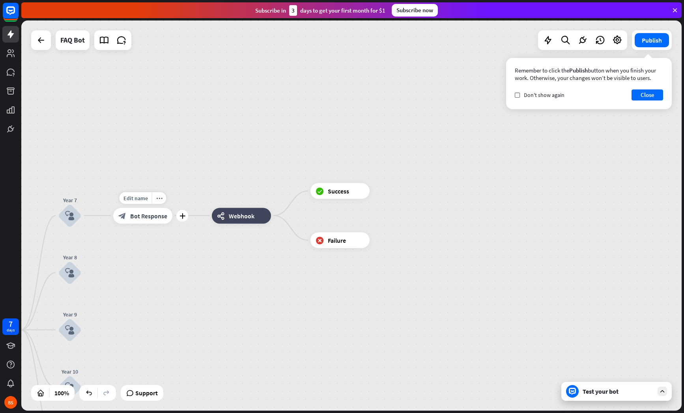
click at [182, 215] on icon "plus" at bounding box center [182, 216] width 6 height 6
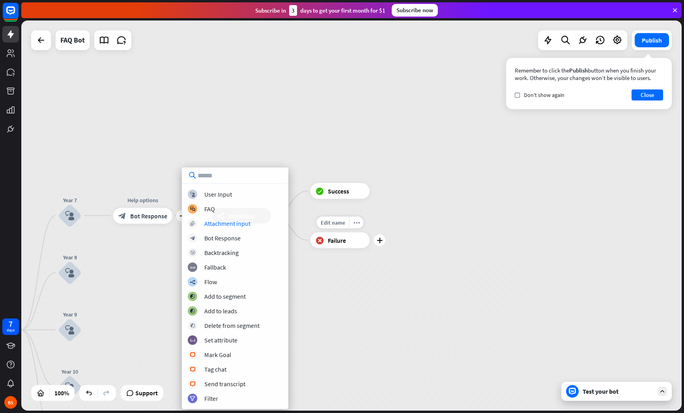
click at [310, 248] on div "Edit name more_horiz plus block_failure Failure" at bounding box center [339, 241] width 59 height 16
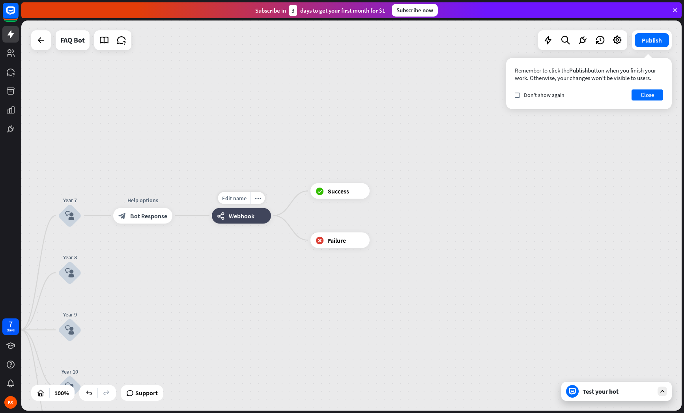
click at [249, 219] on span "Webhook" at bounding box center [242, 216] width 26 height 8
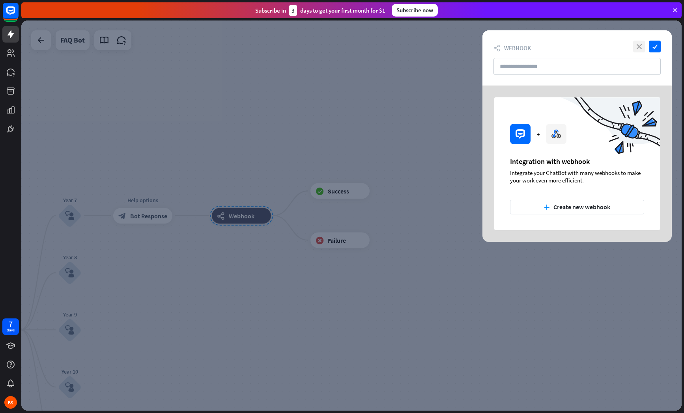
click at [636, 49] on icon "close" at bounding box center [639, 47] width 12 height 12
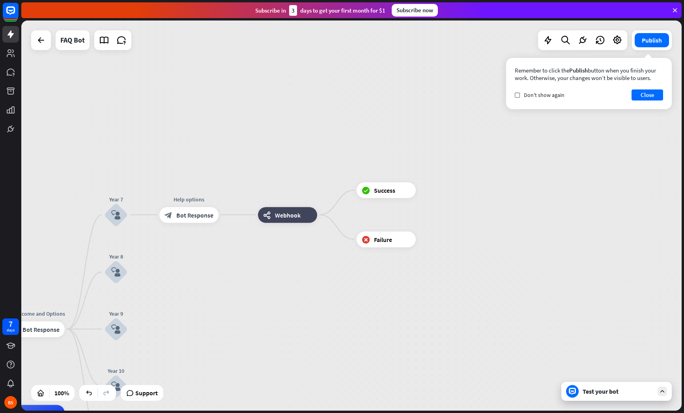
drag, startPoint x: 211, startPoint y: 174, endPoint x: 267, endPoint y: 181, distance: 56.5
click at [260, 173] on div "Welcome Message home_2 Start point ✨ Welcome and Options block_bot_response Bot…" at bounding box center [351, 216] width 660 height 390
click at [305, 200] on icon "more_horiz" at bounding box center [306, 197] width 6 height 6
click at [308, 198] on icon "more_horiz" at bounding box center [306, 197] width 6 height 6
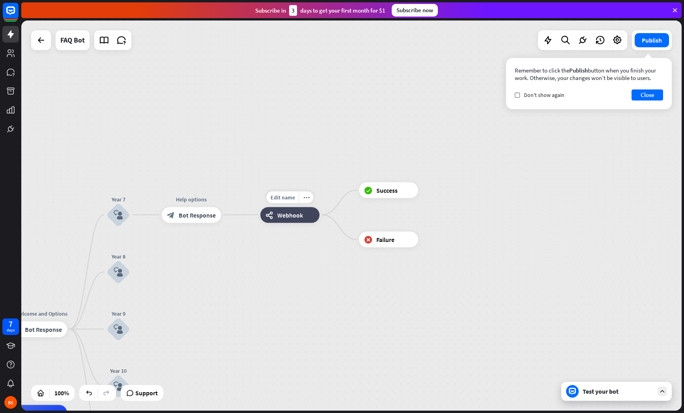
click at [308, 198] on icon "more_horiz" at bounding box center [306, 197] width 6 height 6
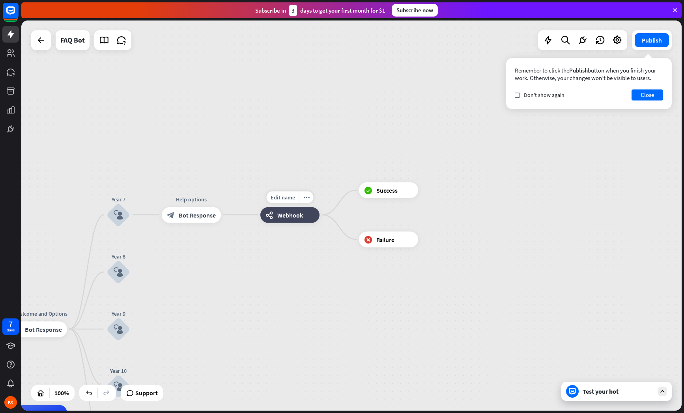
click at [308, 198] on icon "more_horiz" at bounding box center [306, 197] width 6 height 6
click at [307, 198] on icon "more_horiz" at bounding box center [306, 197] width 6 height 6
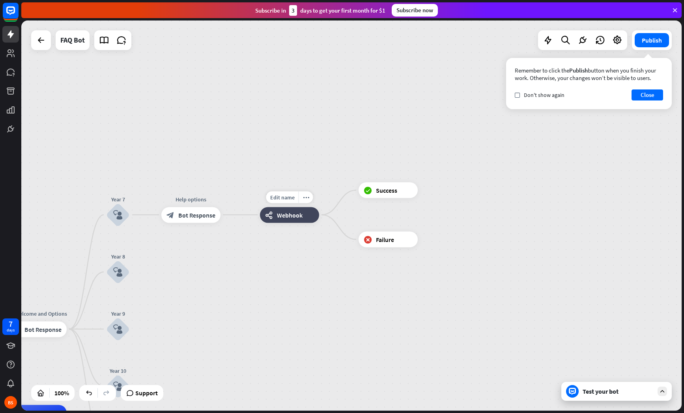
click at [307, 198] on icon "more_horiz" at bounding box center [306, 197] width 6 height 6
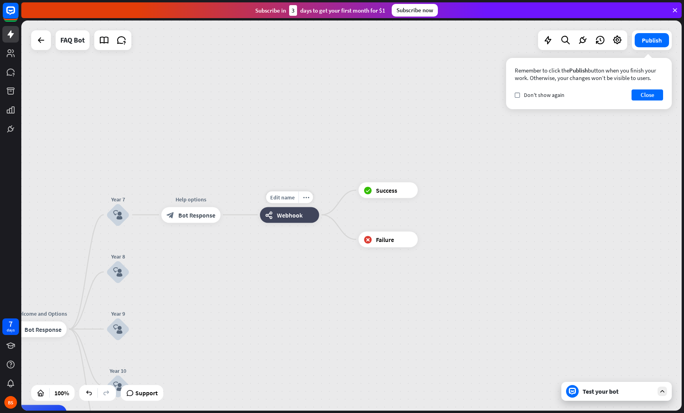
click at [307, 198] on icon "more_horiz" at bounding box center [306, 197] width 6 height 6
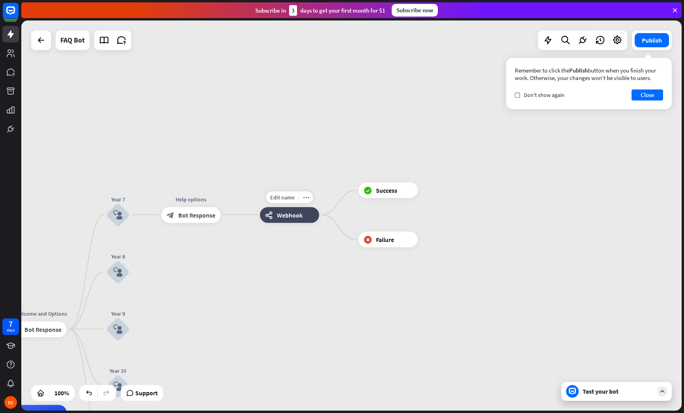
click at [307, 198] on icon "more_horiz" at bounding box center [306, 197] width 6 height 6
click at [255, 162] on div "Welcome Message home_2 Start point ✨ Welcome and Options block_bot_response Bot…" at bounding box center [351, 216] width 660 height 390
click at [93, 394] on icon at bounding box center [89, 393] width 8 height 8
click at [232, 216] on icon "plus" at bounding box center [231, 215] width 6 height 6
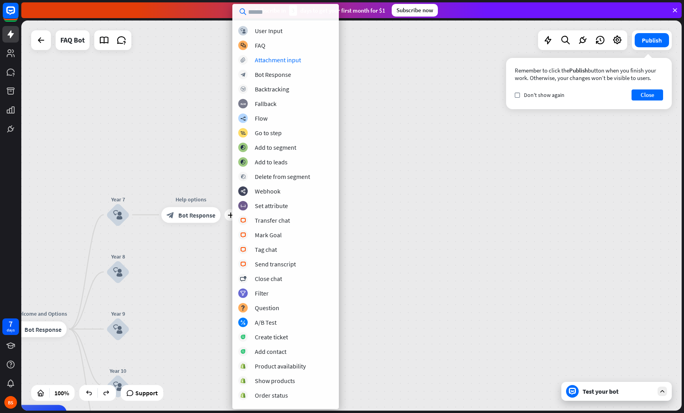
click at [290, 53] on div "block_user_input User Input block_faq FAQ block_attachment Attachment input blo…" at bounding box center [285, 214] width 106 height 377
click at [262, 42] on div "FAQ" at bounding box center [260, 45] width 11 height 8
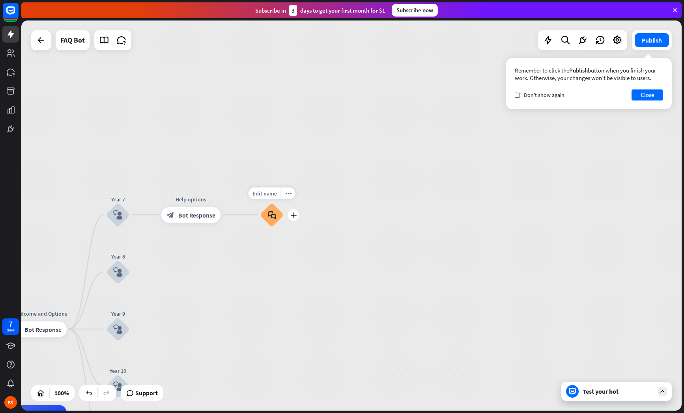
click at [273, 217] on icon "block_faq" at bounding box center [272, 215] width 8 height 9
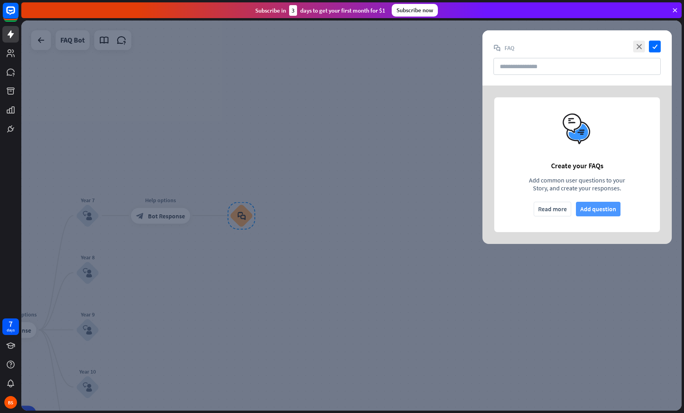
click at [603, 210] on button "Add question" at bounding box center [598, 209] width 45 height 15
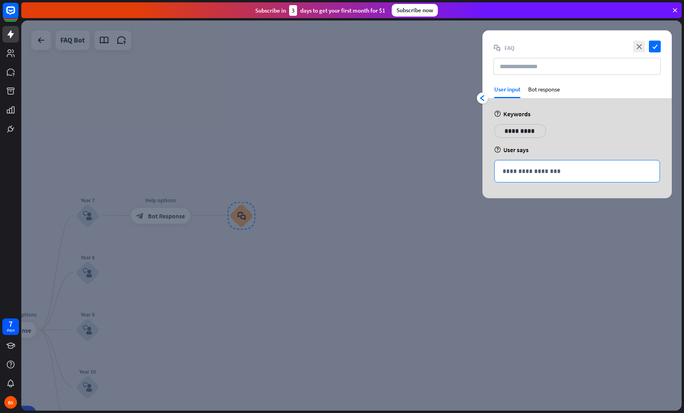
click at [554, 171] on p "**********" at bounding box center [576, 171] width 149 height 10
click at [548, 87] on div "Bot response" at bounding box center [544, 92] width 32 height 13
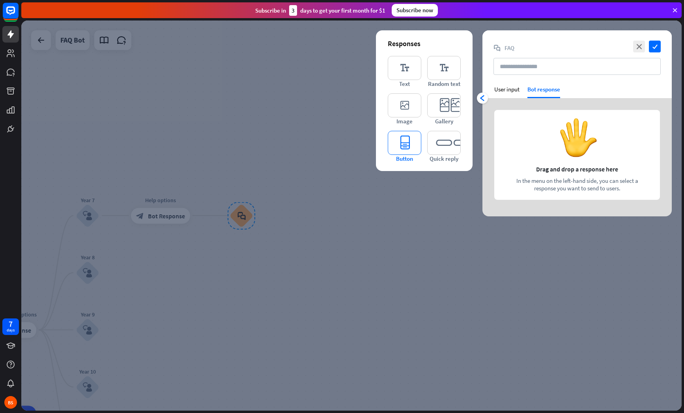
click at [407, 140] on icon "editor_button" at bounding box center [405, 143] width 34 height 24
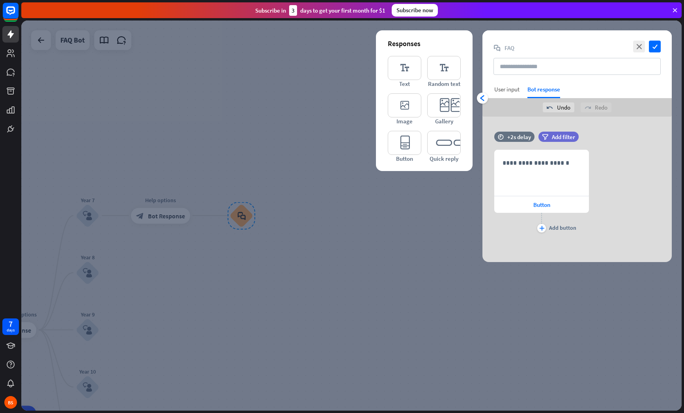
click at [506, 91] on div "User input" at bounding box center [506, 89] width 25 height 7
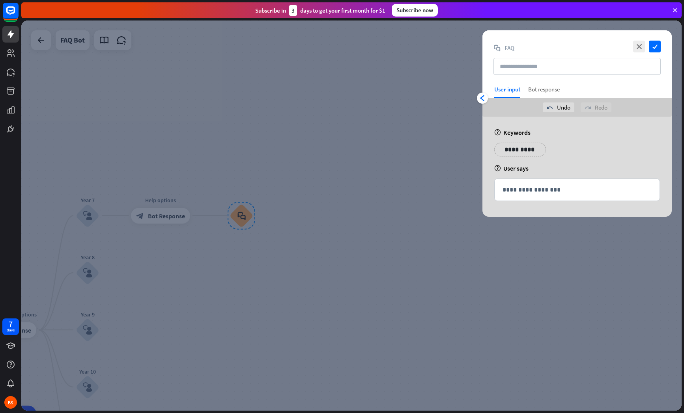
click at [549, 90] on div "Bot response" at bounding box center [544, 92] width 32 height 13
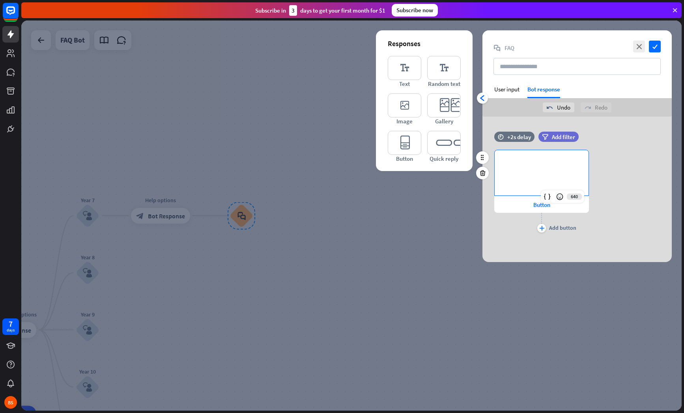
click at [539, 165] on p "**********" at bounding box center [541, 163] width 78 height 10
click at [537, 68] on input "text" at bounding box center [576, 66] width 167 height 17
type input "*****"
click at [549, 166] on p "**********" at bounding box center [541, 163] width 78 height 10
click at [613, 183] on div "**********" at bounding box center [576, 192] width 189 height 85
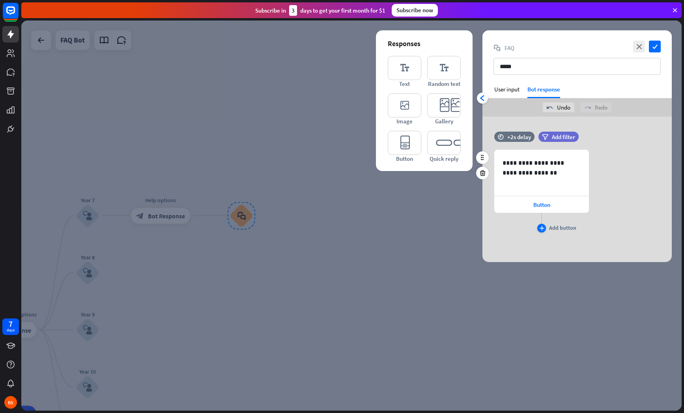
click at [543, 228] on icon "plus" at bounding box center [541, 228] width 5 height 5
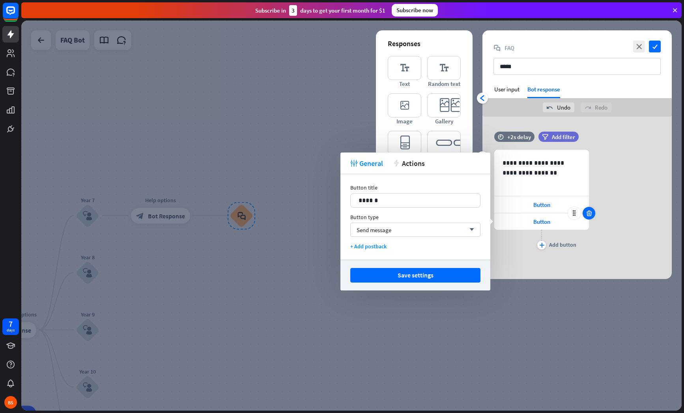
click at [586, 217] on div at bounding box center [589, 213] width 13 height 13
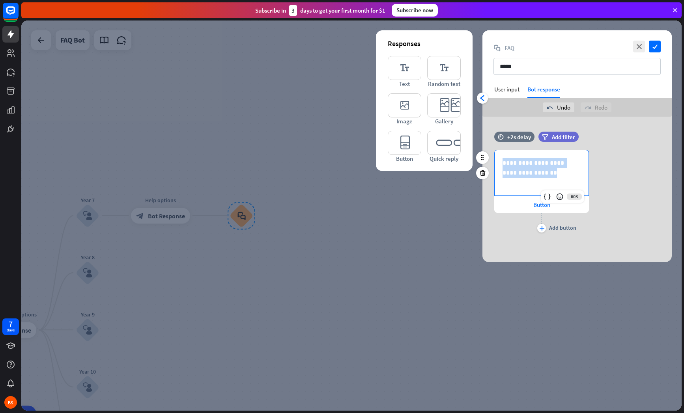
drag, startPoint x: 534, startPoint y: 174, endPoint x: 532, endPoint y: 177, distance: 4.1
click at [493, 162] on div "**********" at bounding box center [576, 192] width 189 height 85
click at [536, 174] on p "**********" at bounding box center [541, 168] width 78 height 20
drag, startPoint x: 566, startPoint y: 163, endPoint x: 574, endPoint y: 177, distance: 16.2
click at [574, 177] on p "**********" at bounding box center [541, 168] width 78 height 20
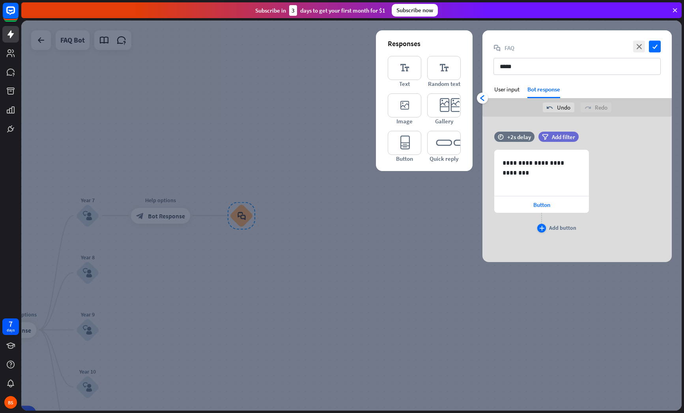
click at [542, 226] on icon "plus" at bounding box center [541, 228] width 5 height 5
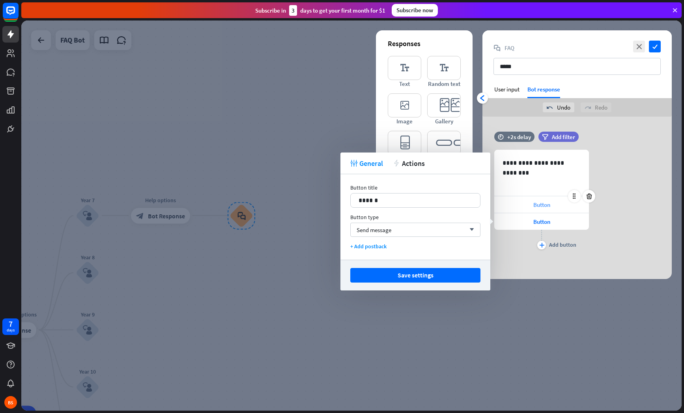
click at [542, 204] on span "Button" at bounding box center [541, 204] width 17 height 7
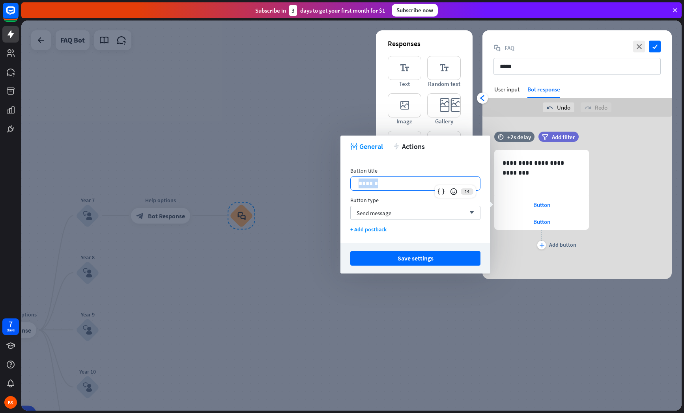
drag, startPoint x: 362, startPoint y: 183, endPoint x: 344, endPoint y: 181, distance: 18.6
click at [346, 183] on div "Button title 14 ****** Button type Send message arrow_down + Add postback" at bounding box center [415, 200] width 150 height 86
click at [537, 224] on span "Button" at bounding box center [541, 221] width 17 height 7
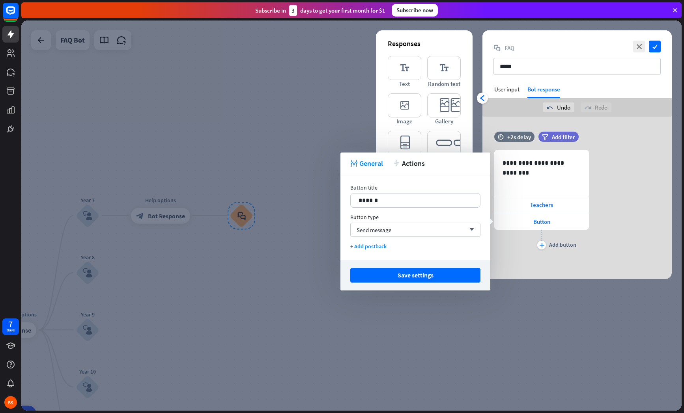
click at [390, 192] on div "Button title 14 ******" at bounding box center [415, 196] width 130 height 24
drag, startPoint x: 387, startPoint y: 197, endPoint x: 351, endPoint y: 202, distance: 36.5
click at [351, 202] on div "******" at bounding box center [415, 201] width 129 height 14
drag, startPoint x: 440, startPoint y: 280, endPoint x: 439, endPoint y: 269, distance: 10.8
click at [440, 278] on button "Save settings" at bounding box center [415, 275] width 130 height 15
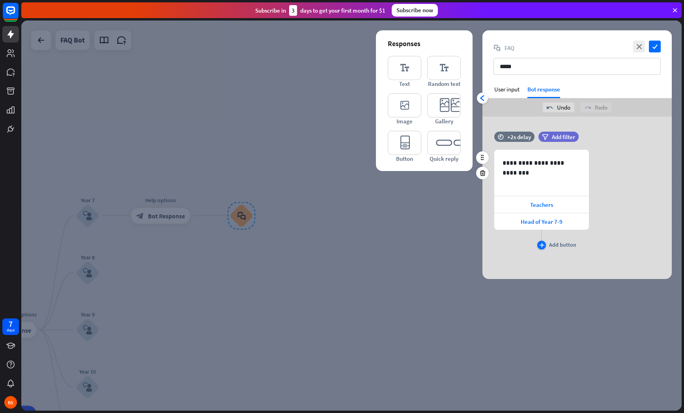
click at [545, 243] on div "plus" at bounding box center [541, 245] width 9 height 9
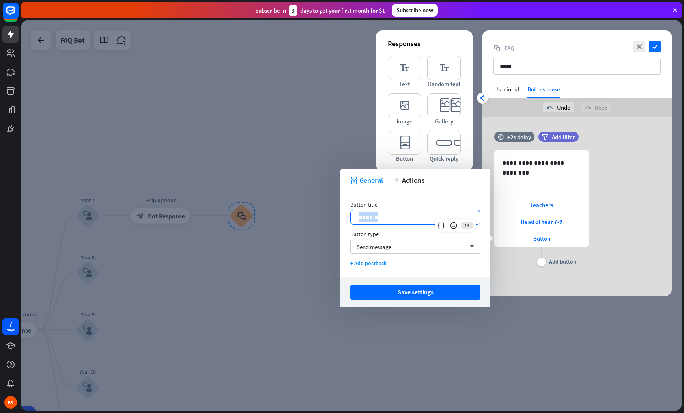
drag, startPoint x: 411, startPoint y: 218, endPoint x: 350, endPoint y: 207, distance: 62.6
click at [358, 217] on div "******" at bounding box center [415, 218] width 129 height 14
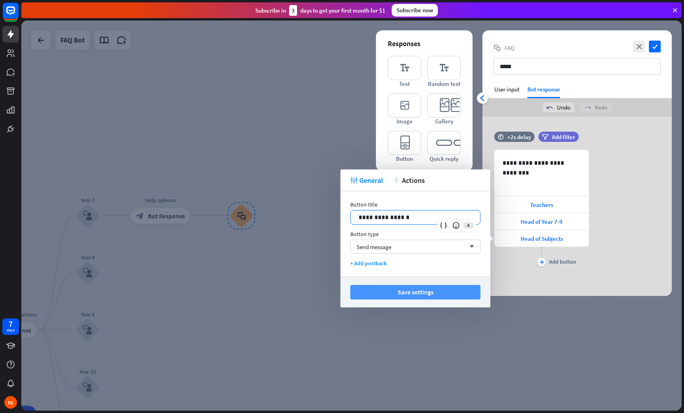
click at [420, 289] on button "Save settings" at bounding box center [415, 292] width 130 height 15
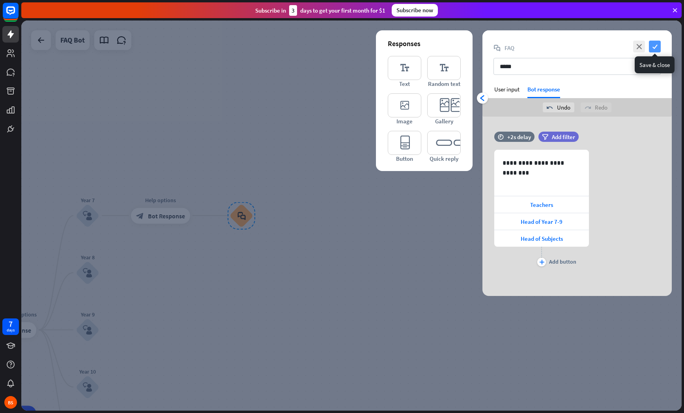
click at [656, 47] on icon "check" at bounding box center [655, 47] width 12 height 12
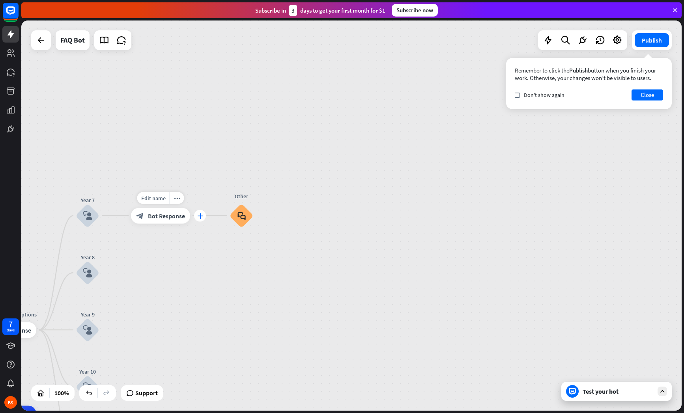
click at [197, 218] on icon "plus" at bounding box center [200, 216] width 6 height 6
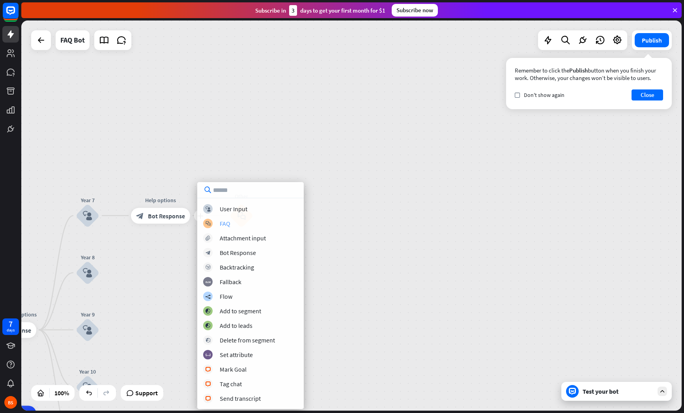
click at [230, 225] on div "FAQ" at bounding box center [225, 224] width 11 height 8
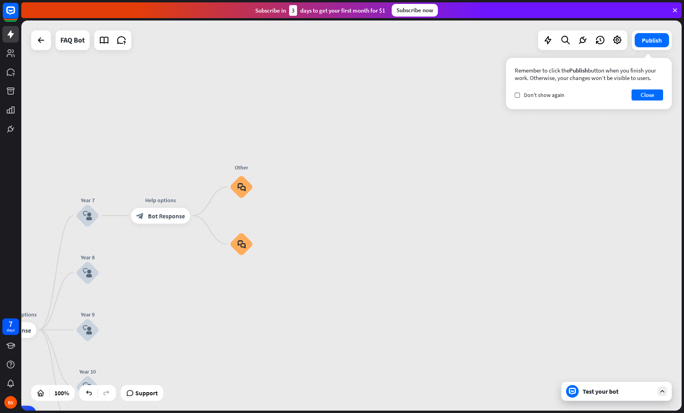
click at [608, 111] on div "Welcome Message home_2 Start point ✨ Welcome and Options block_bot_response Bot…" at bounding box center [351, 216] width 660 height 390
click at [657, 41] on button "Publish" at bounding box center [652, 40] width 34 height 14
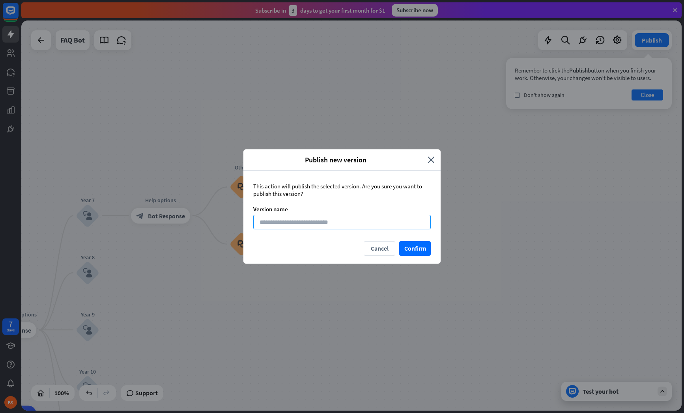
click at [362, 215] on input at bounding box center [341, 222] width 177 height 15
type input "**********"
click at [425, 245] on button "Confirm" at bounding box center [415, 248] width 32 height 15
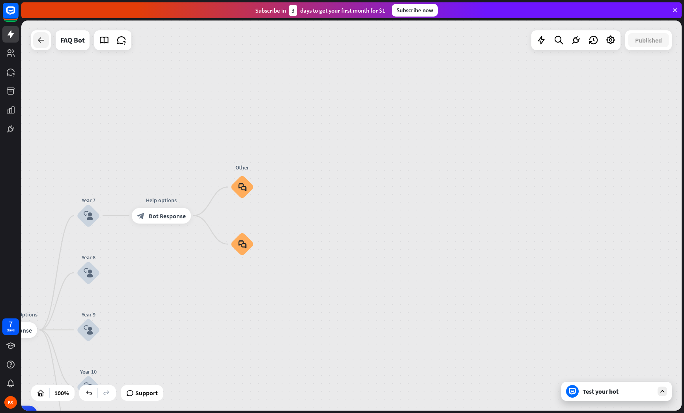
click at [43, 43] on icon at bounding box center [40, 39] width 9 height 9
